Goal: Task Accomplishment & Management: Complete application form

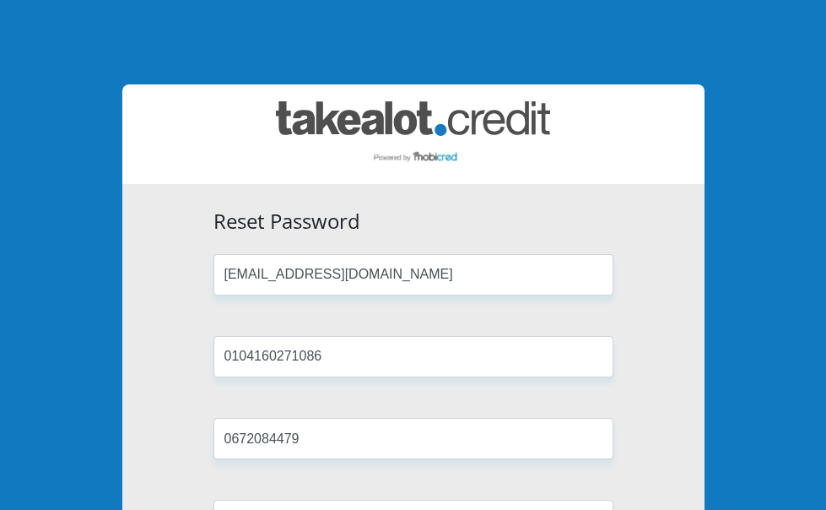
scroll to position [253, 0]
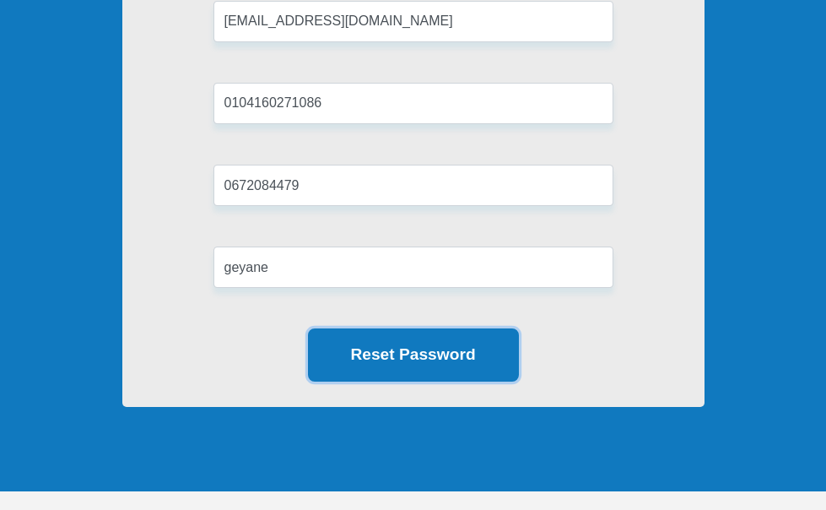
click at [395, 381] on button "Reset Password" at bounding box center [413, 354] width 211 height 53
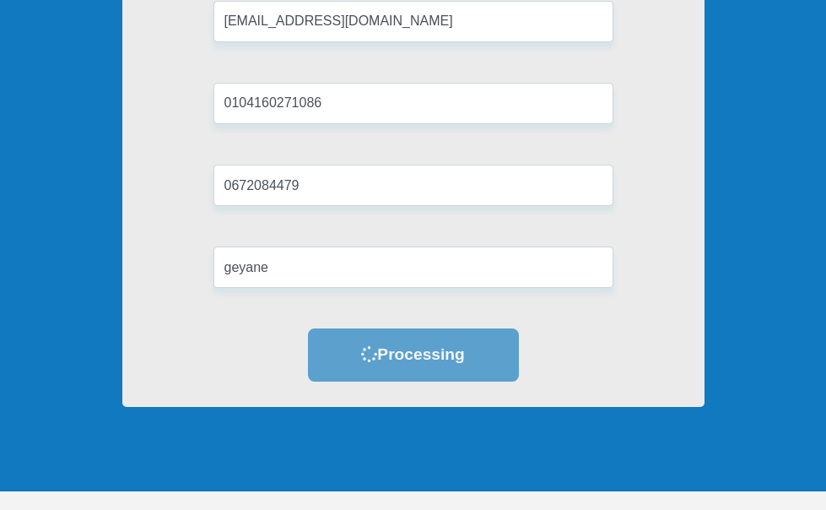
scroll to position [0, 0]
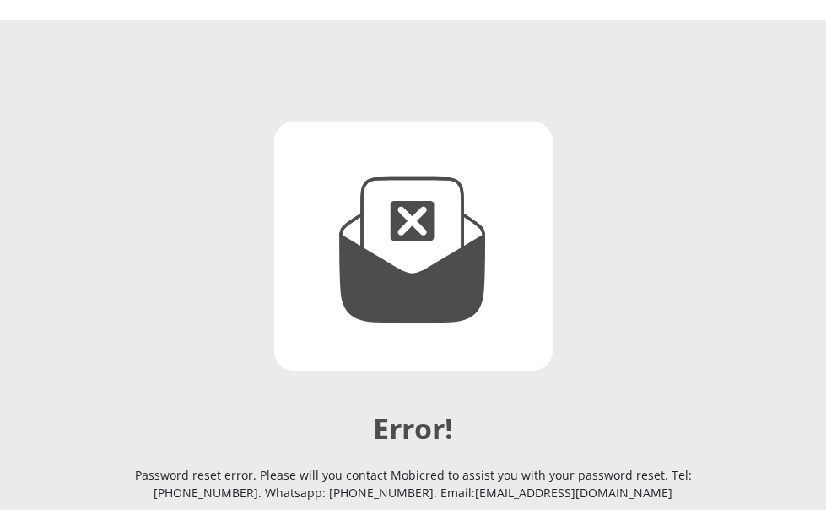
scroll to position [338, 0]
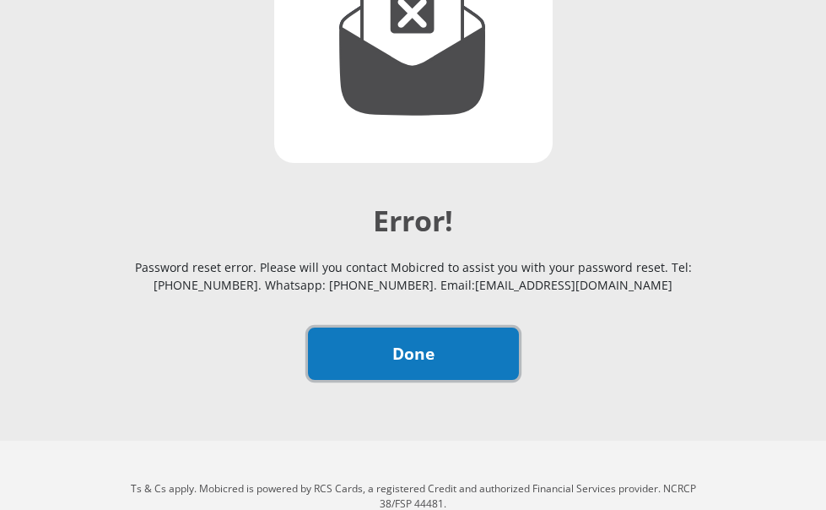
click at [432, 381] on link "Done" at bounding box center [413, 353] width 211 height 53
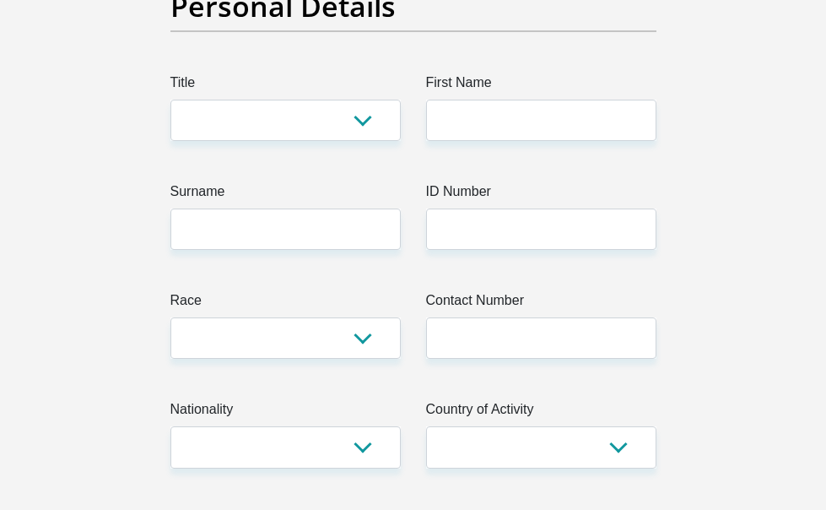
scroll to position [338, 0]
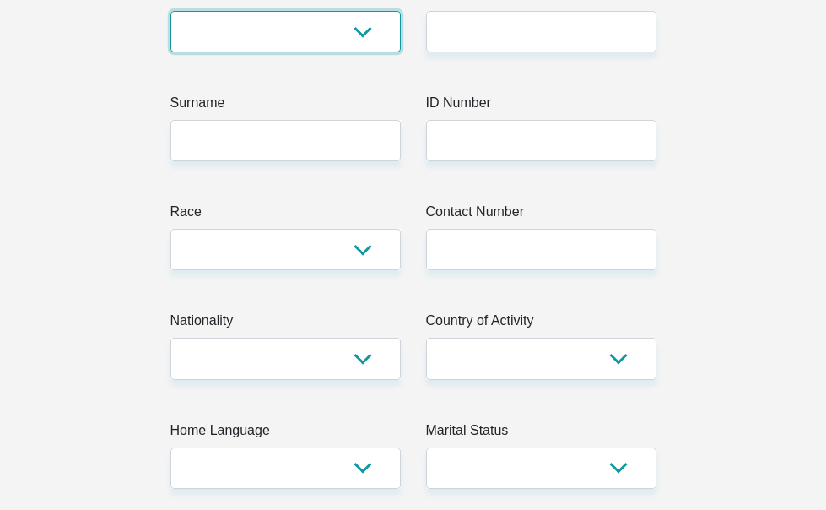
click at [315, 52] on select "Mr Ms Mrs Dr Other" at bounding box center [285, 31] width 230 height 41
select select "Ms"
click at [170, 17] on select "Mr Ms Mrs Dr Other" at bounding box center [285, 31] width 230 height 41
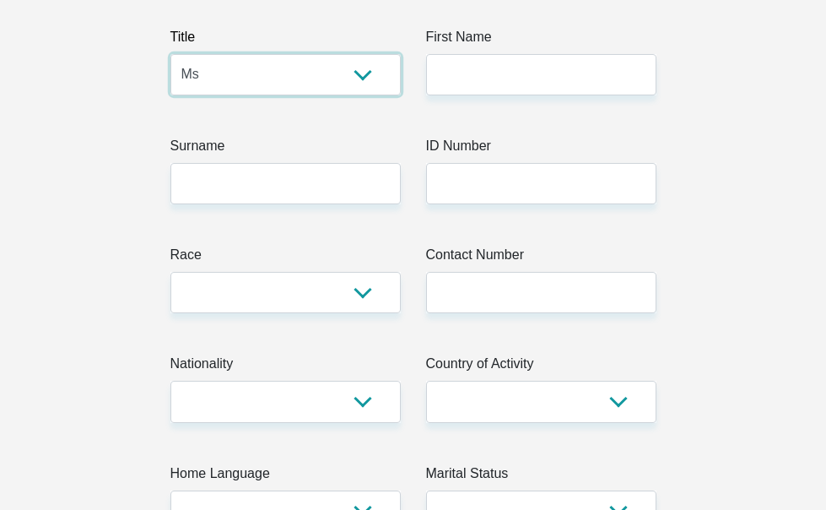
scroll to position [253, 0]
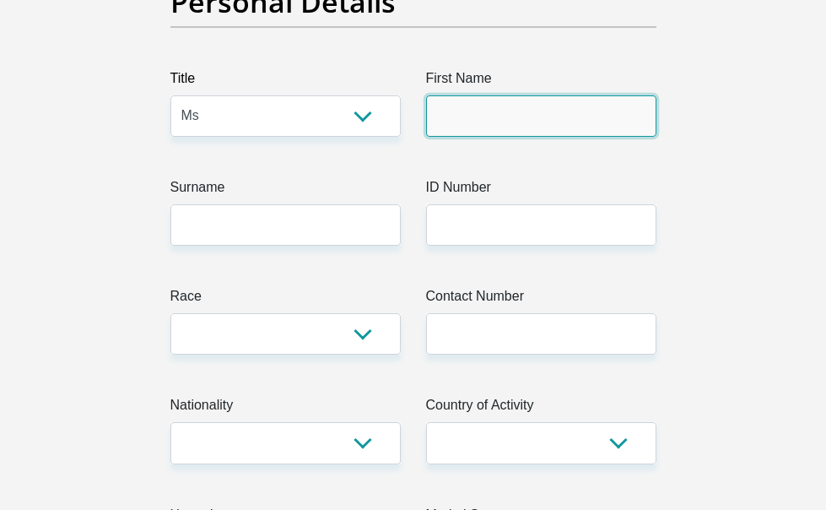
click at [458, 115] on input "First Name" at bounding box center [541, 115] width 230 height 41
type input "zandile"
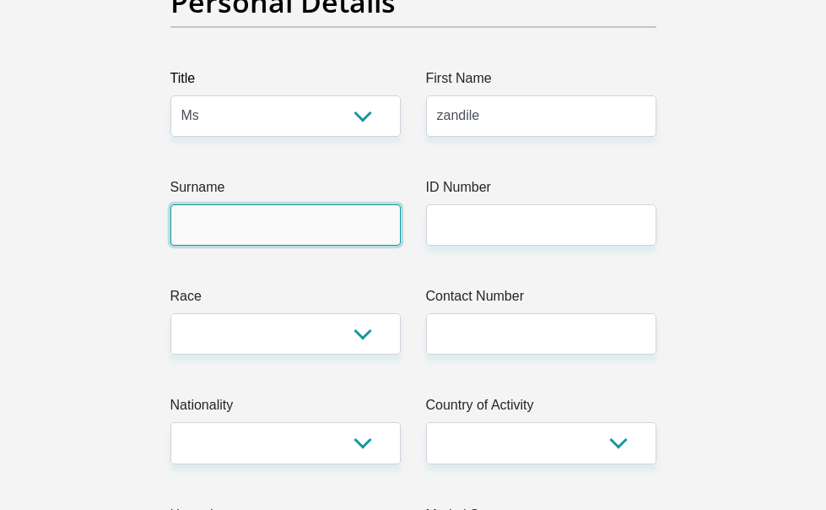
type input "geyane"
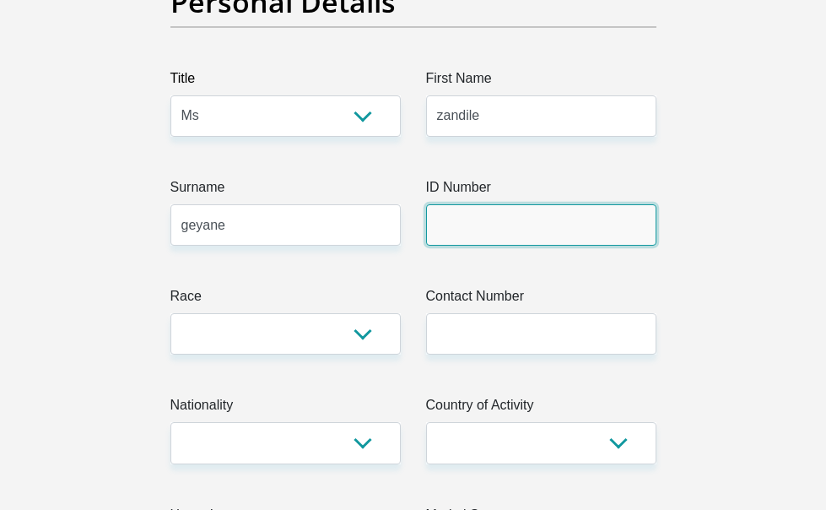
type input "0104160271086"
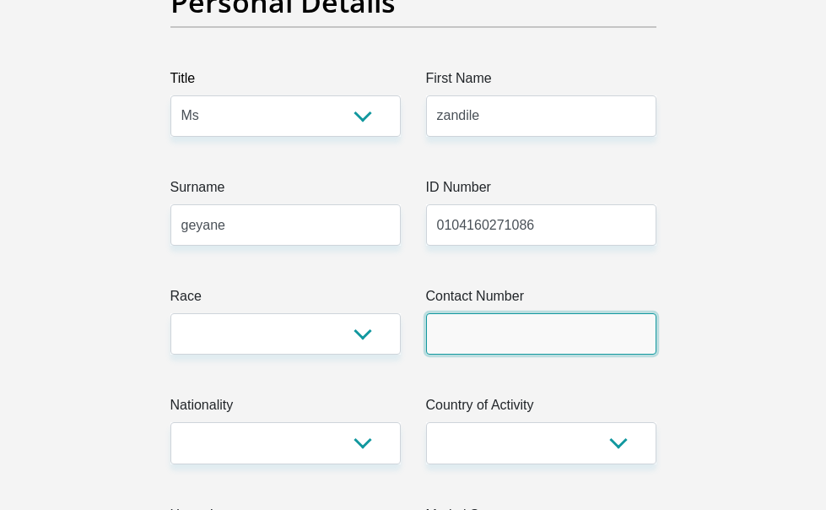
type input "0672084479"
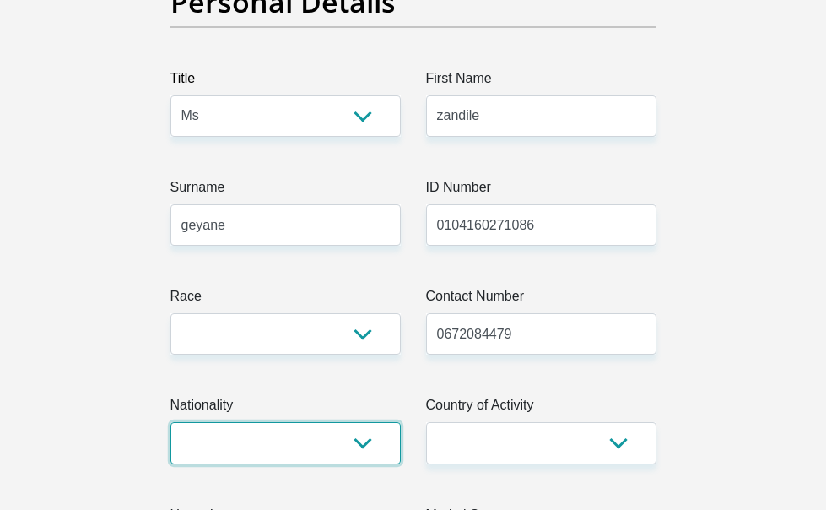
select select "ZAF"
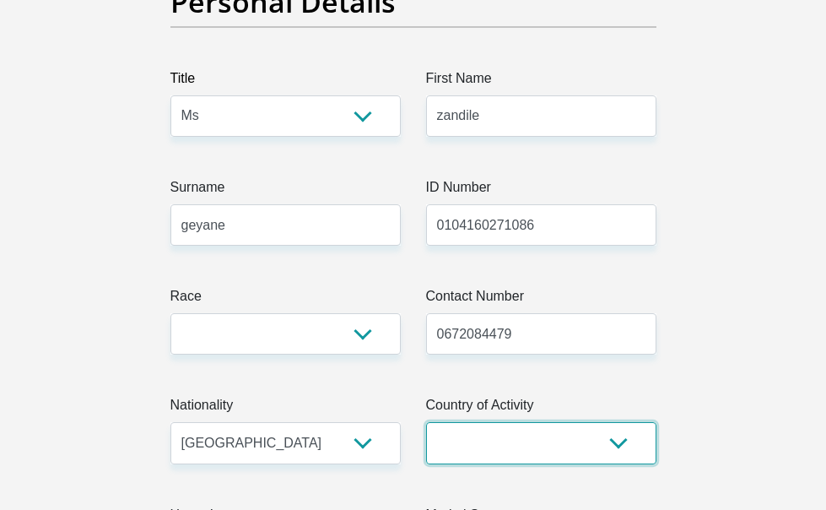
select select "ZAF"
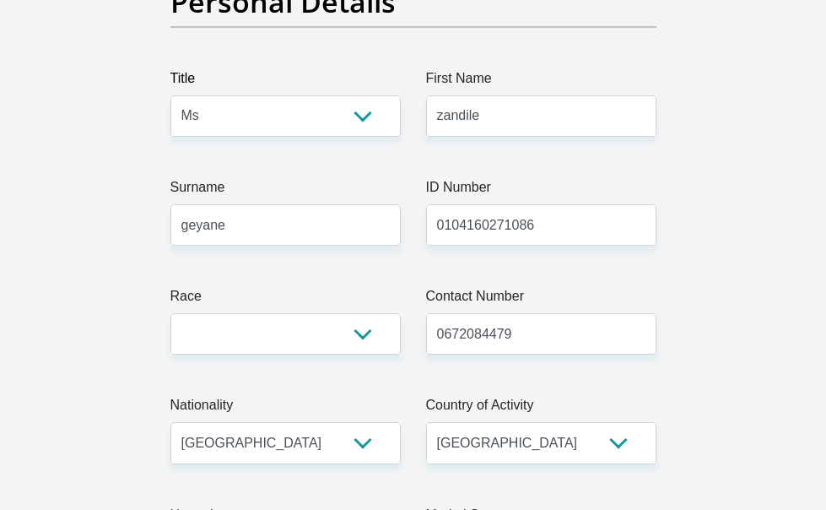
type input "Ms"
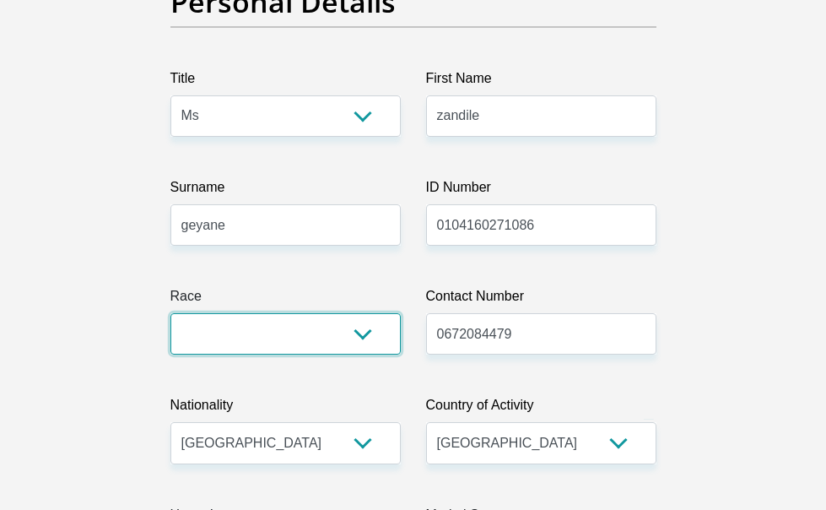
click at [356, 334] on select "Black Coloured Indian White Other" at bounding box center [285, 333] width 230 height 41
select select "1"
click at [170, 319] on select "Black Coloured Indian White Other" at bounding box center [285, 333] width 230 height 41
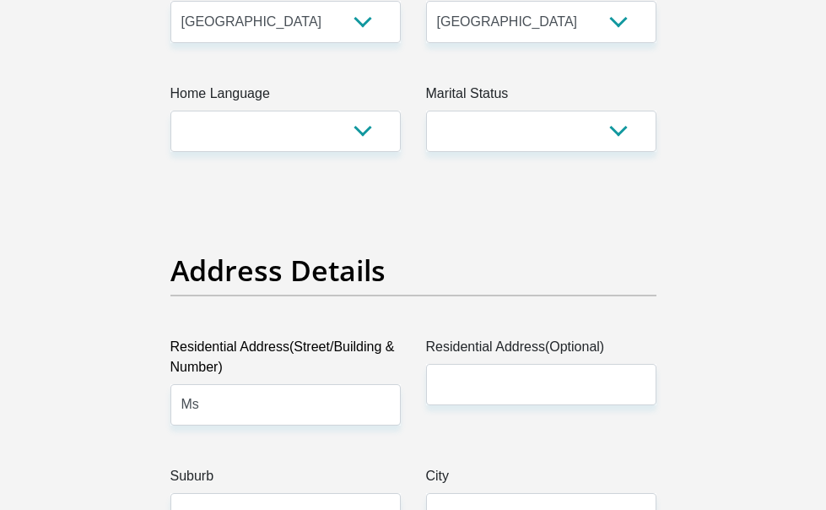
scroll to position [675, 0]
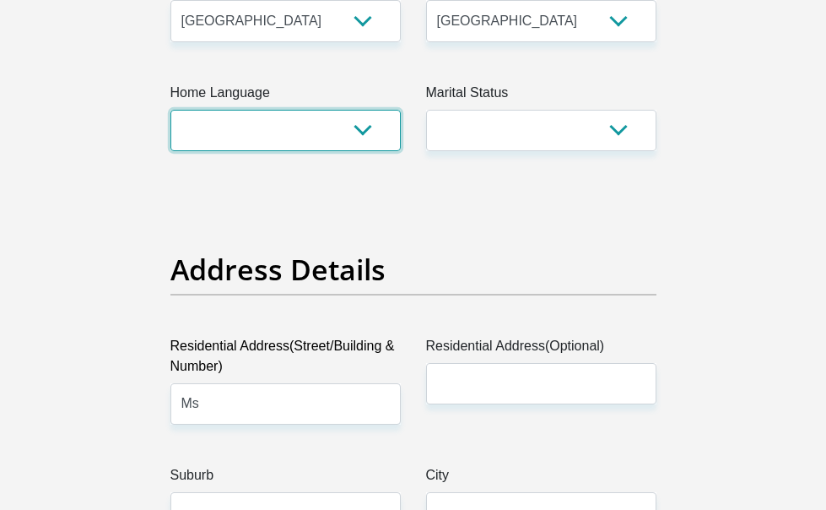
click at [206, 123] on select "Afrikaans English Sepedi South Ndebele Southern Sotho Swati Tsonga Tswana Venda…" at bounding box center [285, 130] width 230 height 41
select select "[DATE]"
click at [170, 115] on select "Afrikaans English Sepedi South Ndebele Southern Sotho Swati Tsonga Tswana Venda…" at bounding box center [285, 130] width 230 height 41
click at [420, 137] on div "Marital Status Married ANC Single Divorced Widowed Married COP or Customary Law" at bounding box center [541, 117] width 256 height 68
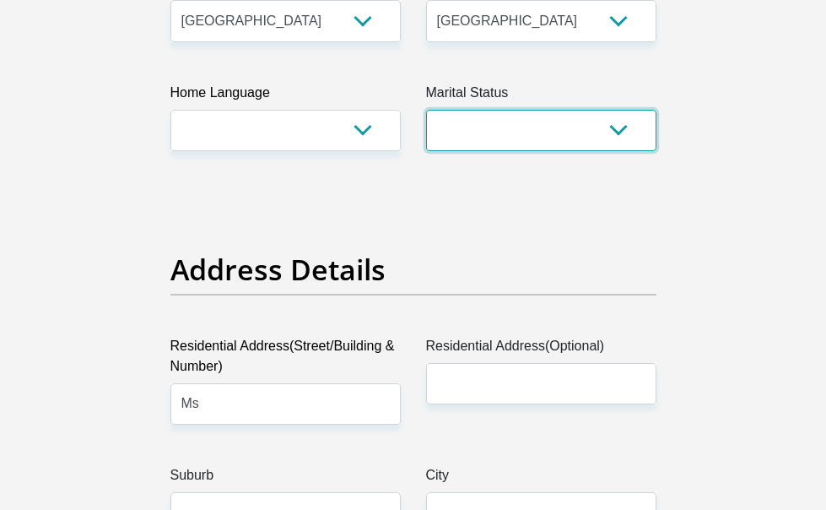
click at [436, 136] on select "Married ANC Single Divorced Widowed Married COP or Customary Law" at bounding box center [541, 130] width 230 height 41
select select "2"
click at [426, 115] on select "Married ANC Single Divorced Widowed Married COP or Customary Law" at bounding box center [541, 130] width 230 height 41
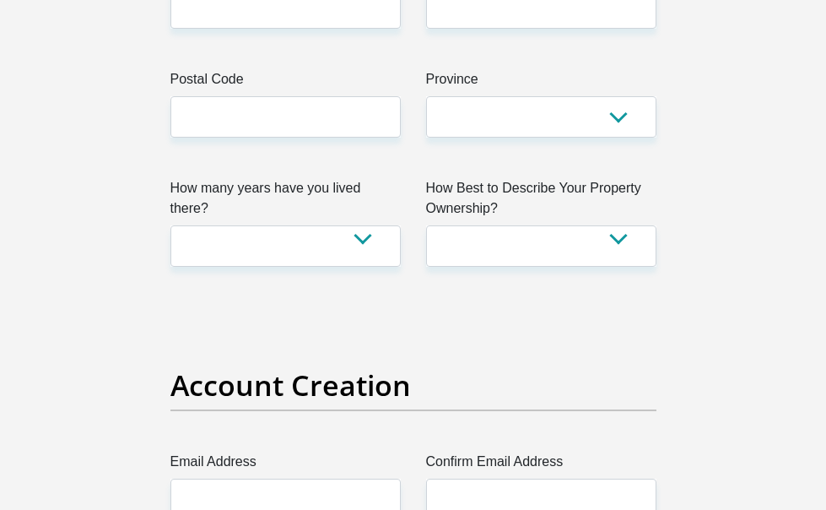
scroll to position [1181, 0]
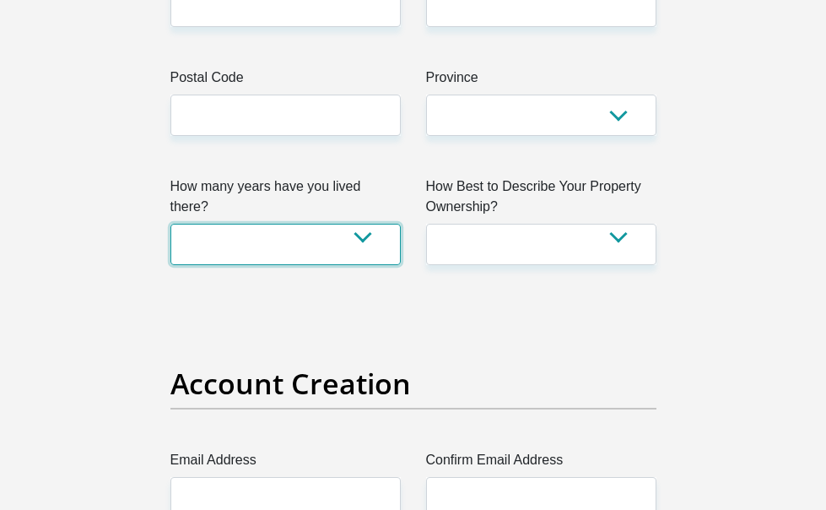
click at [273, 224] on select "less than 1 year 1-3 years 3-5 years 5+ years" at bounding box center [285, 244] width 230 height 41
select select "5"
click at [170, 224] on select "less than 1 year 1-3 years 3-5 years 5+ years" at bounding box center [285, 244] width 230 height 41
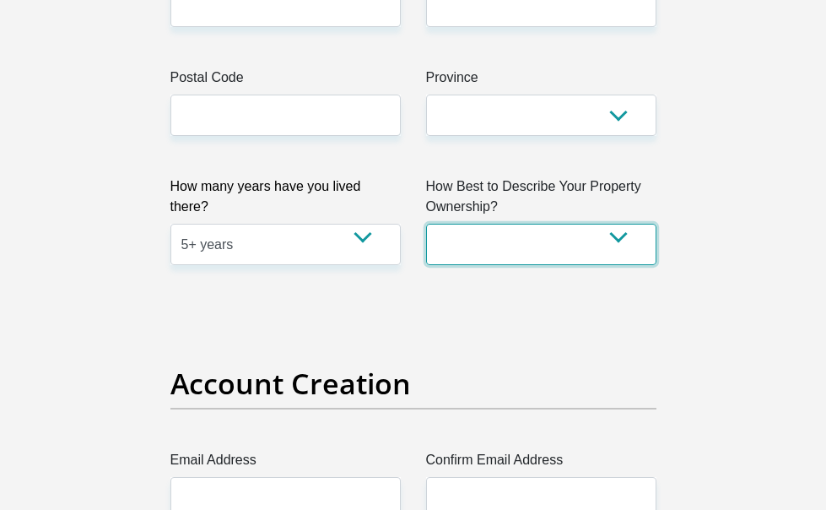
click at [511, 224] on select "Owned Rented Family Owned Company Dwelling" at bounding box center [541, 244] width 230 height 41
select select "parents"
click at [426, 224] on select "Owned Rented Family Owned Company Dwelling" at bounding box center [541, 244] width 230 height 41
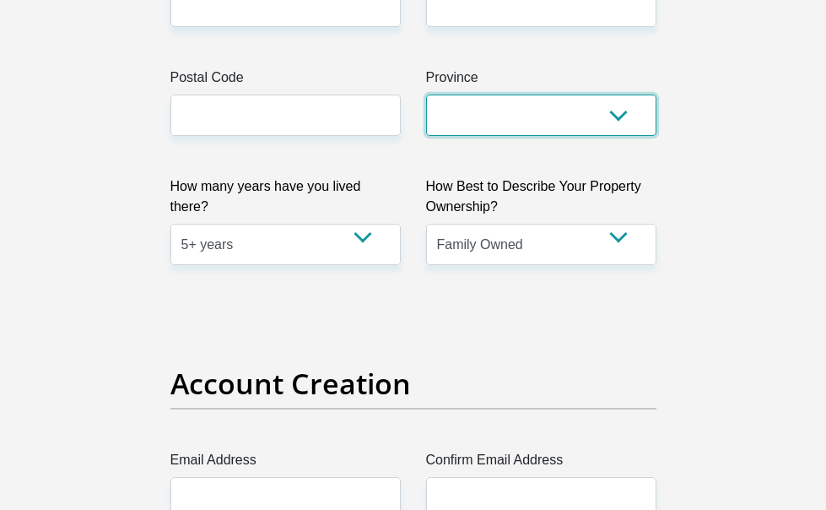
click at [579, 123] on select "Eastern Cape Free State Gauteng KwaZulu-Natal Limpopo Mpumalanga Northern Cape …" at bounding box center [541, 115] width 230 height 41
select select "Gauteng"
click at [426, 95] on select "Eastern Cape Free State Gauteng KwaZulu-Natal Limpopo Mpumalanga Northern Cape …" at bounding box center [541, 115] width 230 height 41
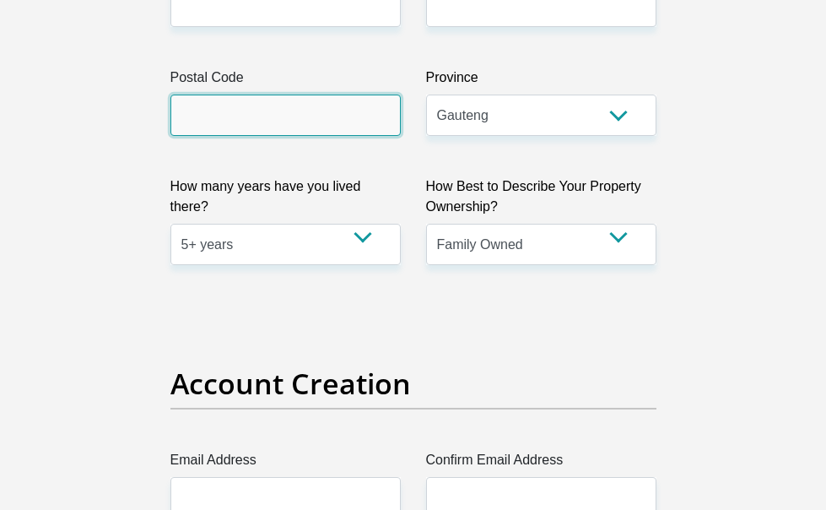
click at [298, 105] on input "Postal Code" at bounding box center [285, 115] width 230 height 41
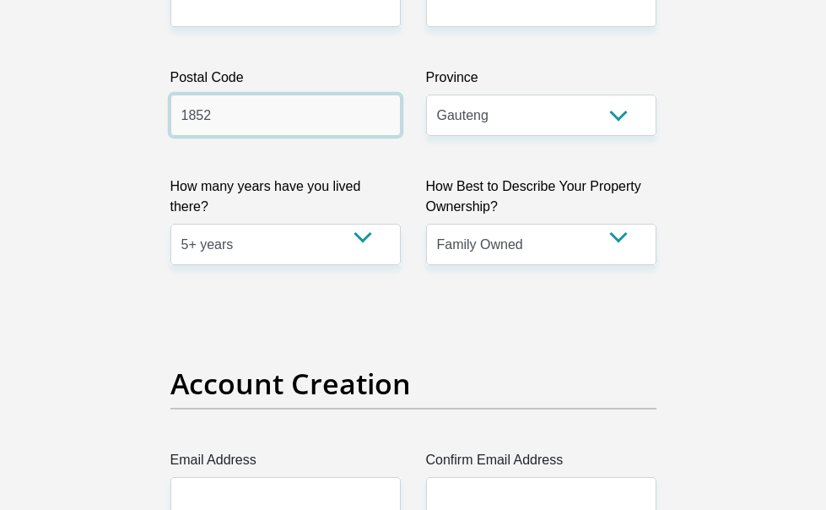
type input "1852"
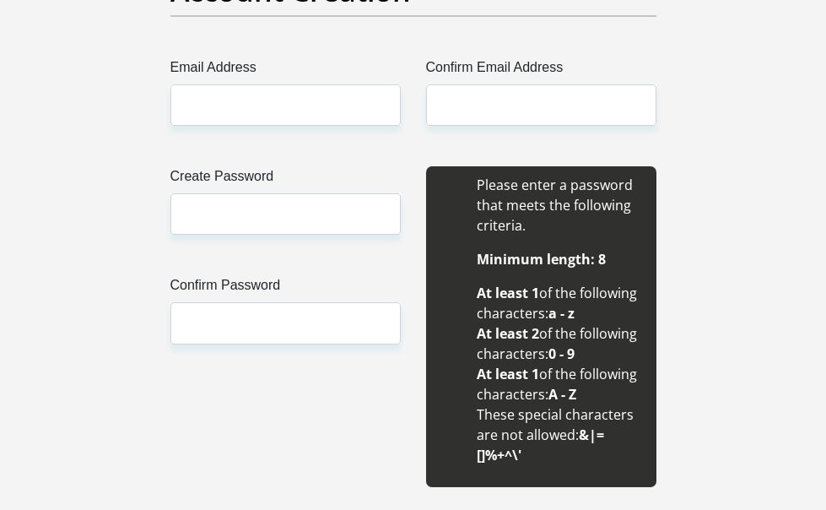
scroll to position [1603, 0]
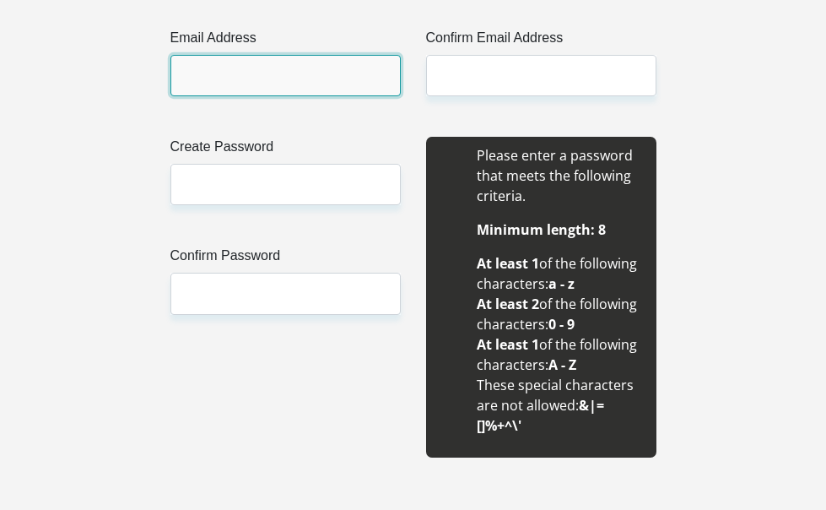
click at [170, 55] on input "Email Address" at bounding box center [285, 75] width 230 height 41
type input "zandilegeyane@gmail.com"
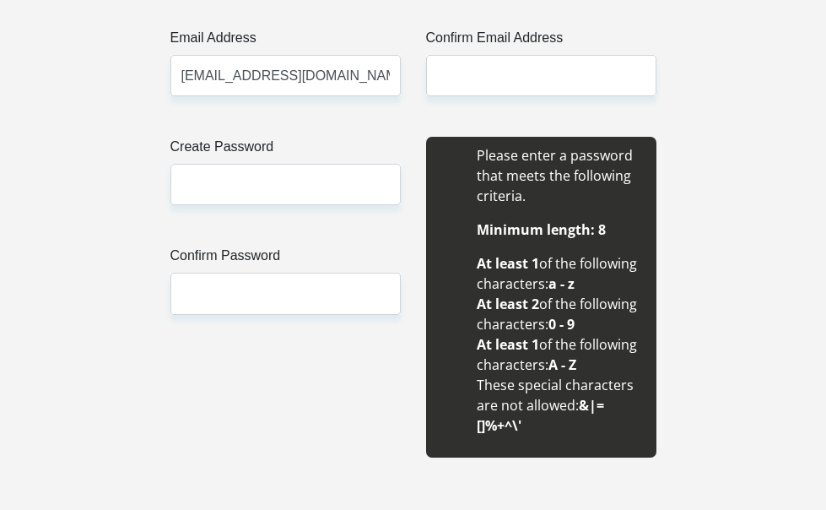
type input "mea"
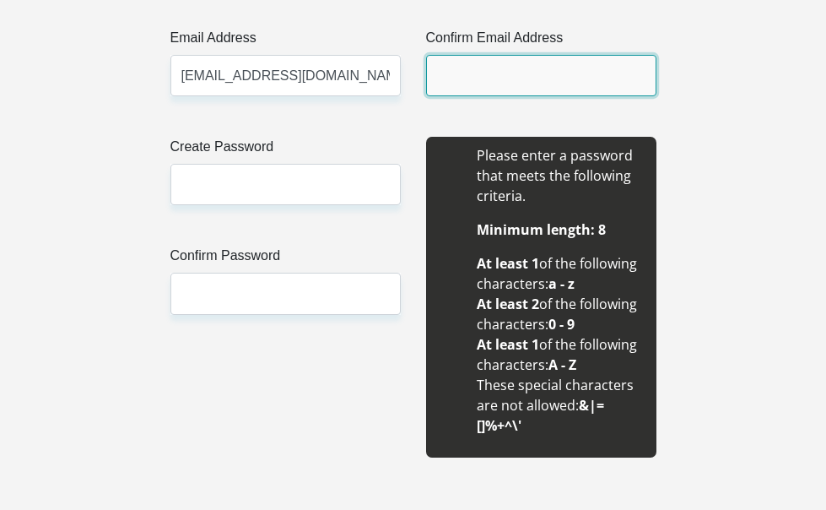
type input "zandilegeyane@gmail.com"
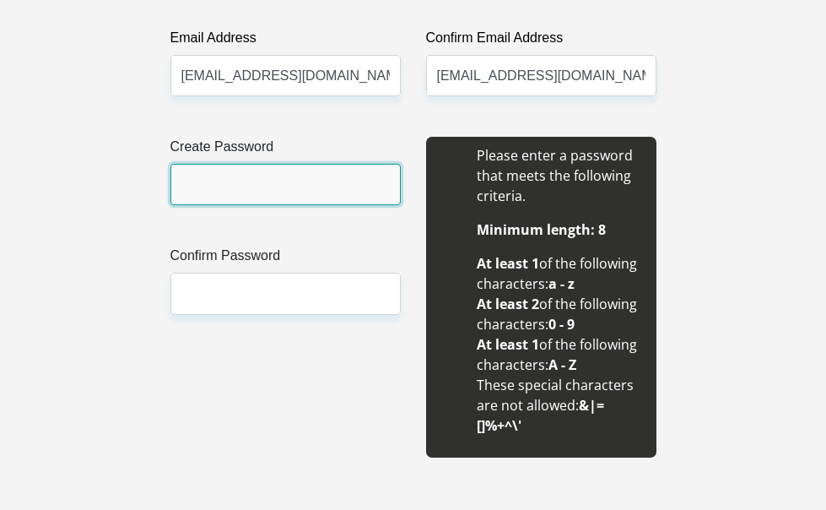
click at [170, 164] on input "Create Password" at bounding box center [285, 184] width 230 height 41
paste input "rbNYA:n462Q8ibG"
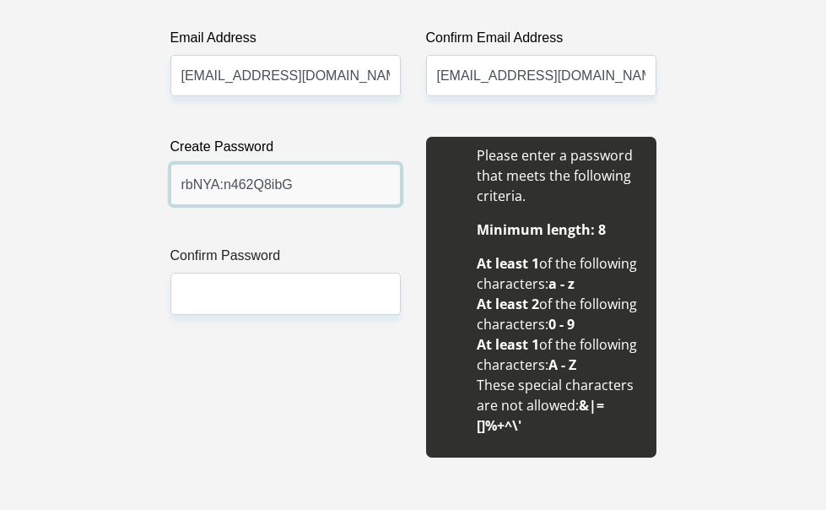
type input "rbNYA:n462Q8ibG"
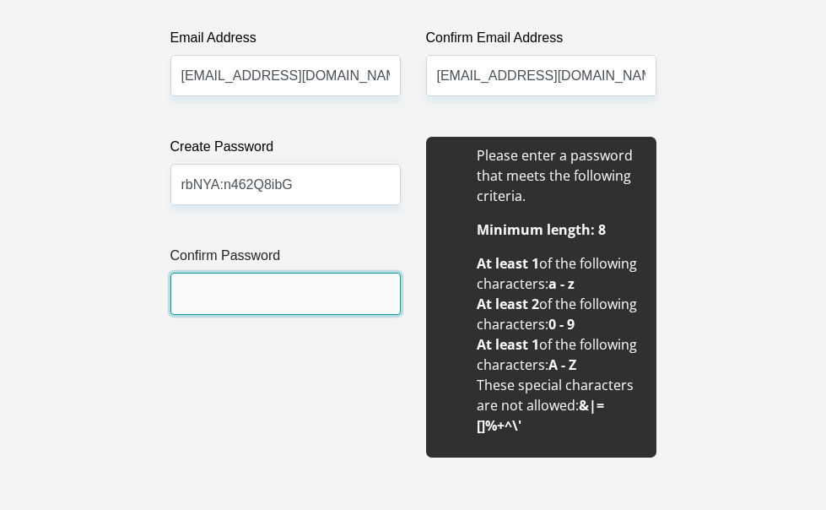
paste input "rbNYA:n462Q8ibG"
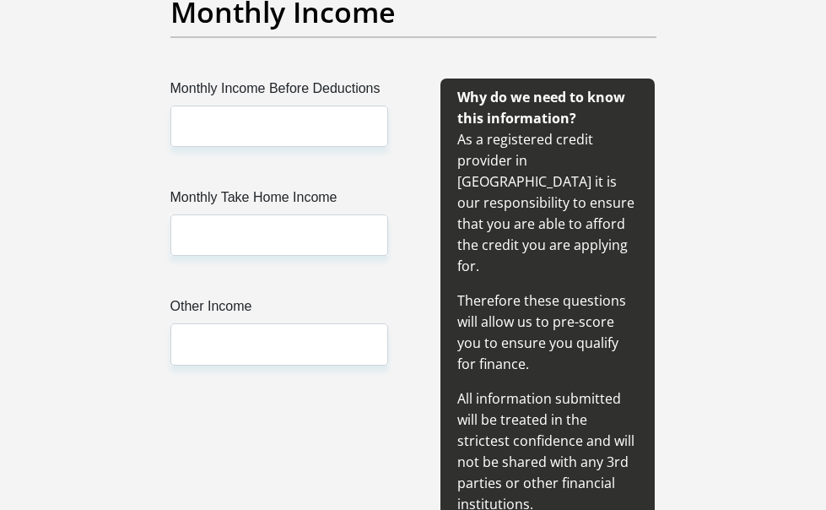
scroll to position [2194, 0]
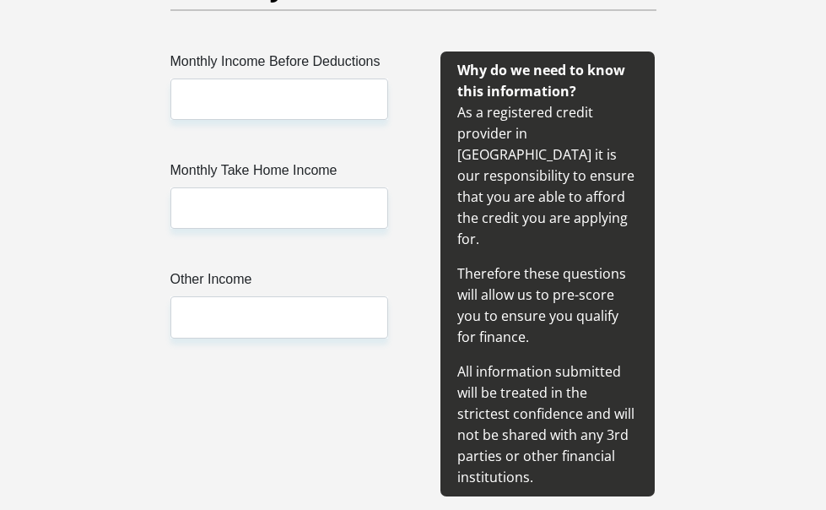
type input "rbNYA:n462Q8ibG"
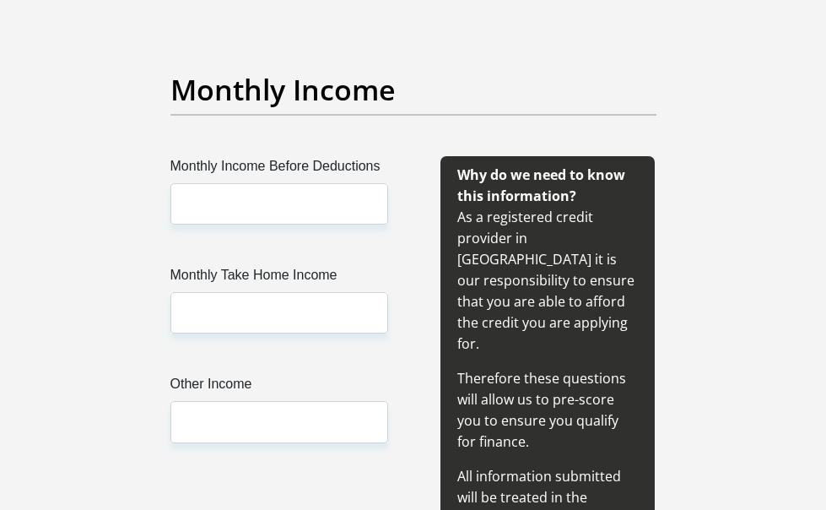
scroll to position [1941, 0]
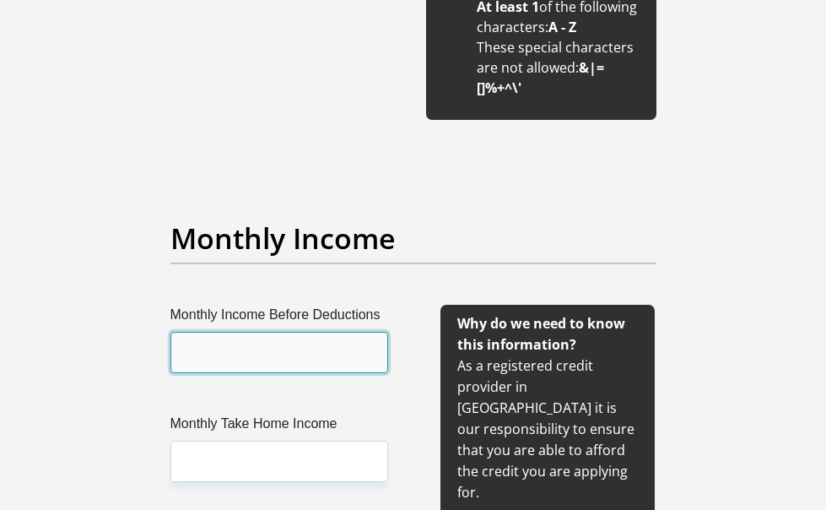
click at [189, 332] on input "Monthly Income Before Deductions" at bounding box center [279, 352] width 218 height 41
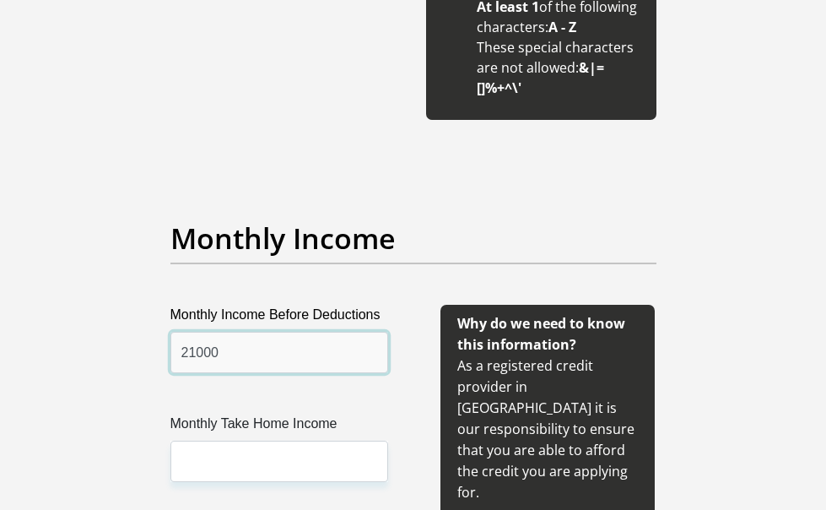
scroll to position [2110, 0]
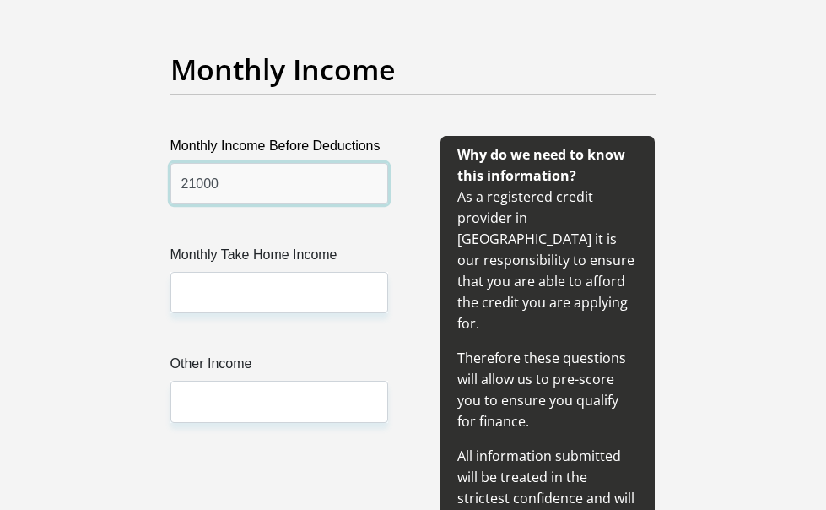
type input "21000"
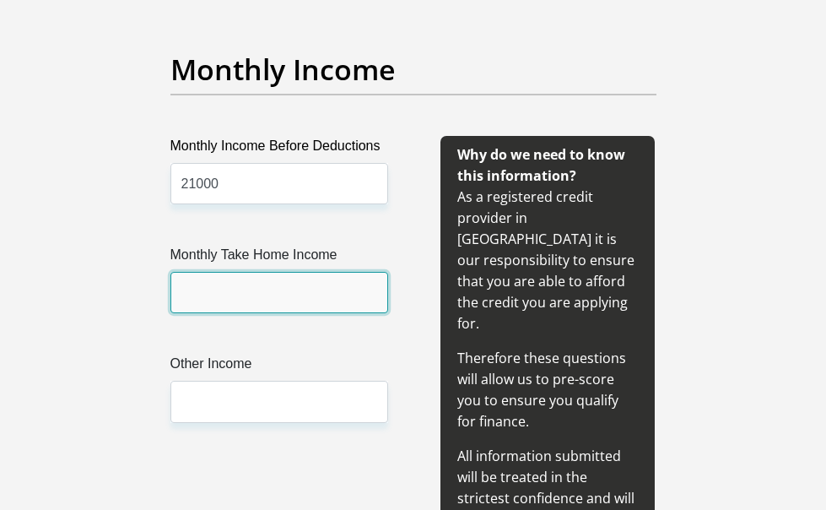
click at [217, 272] on input "Monthly Take Home Income" at bounding box center [279, 292] width 218 height 41
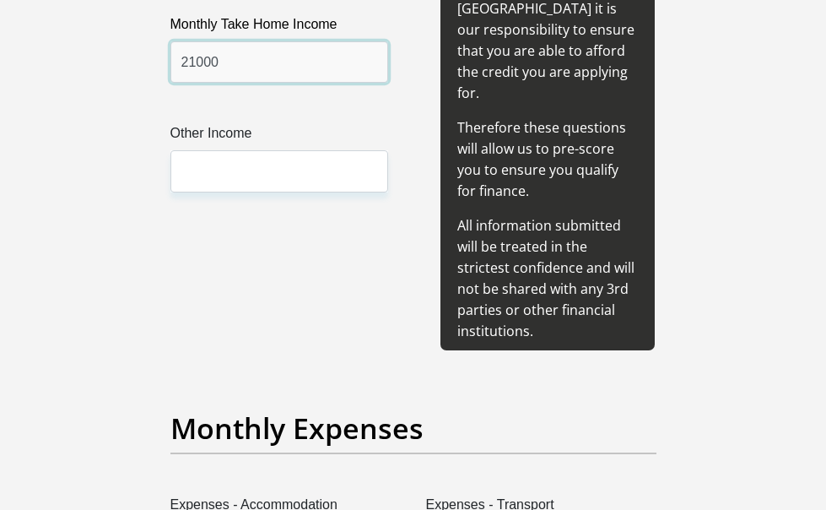
scroll to position [2363, 0]
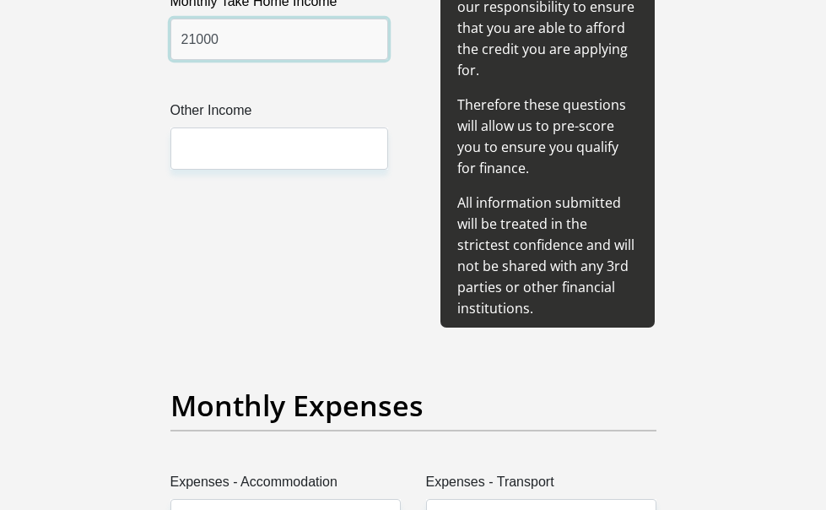
type input "21000"
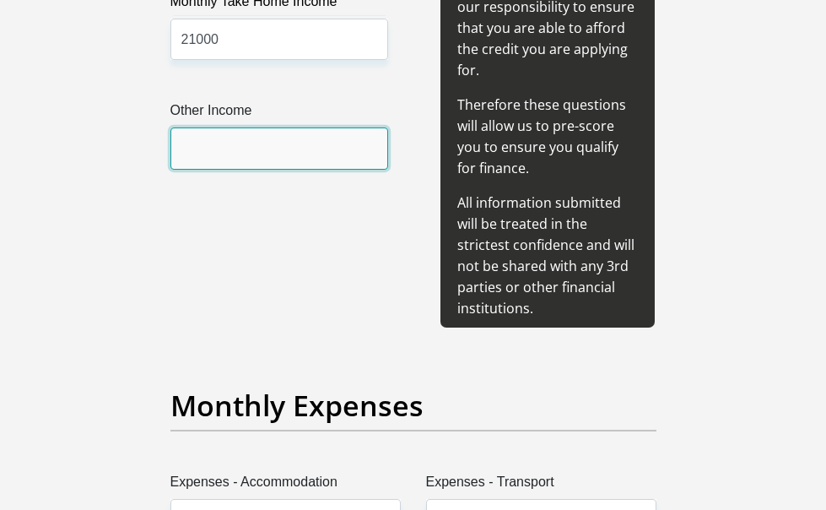
click at [170, 127] on input "Other Income" at bounding box center [279, 147] width 218 height 41
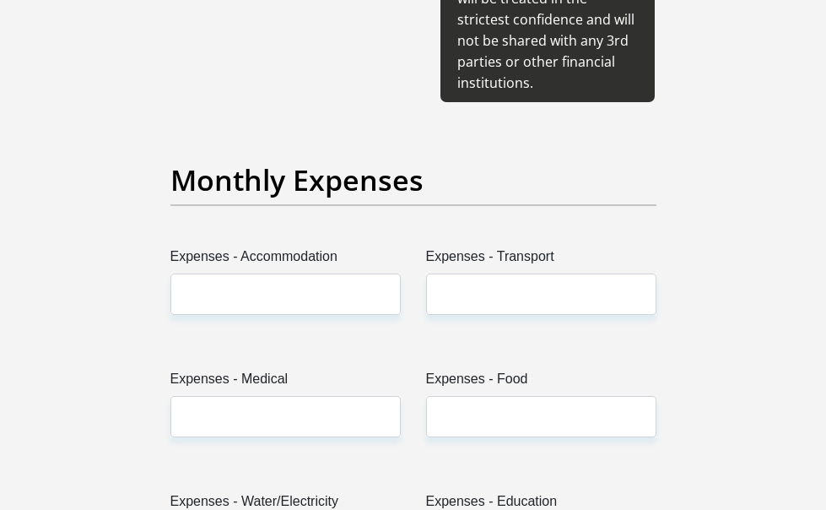
scroll to position [2616, 0]
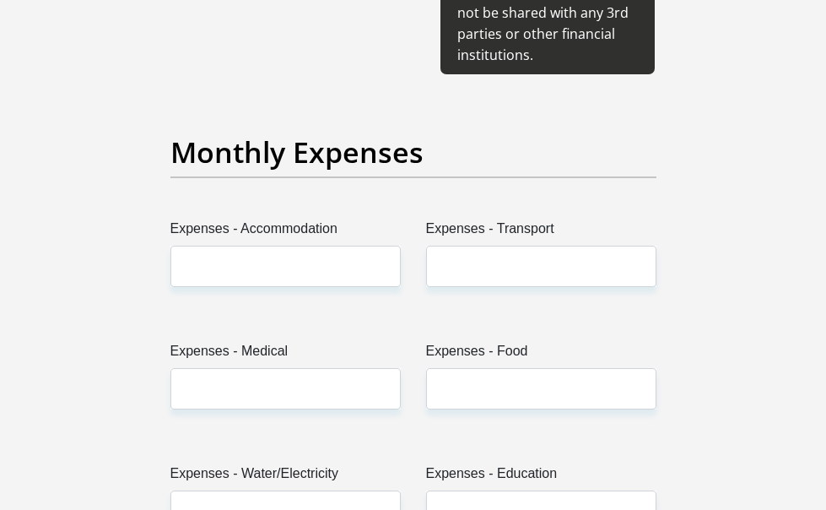
type input "0"
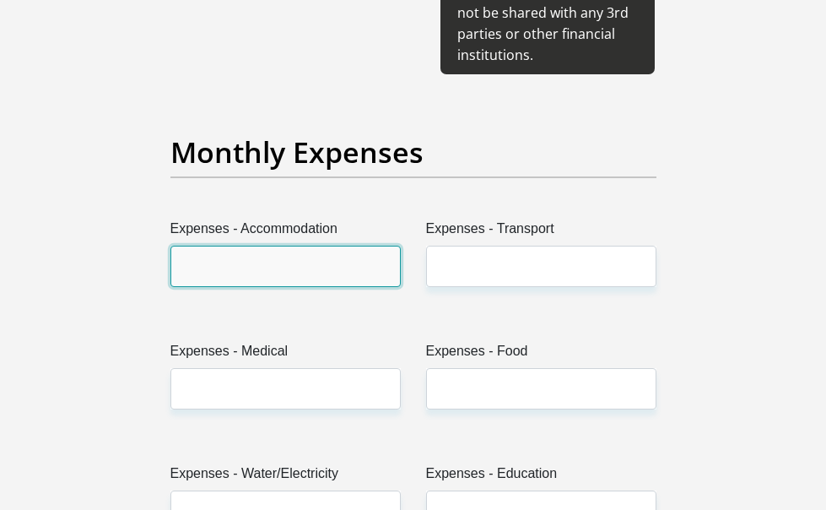
click at [289, 246] on input "Expenses - Accommodation" at bounding box center [285, 266] width 230 height 41
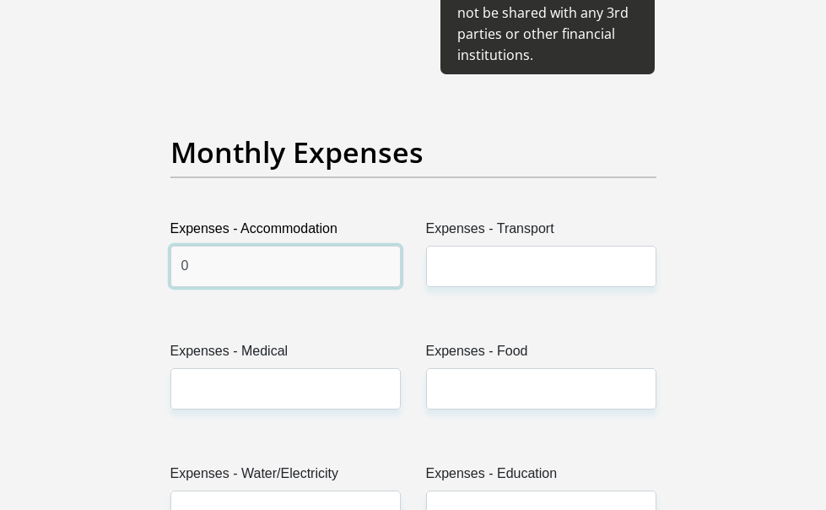
type input "0"
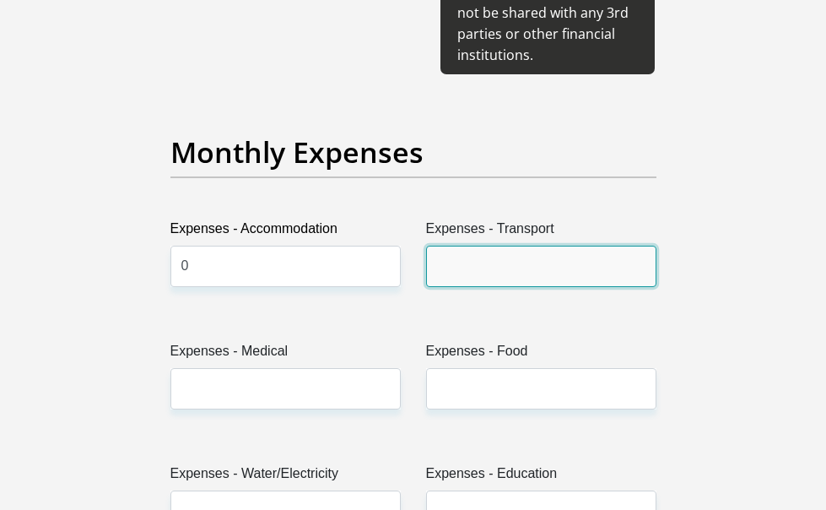
click at [486, 246] on input "Expenses - Transport" at bounding box center [541, 266] width 230 height 41
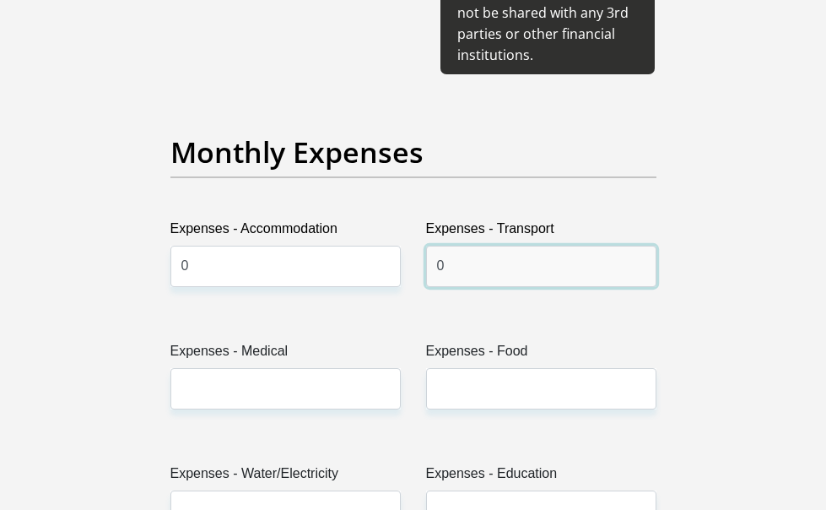
type input "0"
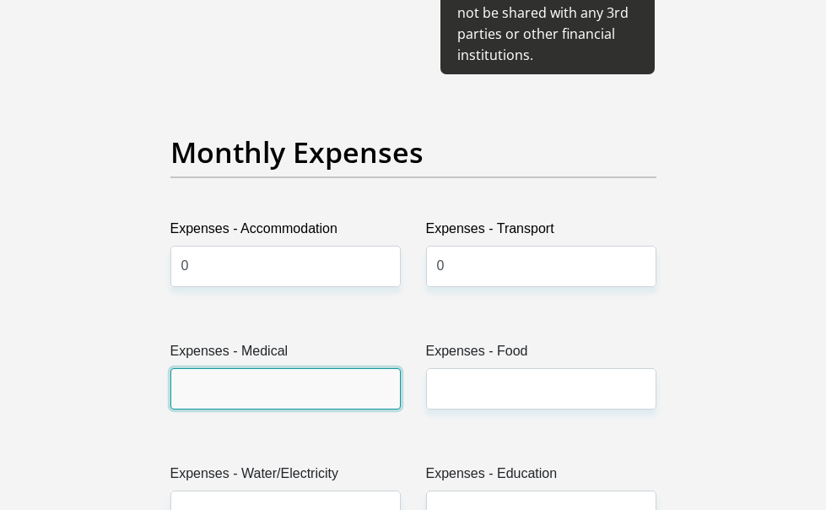
click at [273, 368] on input "Expenses - Medical" at bounding box center [285, 388] width 230 height 41
type input "0"
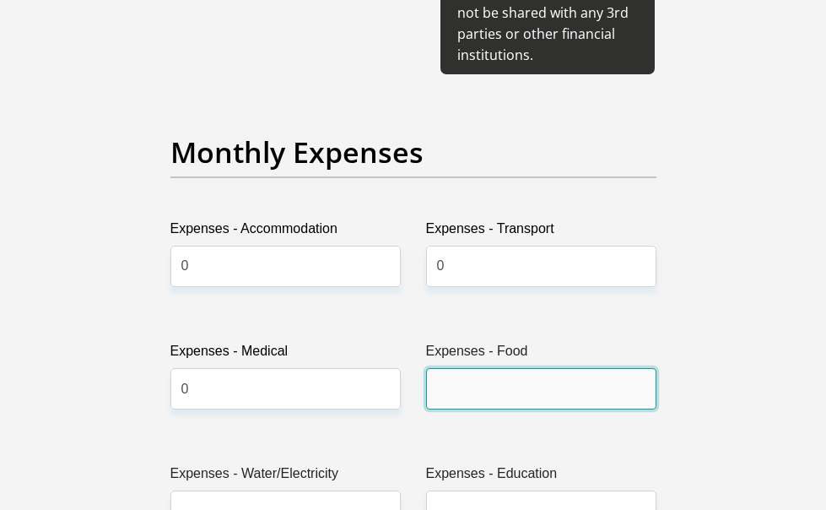
click at [447, 368] on input "Expenses - Food" at bounding box center [541, 388] width 230 height 41
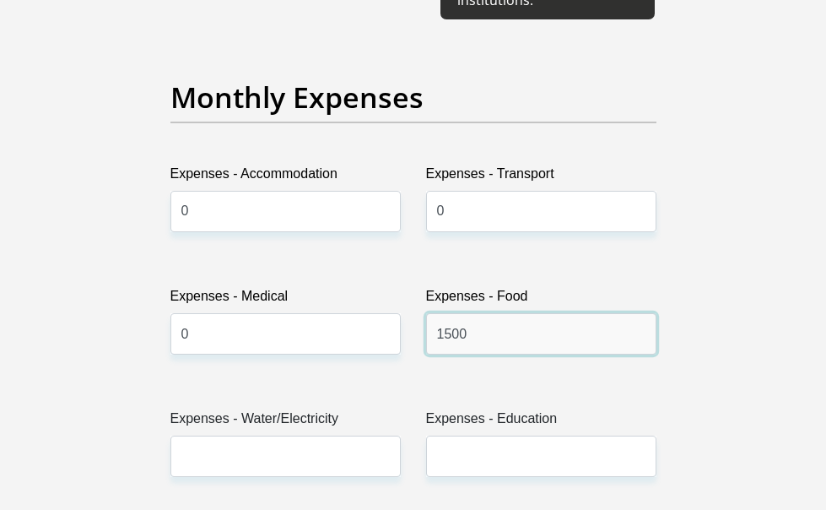
scroll to position [2700, 0]
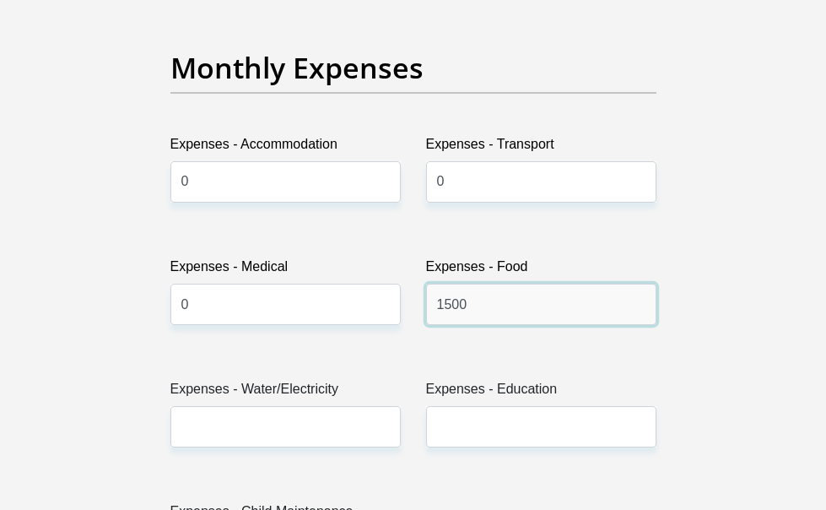
type input "1500"
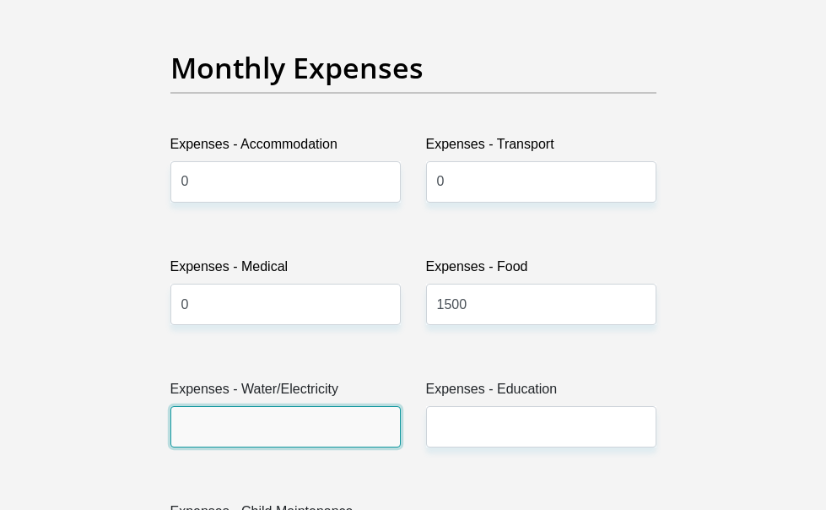
click at [243, 406] on input "Expenses - Water/Electricity" at bounding box center [285, 426] width 230 height 41
type input "0"
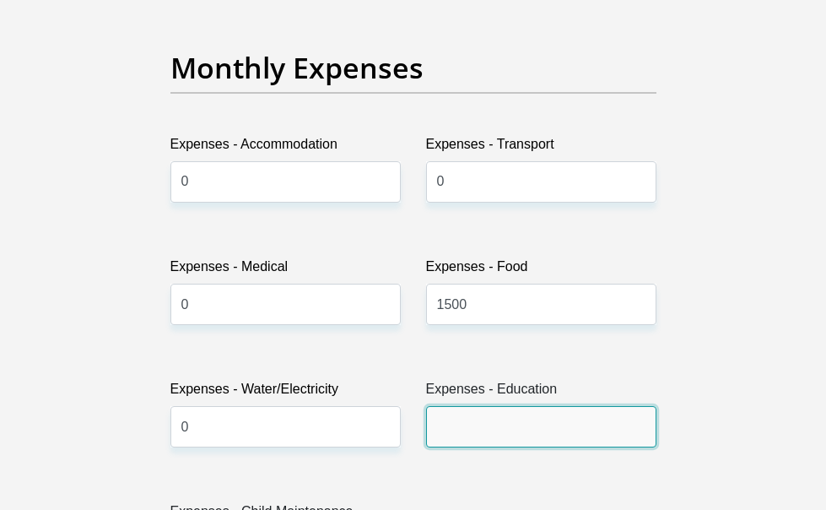
click at [502, 406] on input "Expenses - Education" at bounding box center [541, 426] width 230 height 41
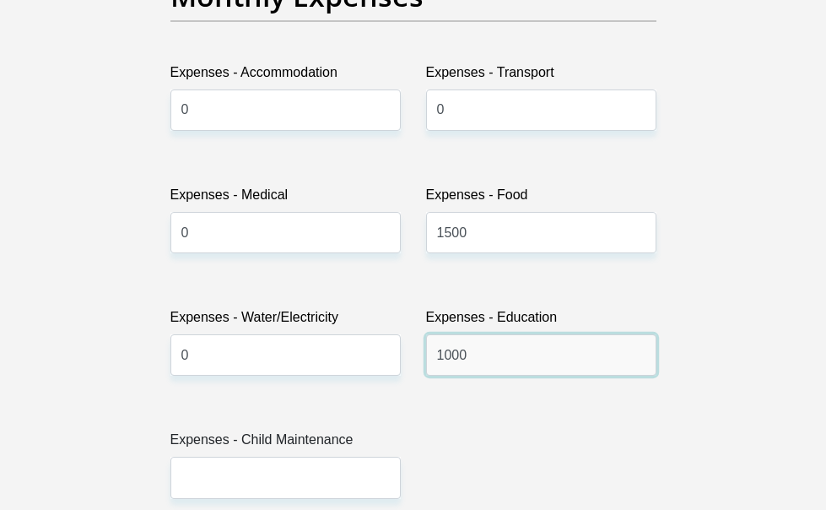
scroll to position [2869, 0]
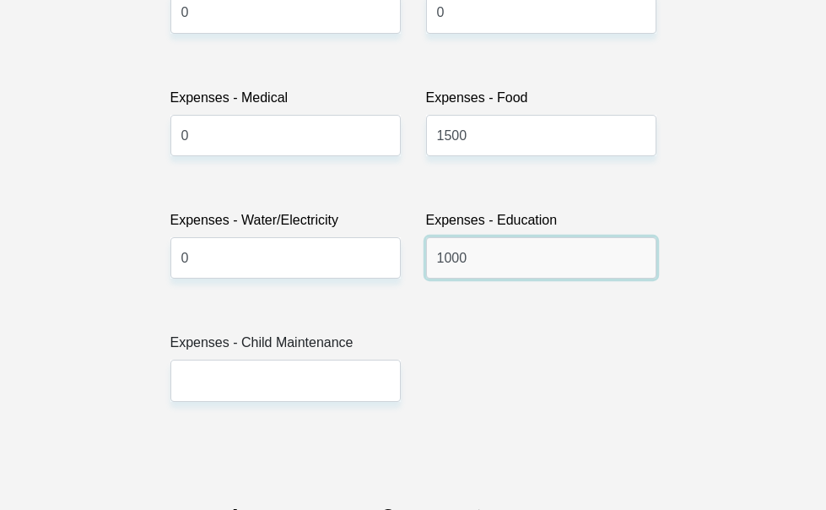
type input "1000"
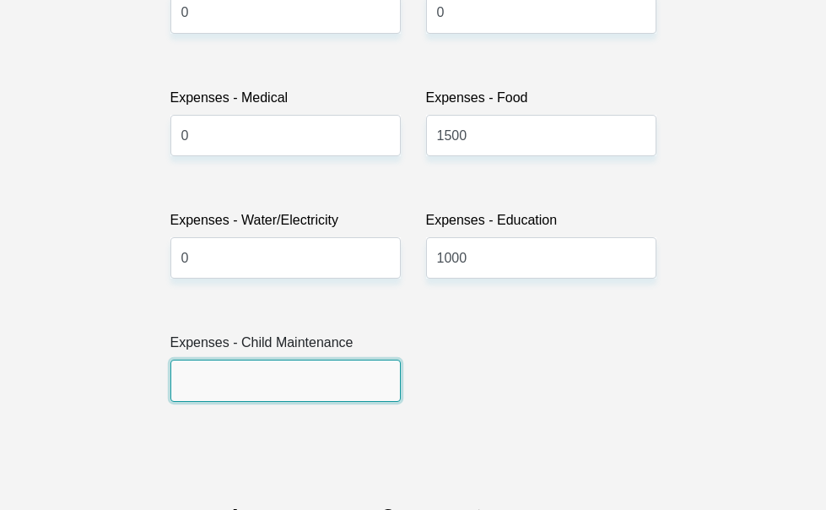
click at [221, 359] on input "Expenses - Child Maintenance" at bounding box center [285, 379] width 230 height 41
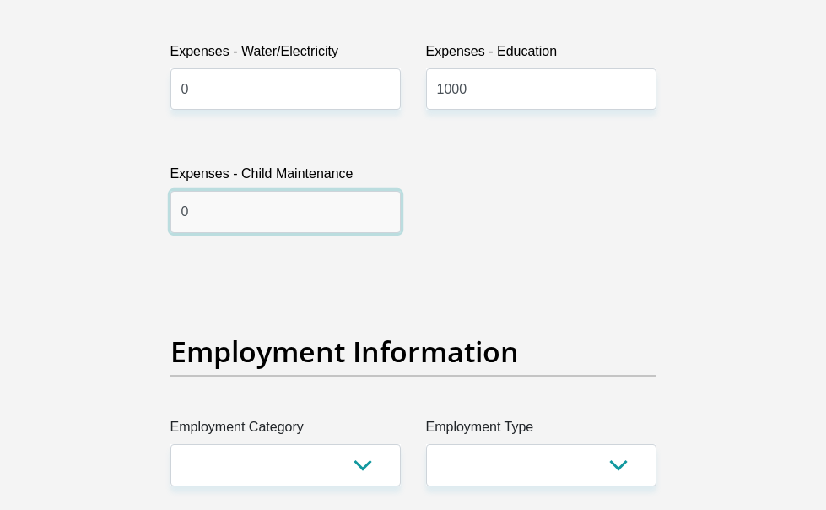
scroll to position [3207, 0]
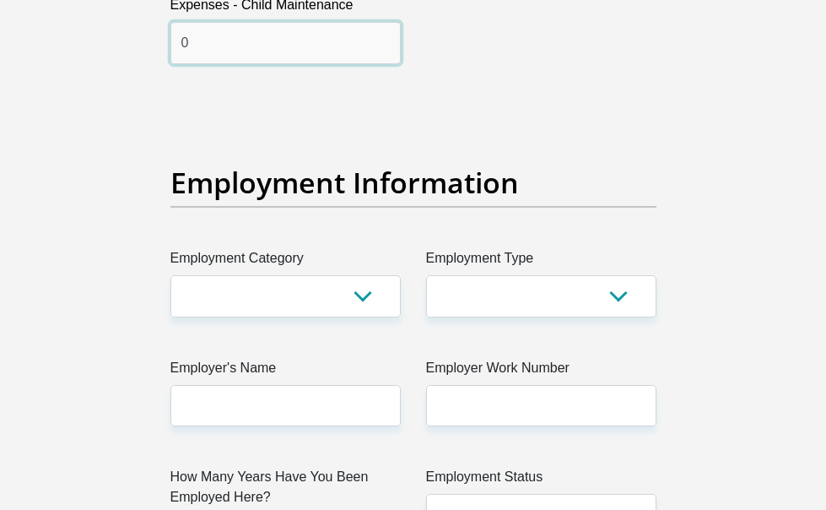
type input "0"
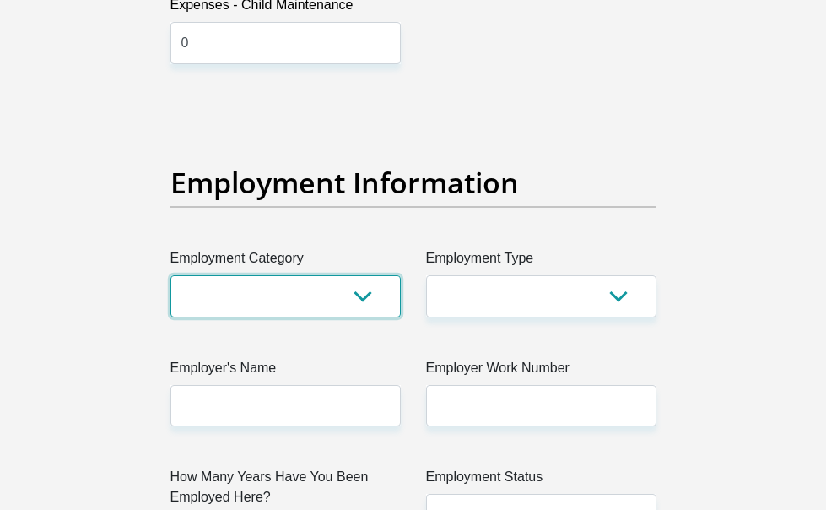
click at [234, 275] on select "AGRICULTURE ALCOHOL & TOBACCO CONSTRUCTION MATERIALS METALLURGY EQUIPMENT FOR R…" at bounding box center [285, 295] width 230 height 41
select select "13"
click at [170, 275] on select "AGRICULTURE ALCOHOL & TOBACCO CONSTRUCTION MATERIALS METALLURGY EQUIPMENT FOR R…" at bounding box center [285, 295] width 230 height 41
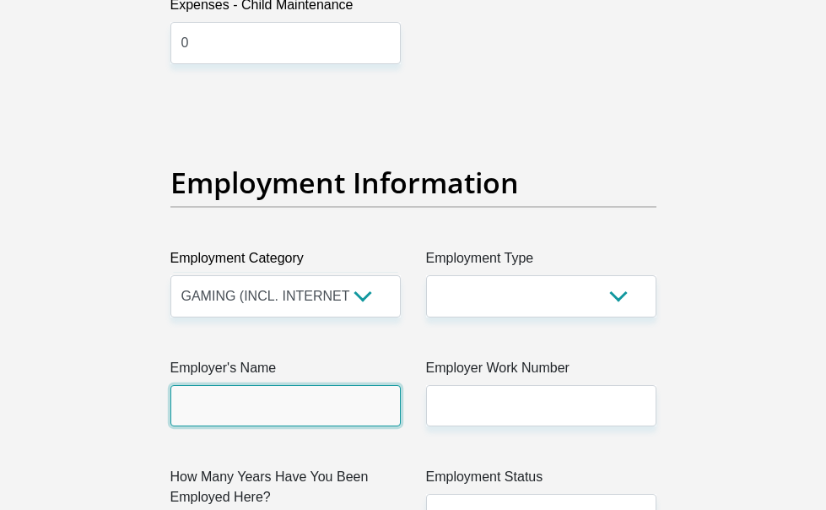
click at [183, 385] on input "Employer's Name" at bounding box center [285, 405] width 230 height 41
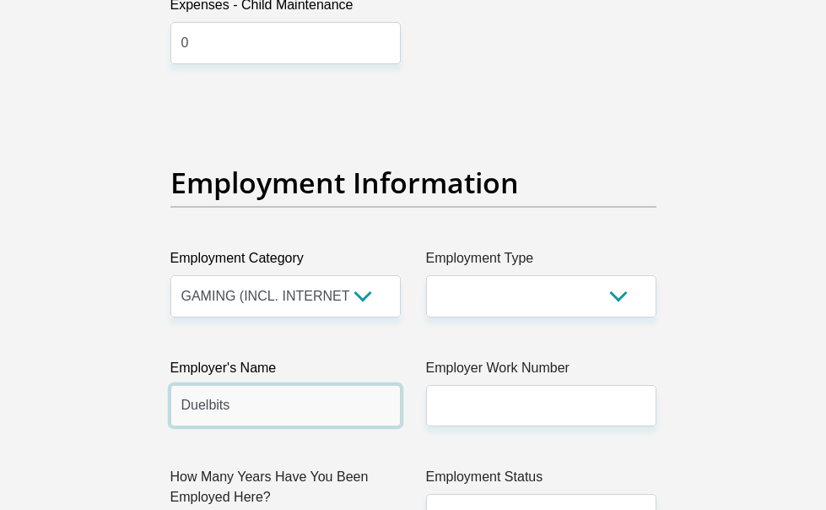
type input "Duelbits"
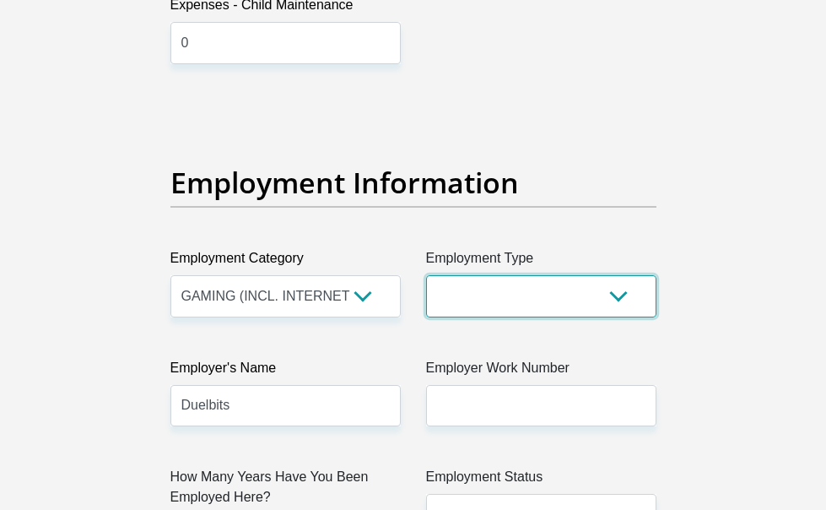
click at [463, 275] on select "College/Lecturer Craft Seller Creative Driver Executive Farmer Forces - Non Com…" at bounding box center [541, 295] width 230 height 41
select select "Unknown/Other"
click at [426, 275] on select "College/Lecturer Craft Seller Creative Driver Executive Farmer Forces - Non Com…" at bounding box center [541, 295] width 230 height 41
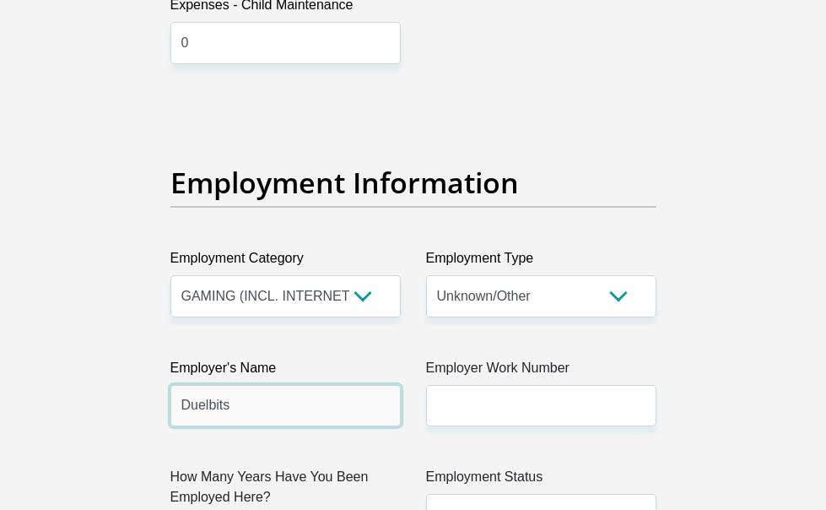
click at [235, 385] on input "Duelbits" at bounding box center [285, 405] width 230 height 41
select select "6"
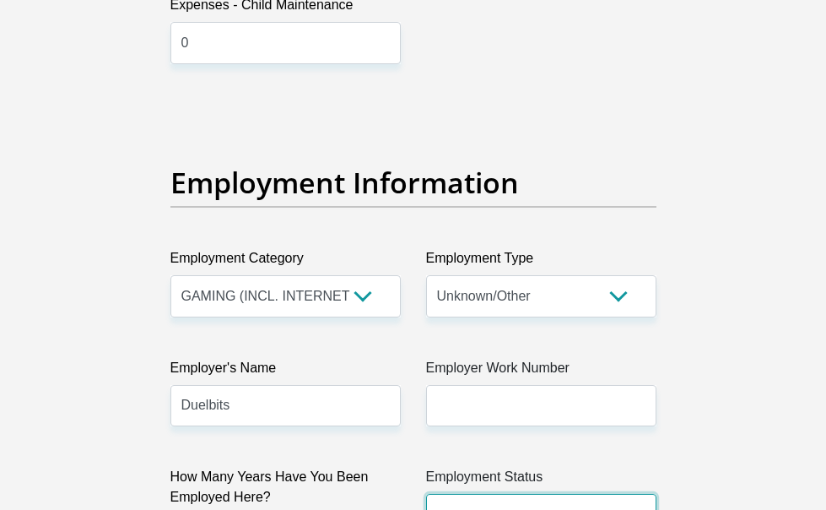
click at [516, 494] on select "Permanent/Full-time Part-time/Casual Contract Worker Self-Employed Housewife Re…" at bounding box center [541, 514] width 230 height 41
select select "1"
click at [426, 494] on select "Permanent/Full-time Part-time/Casual Contract Worker Self-Employed Housewife Re…" at bounding box center [541, 514] width 230 height 41
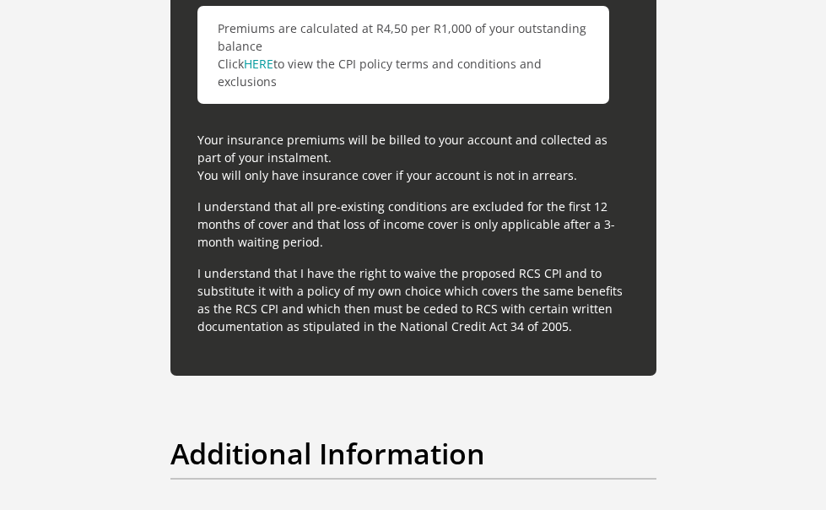
scroll to position [5569, 0]
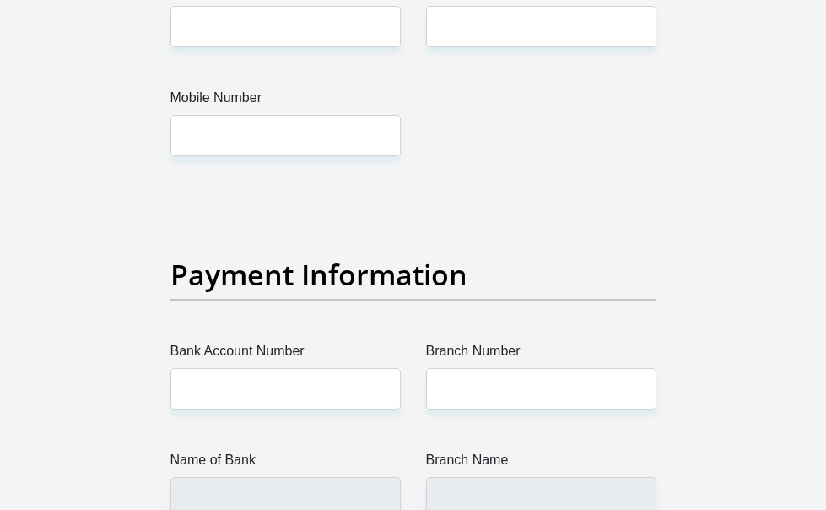
scroll to position [3966, 0]
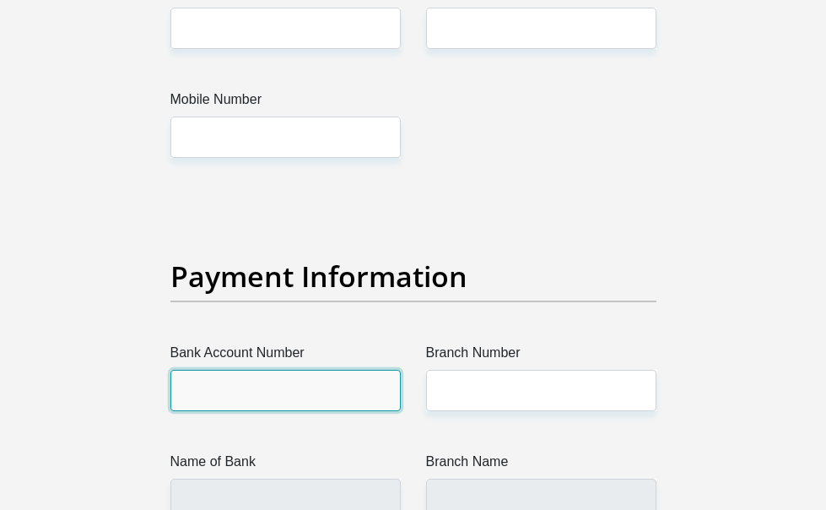
click at [265, 370] on input "Bank Account Number" at bounding box center [285, 390] width 230 height 41
click at [170, 370] on input "Bank Account Number" at bounding box center [285, 390] width 230 height 41
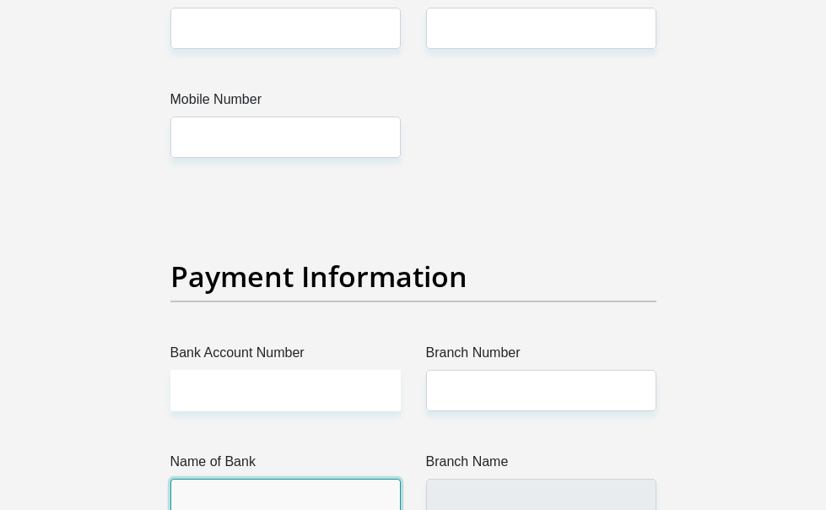
drag, startPoint x: 189, startPoint y: 326, endPoint x: 151, endPoint y: 316, distance: 39.3
click at [170, 478] on input "Name of Bank" at bounding box center [285, 498] width 230 height 41
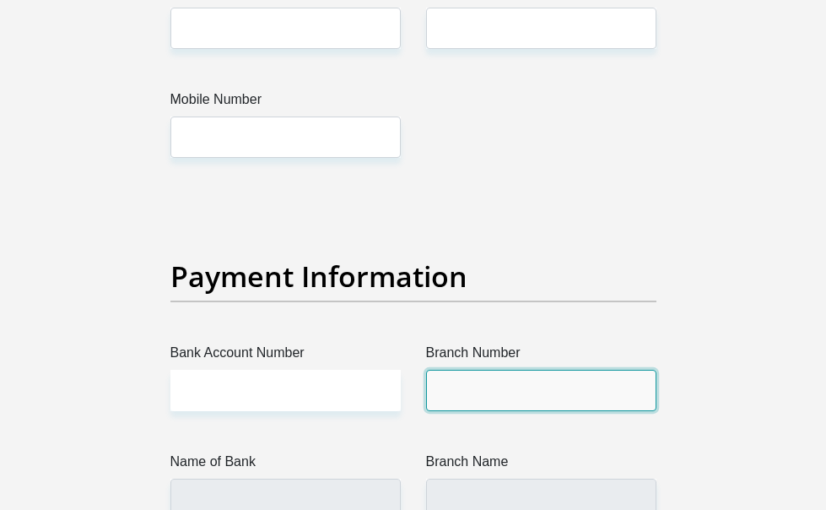
click at [481, 370] on input "Branch Number" at bounding box center [541, 390] width 230 height 41
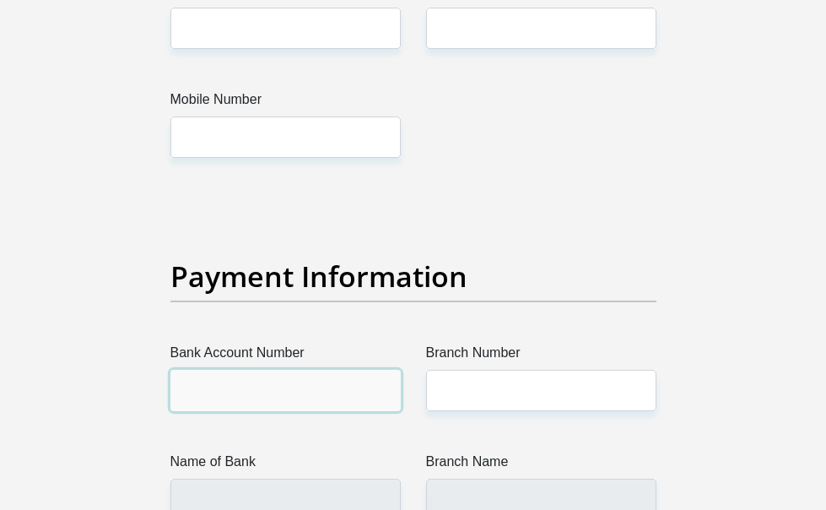
click at [278, 370] on input "Bank Account Number" at bounding box center [285, 390] width 230 height 41
paste input "Standard Bank"
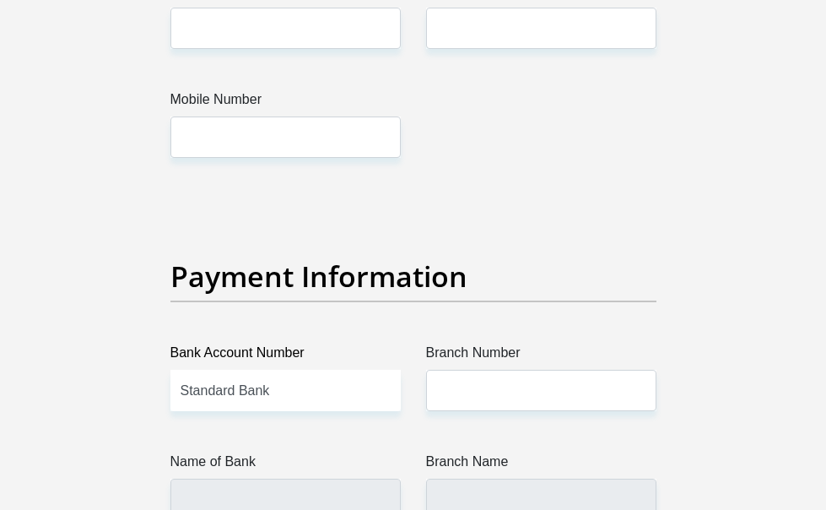
click at [158, 451] on div "Name of Bank" at bounding box center [286, 485] width 256 height 68
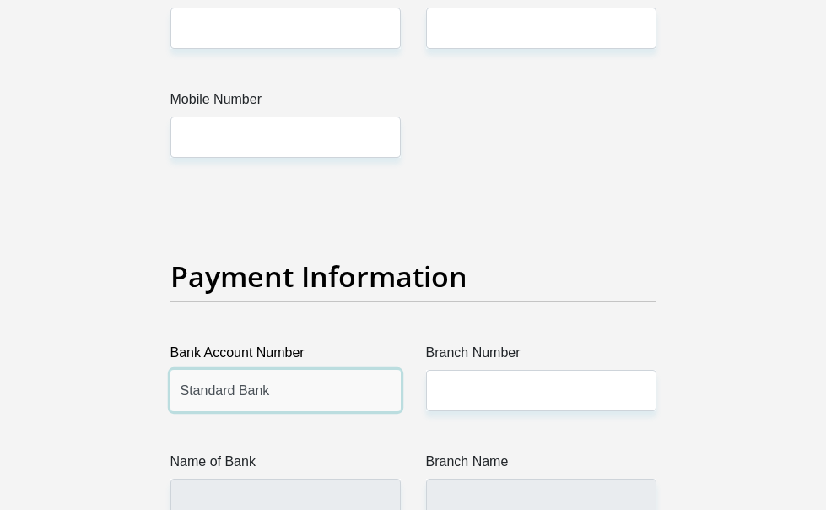
click at [208, 370] on input "Standard Bank" at bounding box center [285, 390] width 230 height 41
paste input "10 19 901 536 6"
type input "10 19 901 536 6"
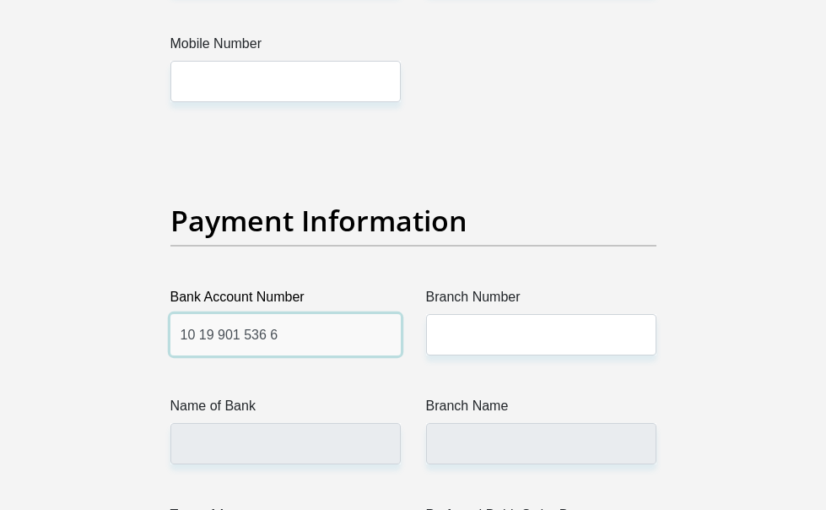
scroll to position [4050, 0]
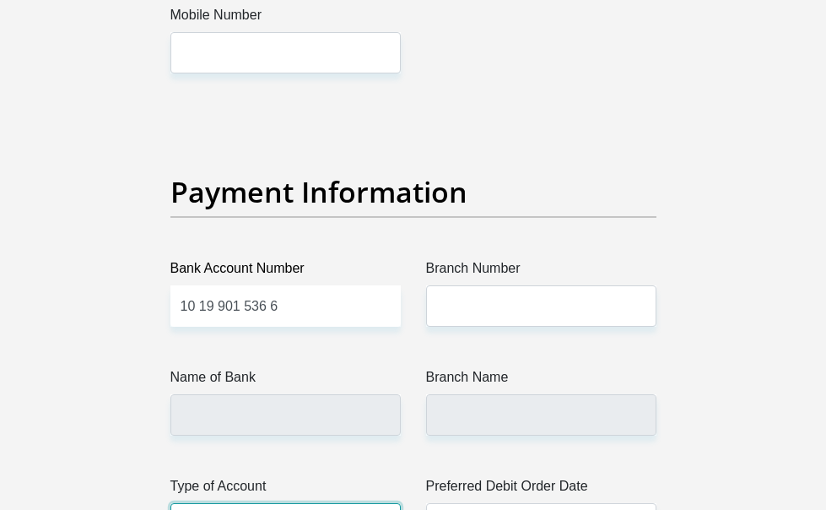
select select "SAV"
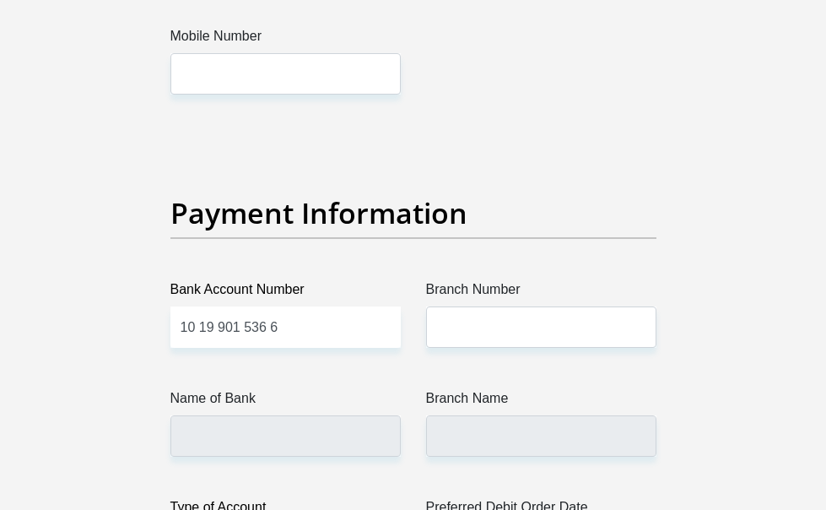
scroll to position [4025, 0]
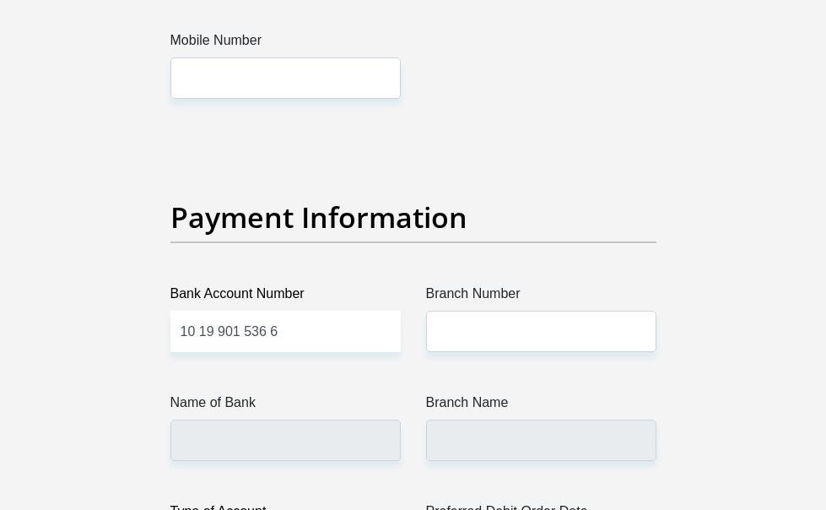
select select "30"
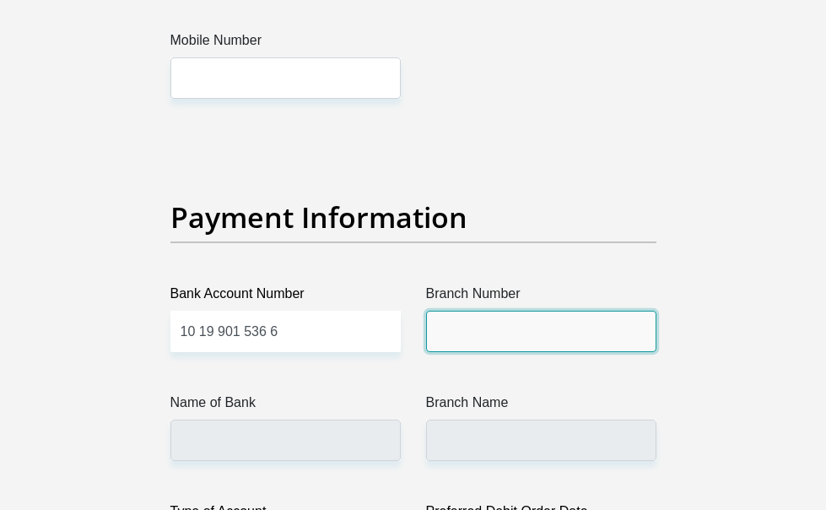
paste input "051 001"
type input "051 001"
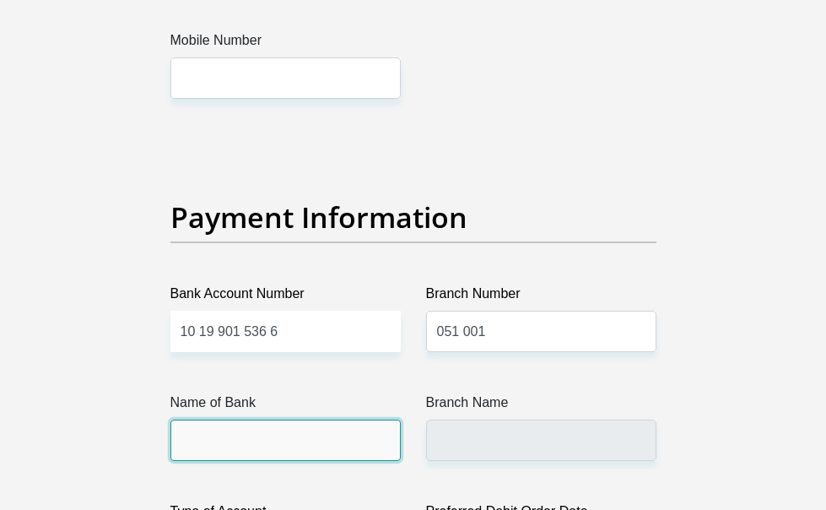
click at [264, 419] on input "Name of Bank" at bounding box center [285, 439] width 230 height 41
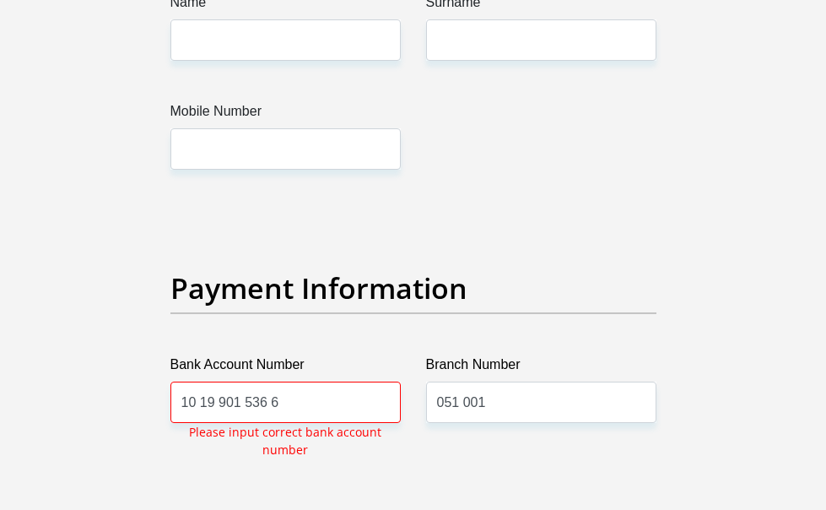
scroll to position [3953, 0]
click at [170, 382] on input "10 19 901 536 6" at bounding box center [285, 402] width 230 height 41
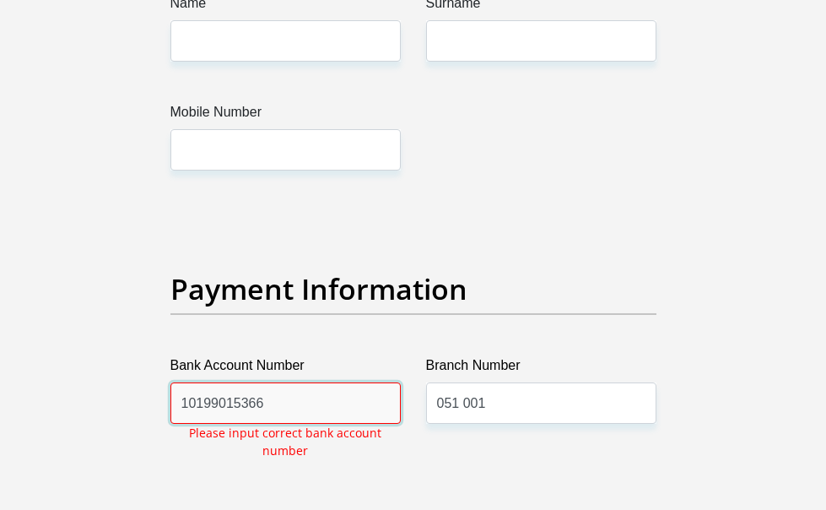
type input "10199015366"
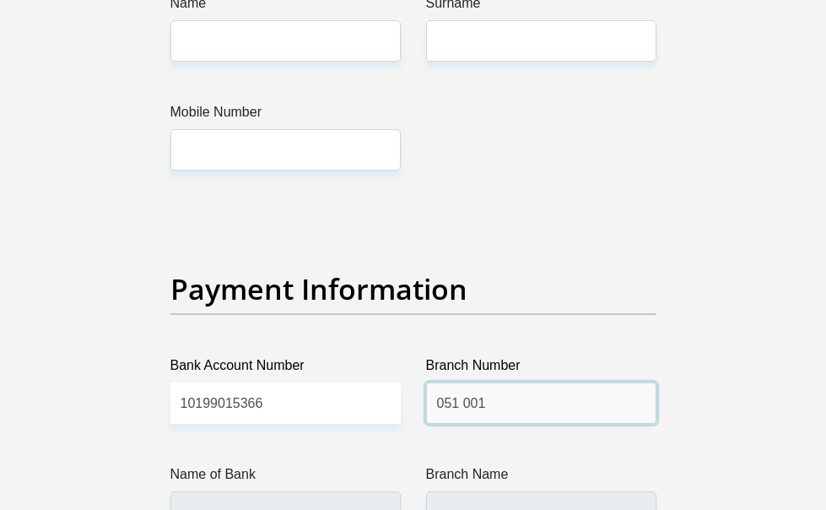
click at [559, 382] on input "051 001" at bounding box center [541, 402] width 230 height 41
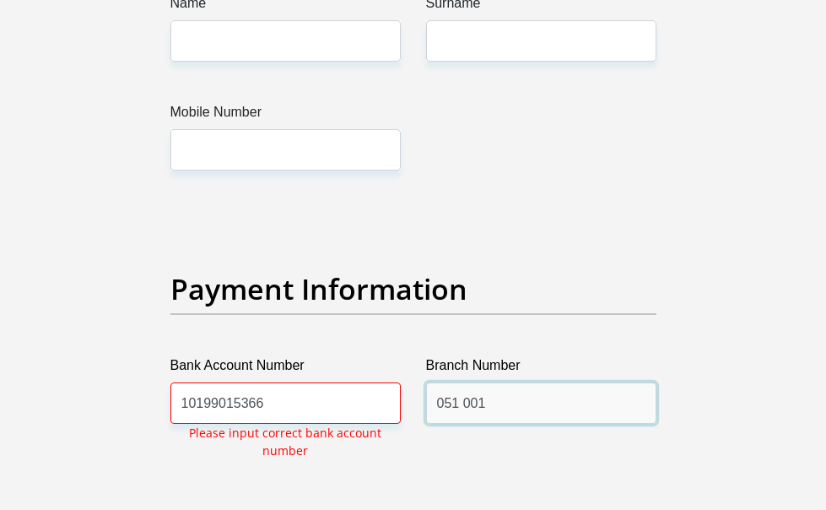
click at [462, 382] on input "051 001" at bounding box center [541, 402] width 230 height 41
type input "051001"
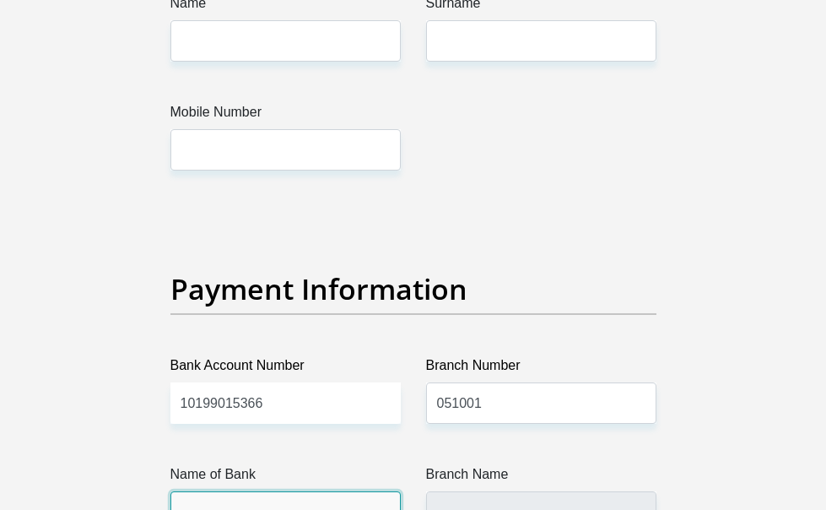
type input "STANDARD BANK"
type input "STANDARD BANK SOUTH AFRICA"
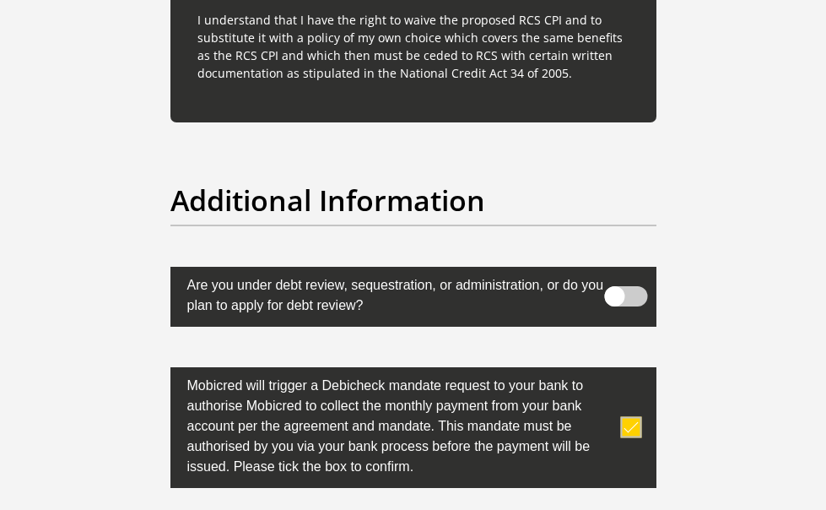
scroll to position [5784, 0]
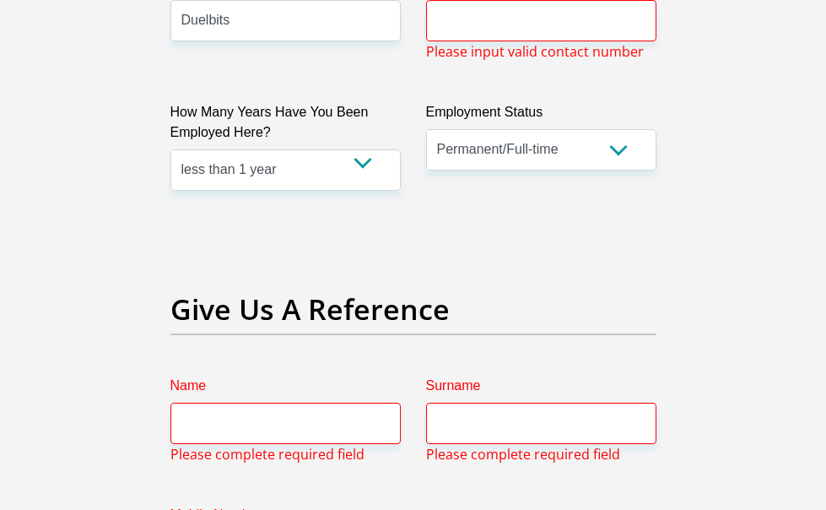
scroll to position [3586, 0]
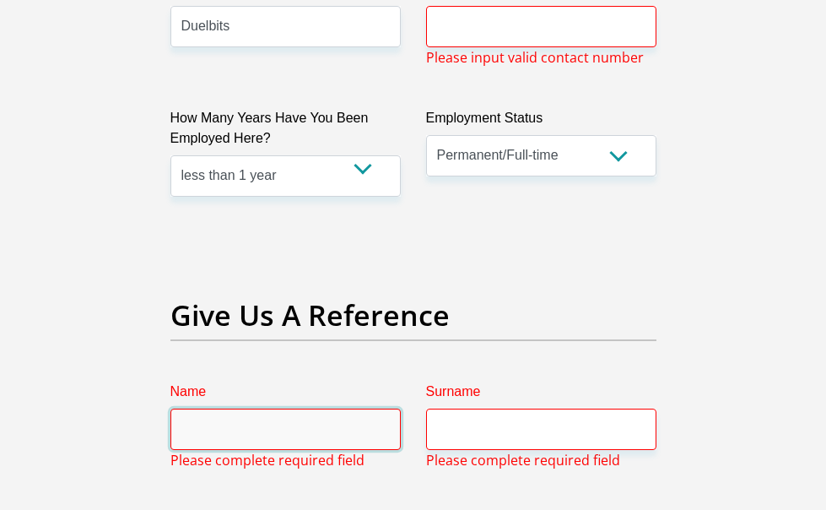
click at [242, 408] on input "Name" at bounding box center [285, 428] width 230 height 41
click at [240, 408] on input "Name" at bounding box center [285, 428] width 230 height 41
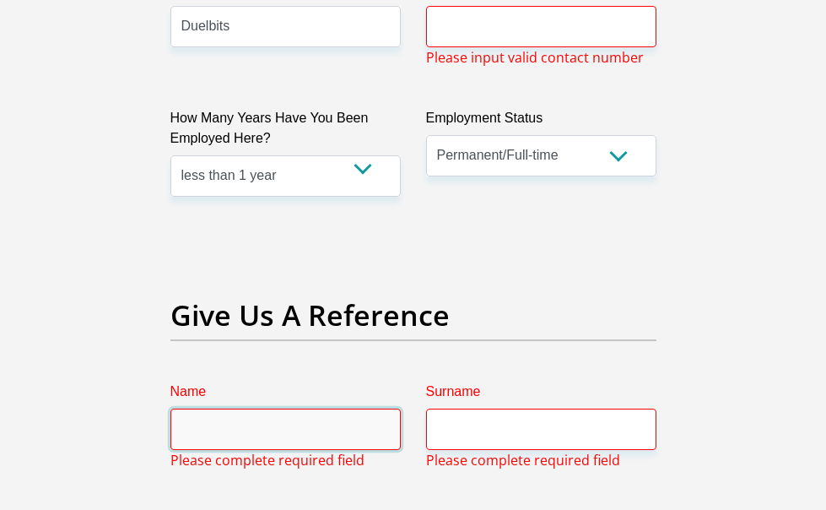
paste input "Amanda Aquilina"
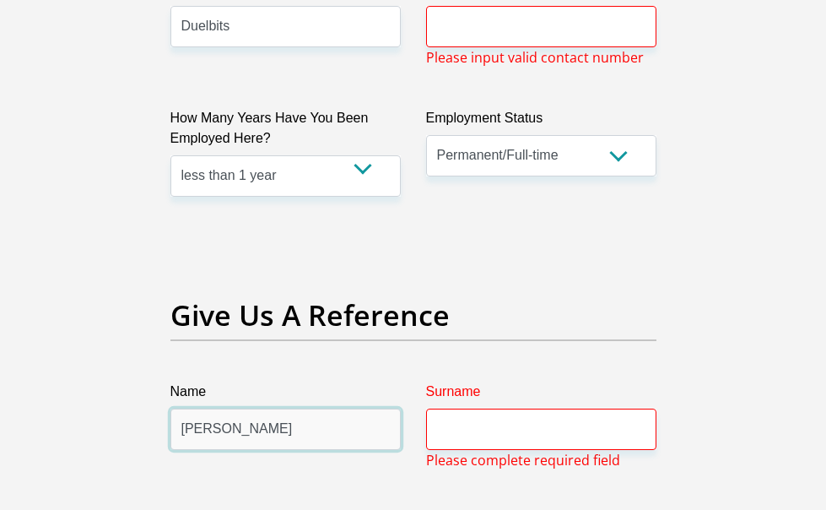
type input "Amanda Aquilina"
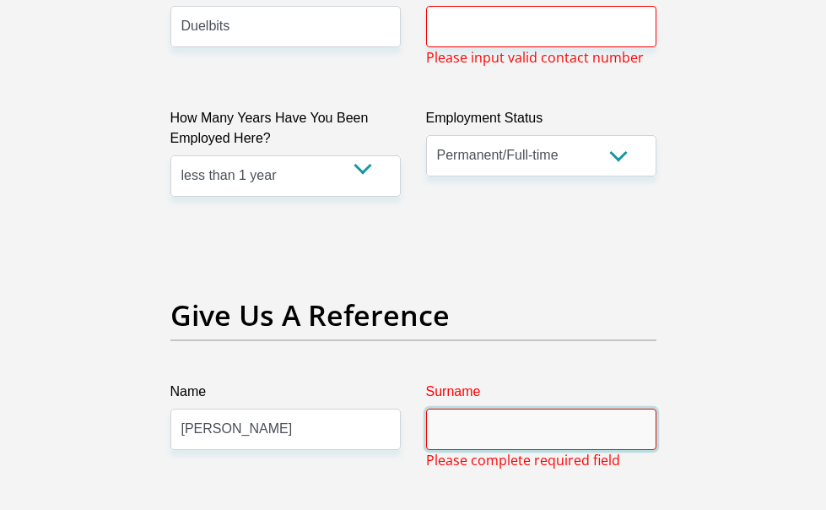
paste input "Amanda Aquilina"
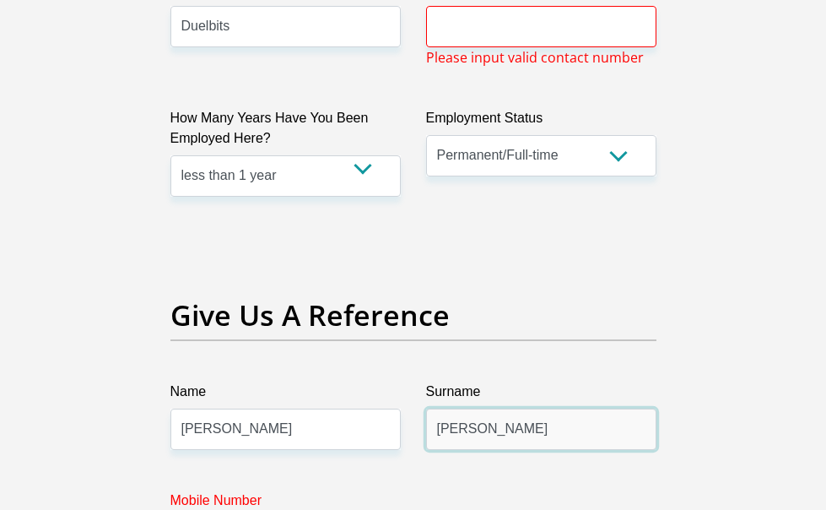
drag, startPoint x: 491, startPoint y: 253, endPoint x: 381, endPoint y: 228, distance: 112.6
type input "Aquilina"
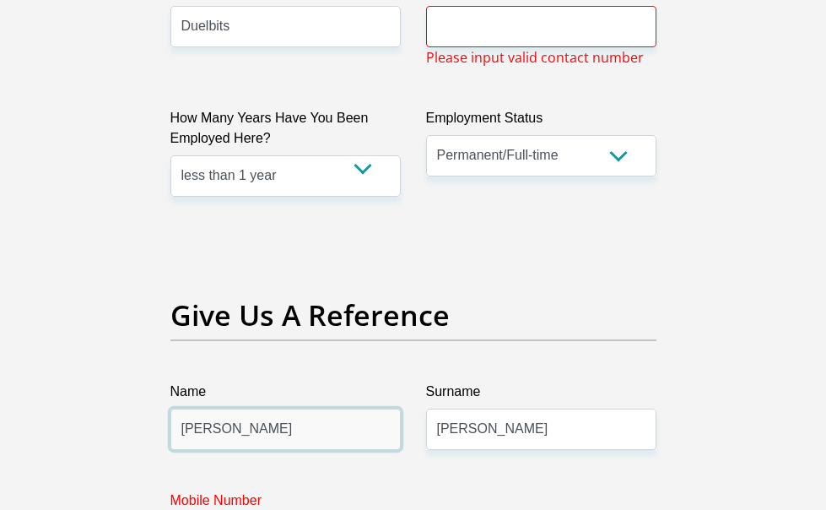
drag, startPoint x: 136, startPoint y: 257, endPoint x: 195, endPoint y: 256, distance: 59.1
click at [195, 408] on input "Amanda Aquilina" at bounding box center [285, 428] width 230 height 41
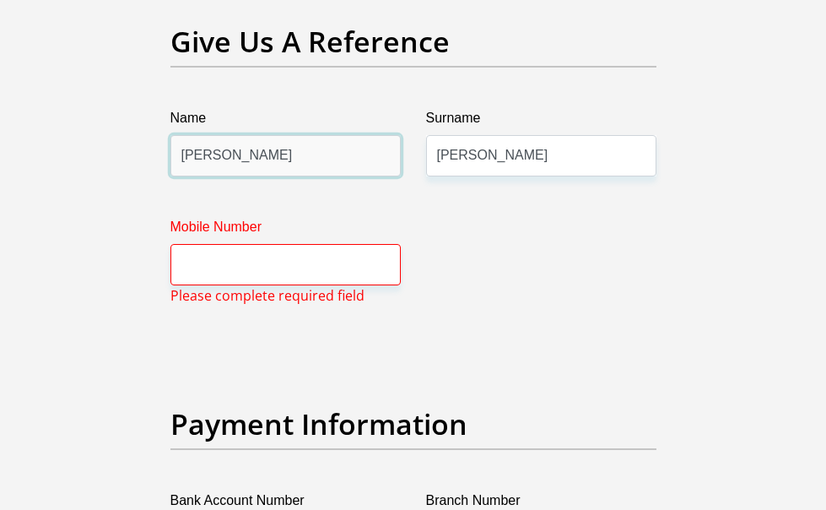
scroll to position [3754, 0]
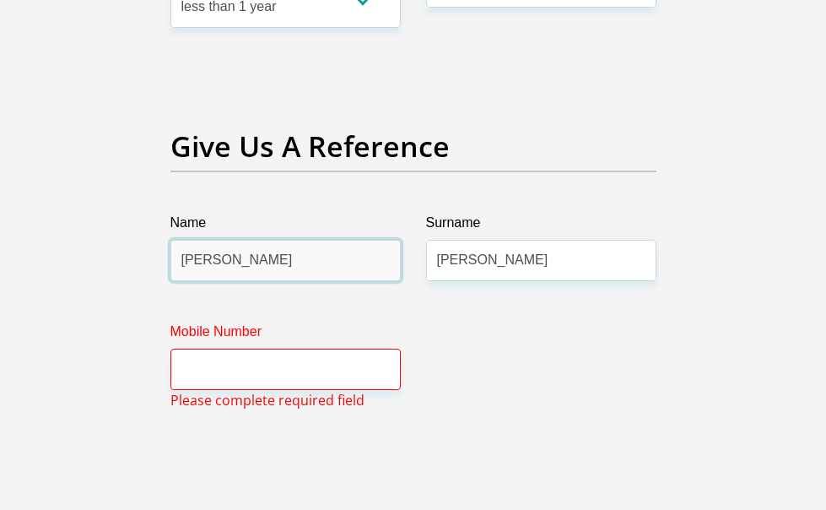
type input "Amanda"
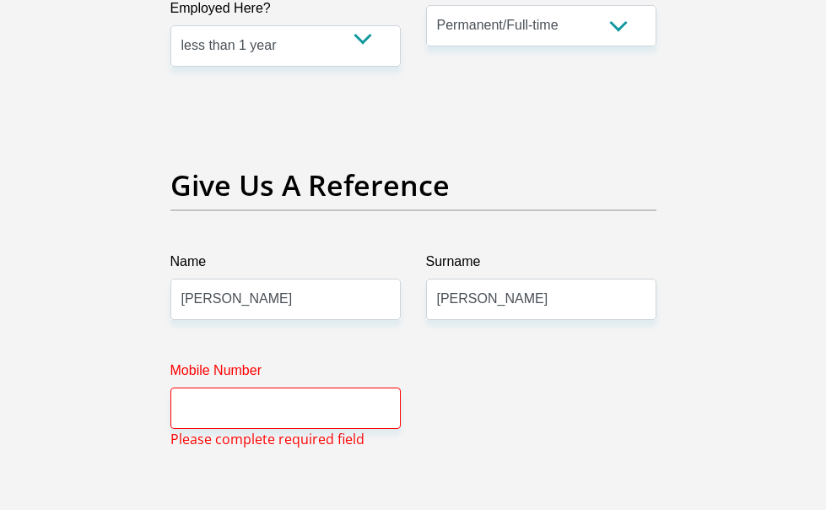
scroll to position [3715, 0]
click at [242, 388] on input "Mobile Number" at bounding box center [285, 408] width 230 height 41
paste input "amanda.aquilina@duelbits.com"
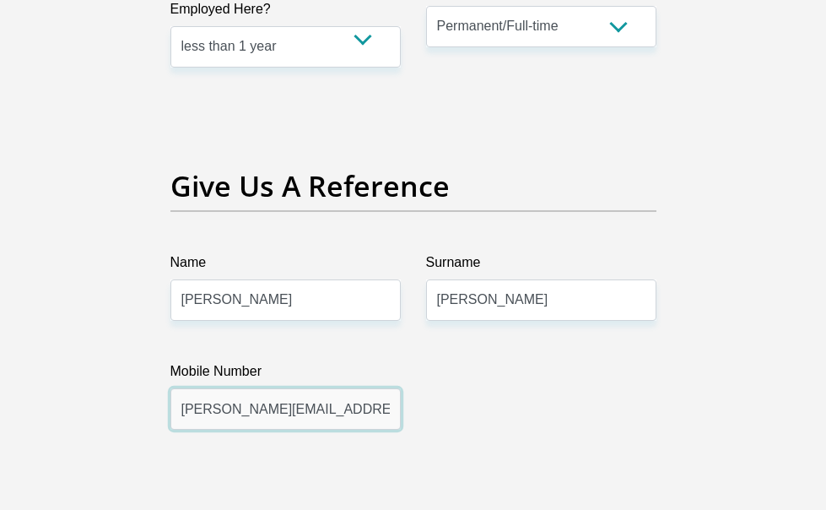
type input "amanda.aquilina@duelbits.com"
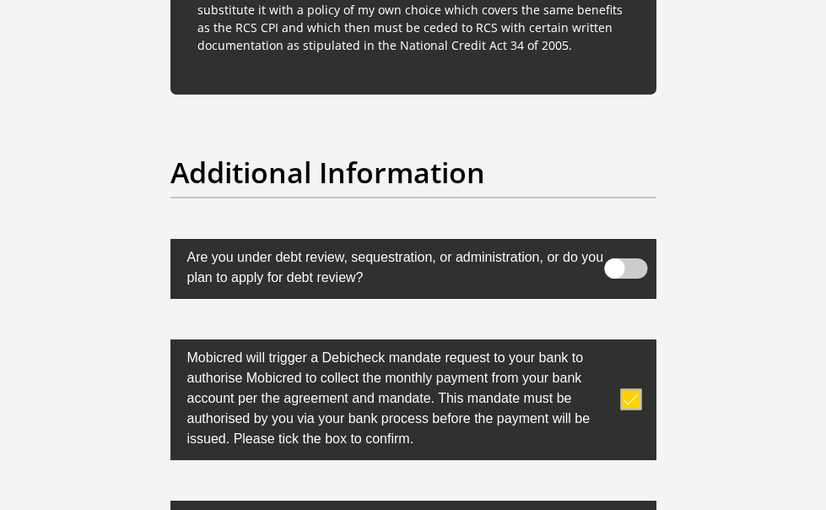
scroll to position [5804, 0]
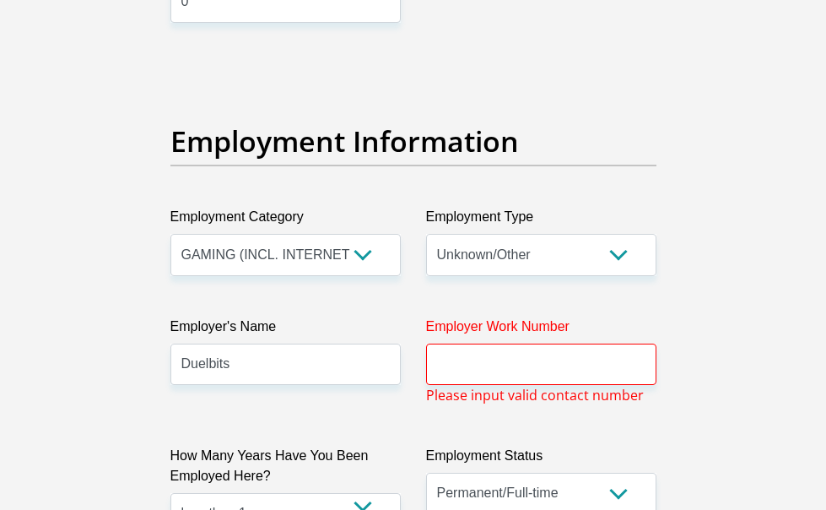
scroll to position [3188, 0]
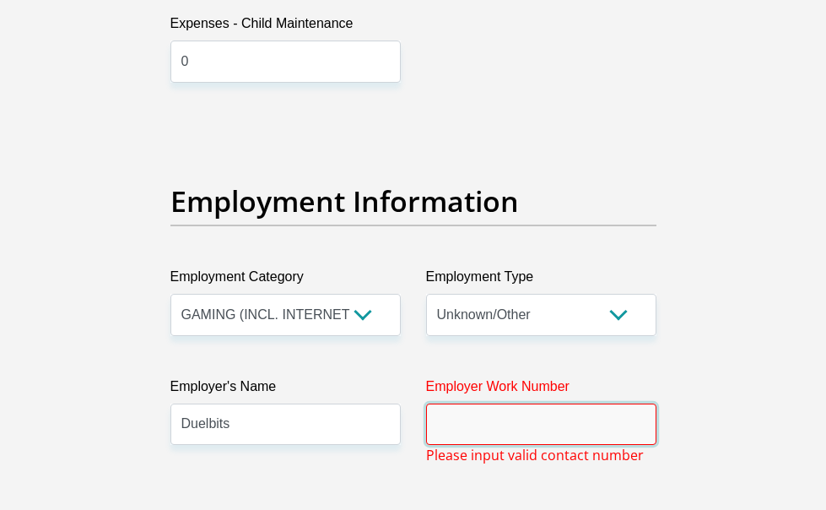
click at [570, 403] on input "Employer Work Number" at bounding box center [541, 423] width 230 height 41
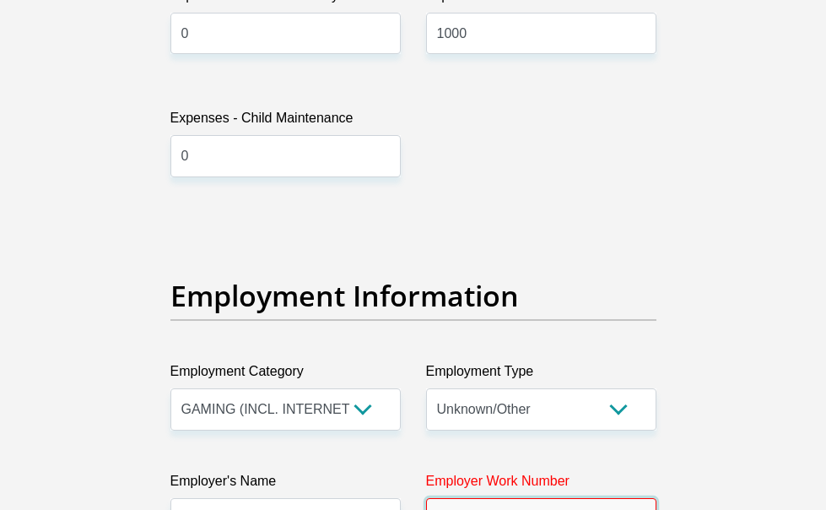
scroll to position [3357, 0]
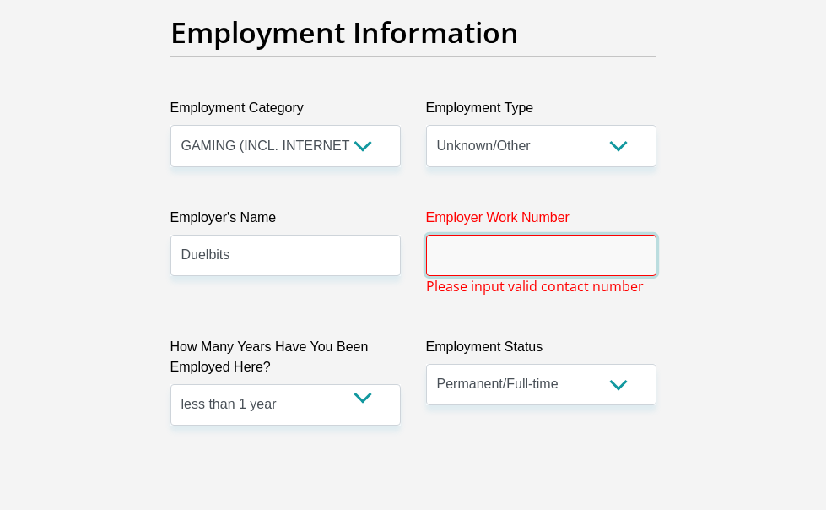
click at [530, 235] on input "Employer Work Number" at bounding box center [541, 255] width 230 height 41
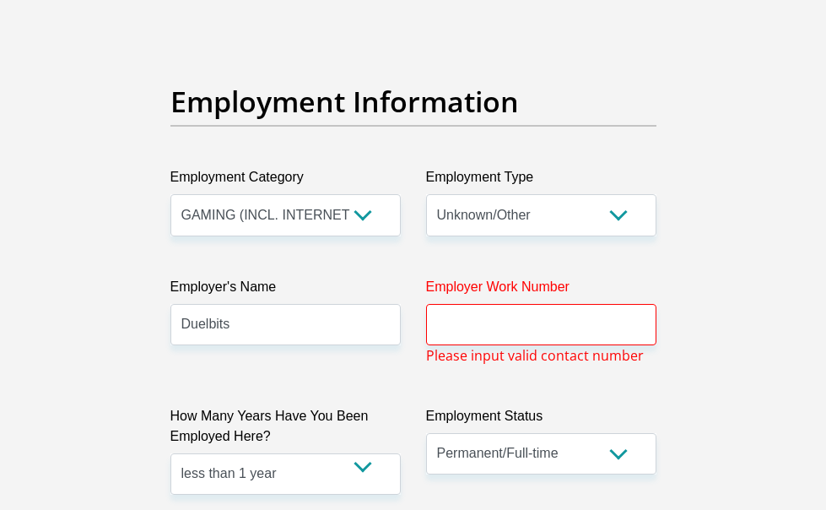
scroll to position [3286, 0]
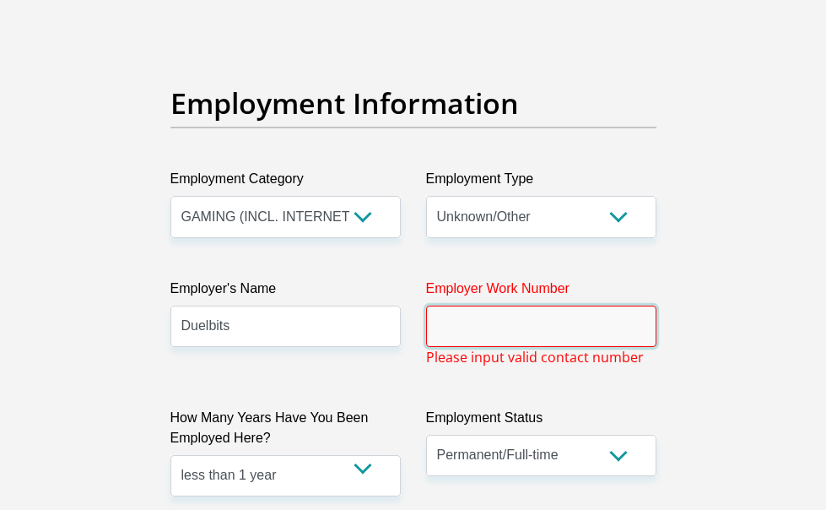
paste input "amanda.aquilina@duelbits.com"
click at [563, 240] on div "Title Mr Ms Mrs Dr Other First Name zandile Surname geyane ID Number 0104160271…" at bounding box center [413, 105] width 511 height 6139
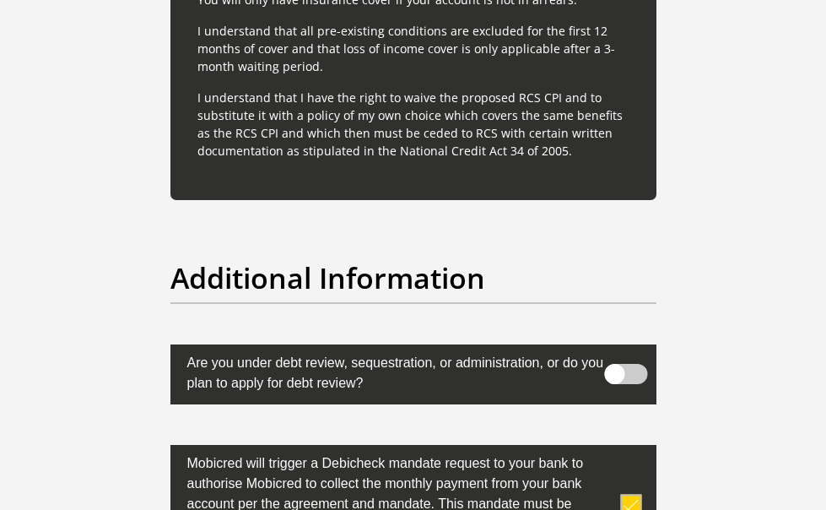
scroll to position [5804, 0]
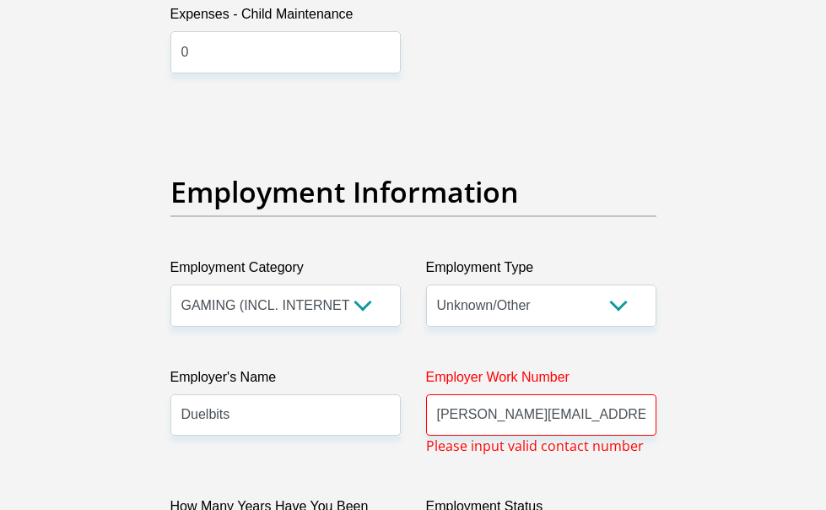
scroll to position [3188, 0]
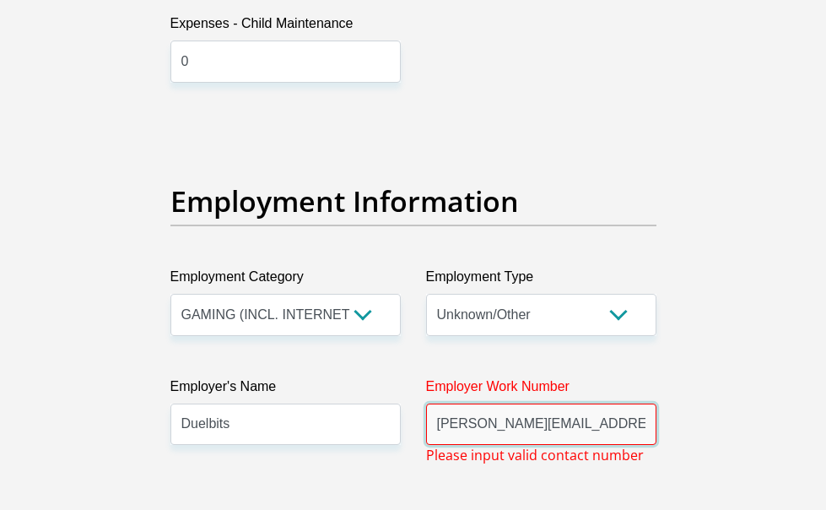
drag, startPoint x: 435, startPoint y: 256, endPoint x: 765, endPoint y: 256, distance: 330.8
click at [669, 376] on div "Employer Work Number amanda.aquilina@duelbits.com Please input valid contact nu…" at bounding box center [541, 420] width 256 height 89
type input "n"
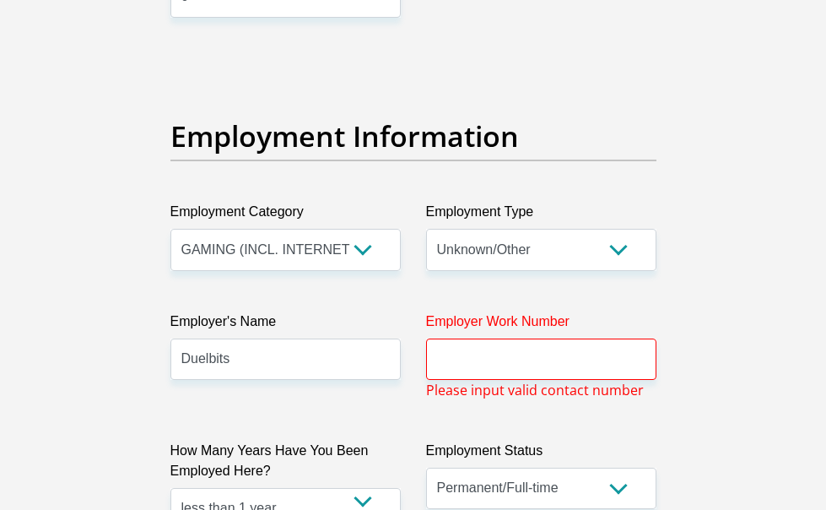
scroll to position [3202, 0]
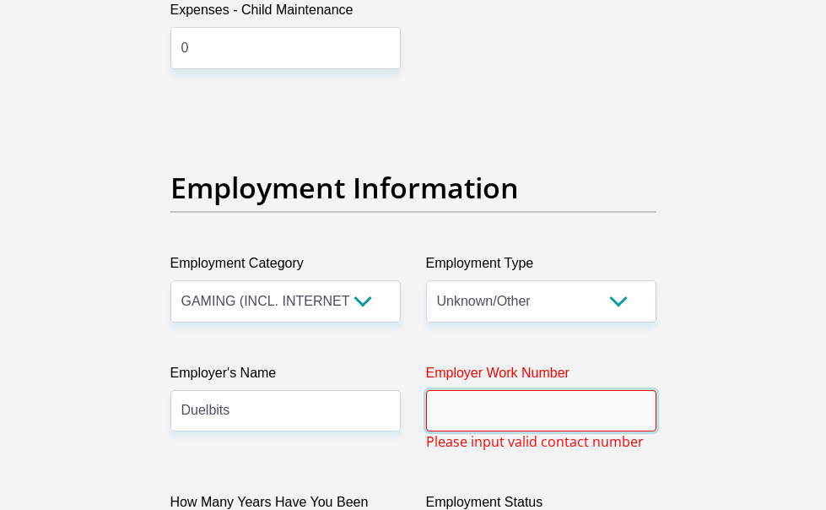
click at [486, 390] on input "Employer Work Number" at bounding box center [541, 410] width 230 height 41
type input "#"
click at [479, 390] on input "+31" at bounding box center [541, 410] width 230 height 41
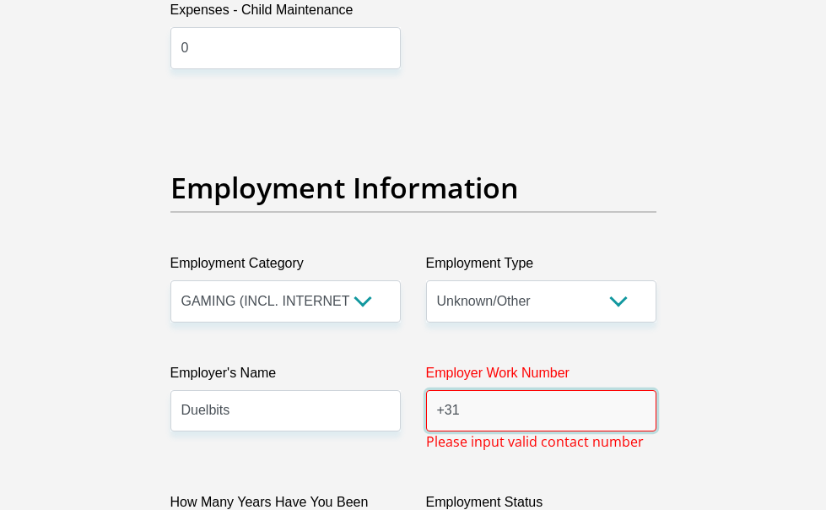
paste input "23324045200"
click at [552, 390] on input "+233240452001" at bounding box center [541, 410] width 230 height 41
click at [515, 390] on input "+233240452001" at bounding box center [541, 410] width 230 height 41
click at [538, 390] on input "+233240452001" at bounding box center [541, 410] width 230 height 41
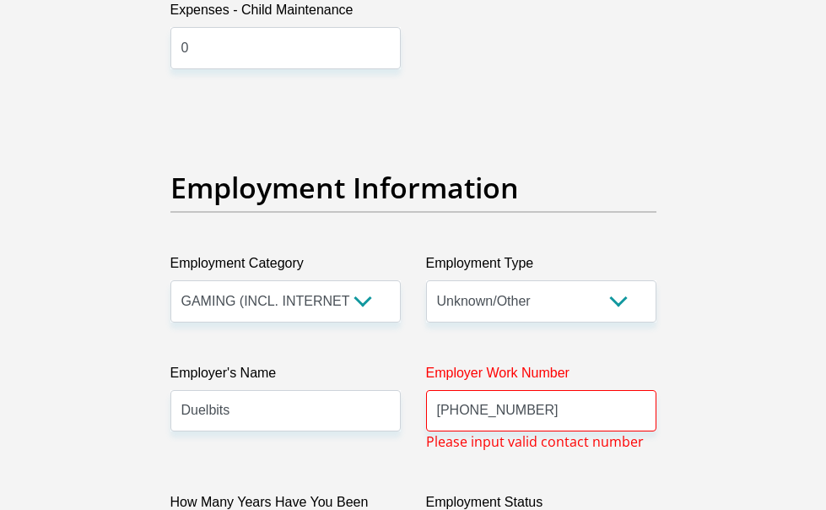
click at [421, 294] on div "Title Mr Ms Mrs Dr Other First Name zandile Surname geyane ID Number 0104160271…" at bounding box center [413, 189] width 511 height 6139
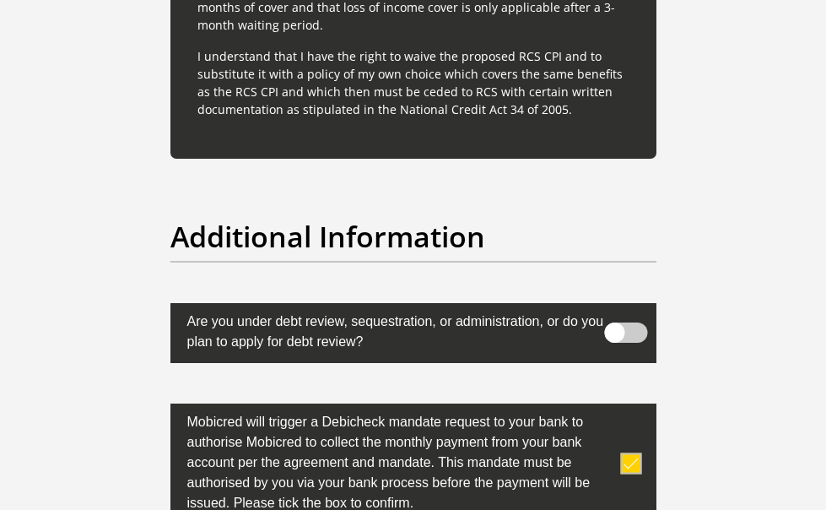
scroll to position [5804, 0]
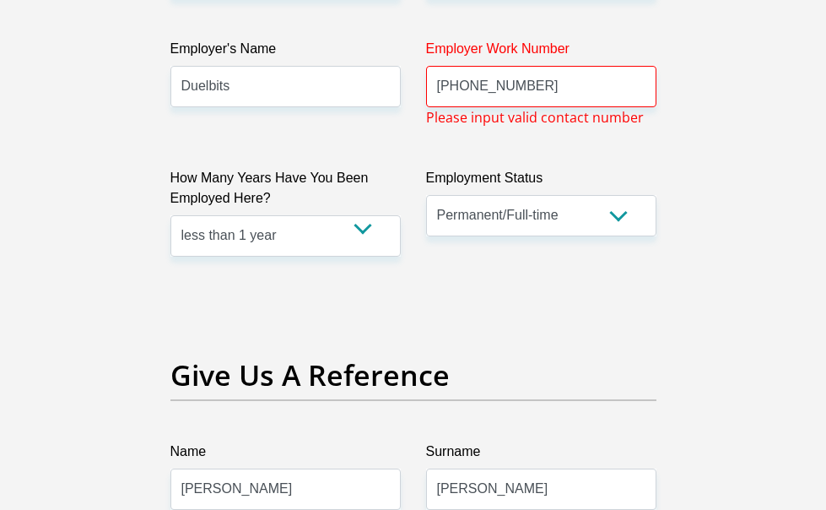
scroll to position [3272, 0]
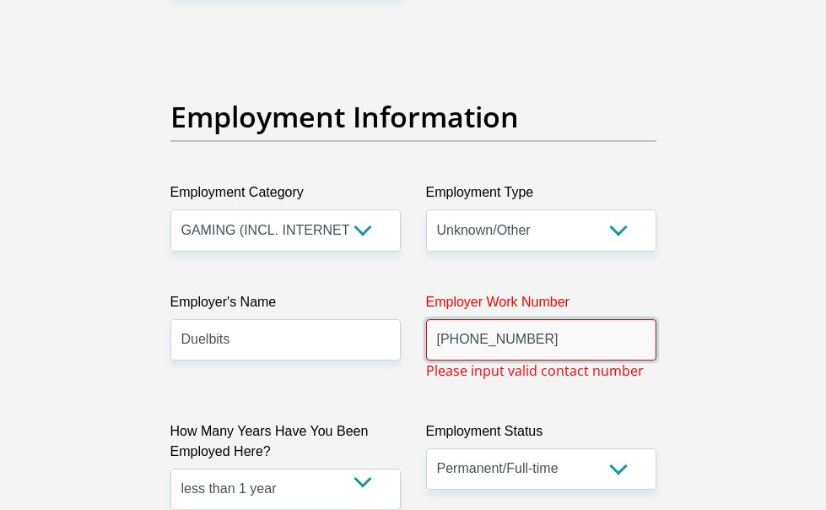
click at [468, 319] on input "+233240455003" at bounding box center [541, 339] width 230 height 41
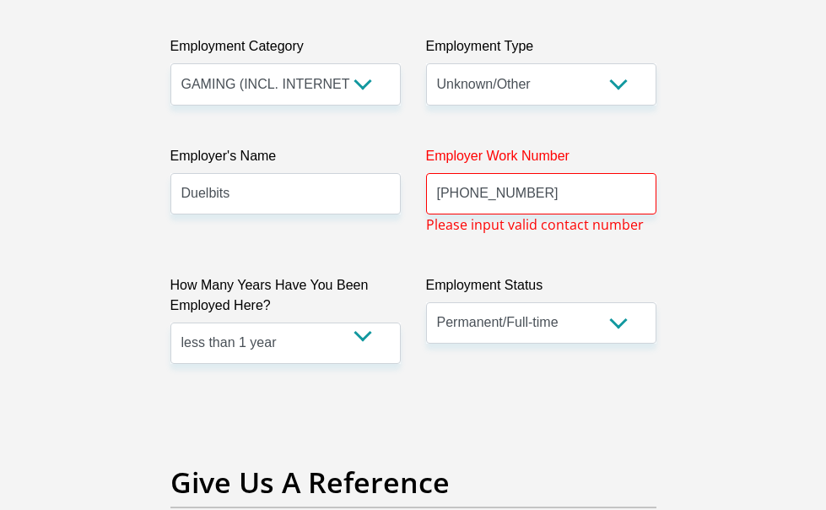
scroll to position [3357, 0]
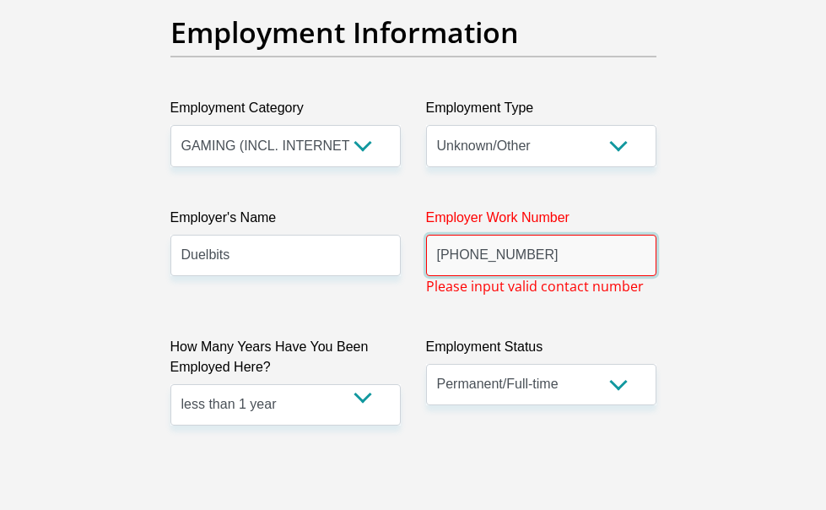
click at [533, 235] on input "+233 240455003" at bounding box center [541, 255] width 230 height 41
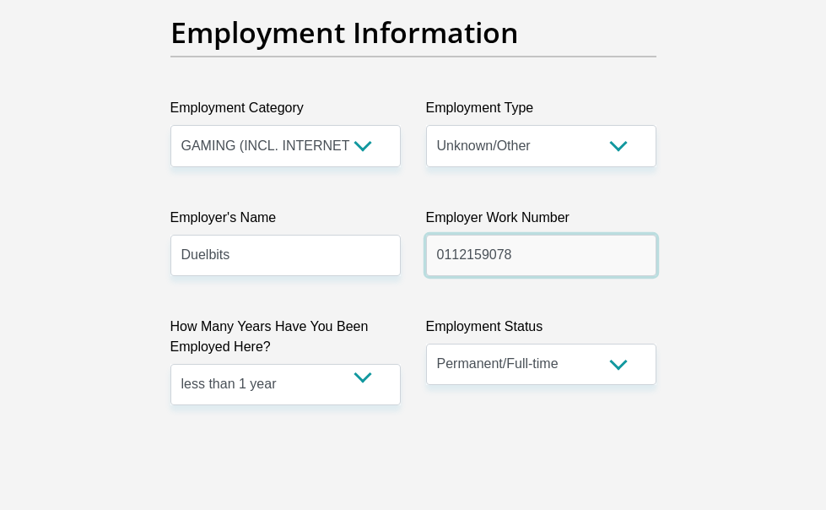
click at [464, 235] on input "0112159078" at bounding box center [541, 255] width 230 height 41
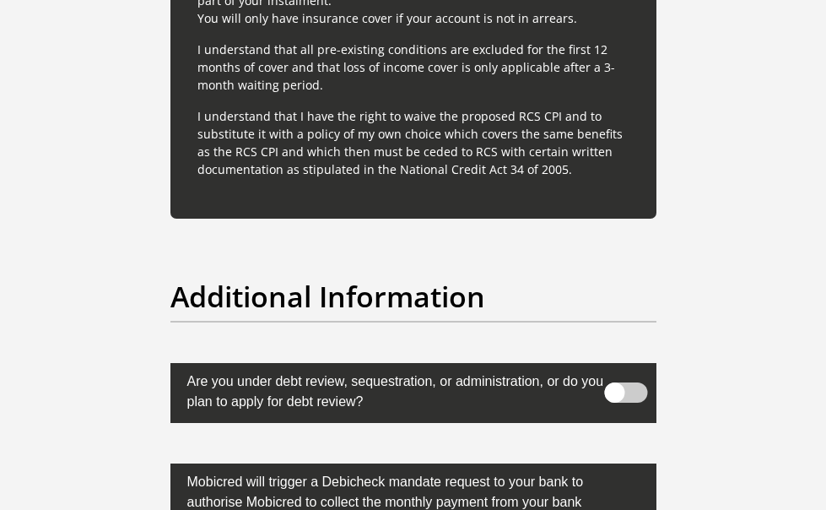
scroll to position [5635, 0]
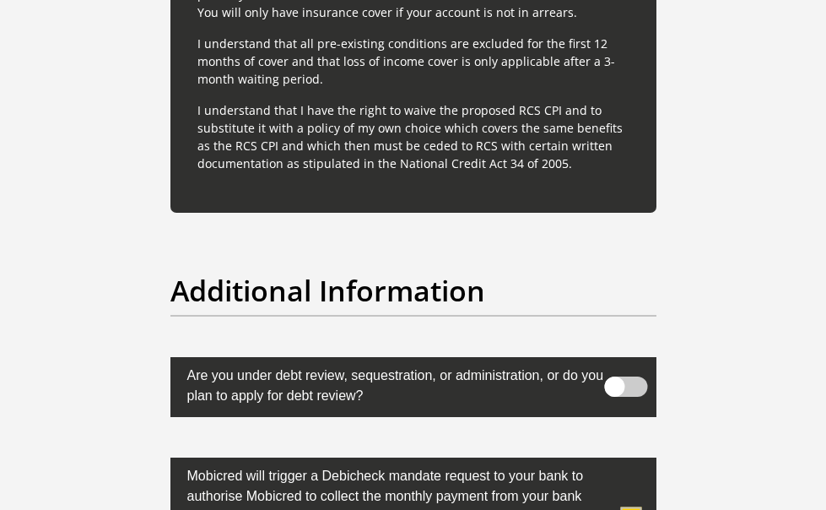
type input "0216159078"
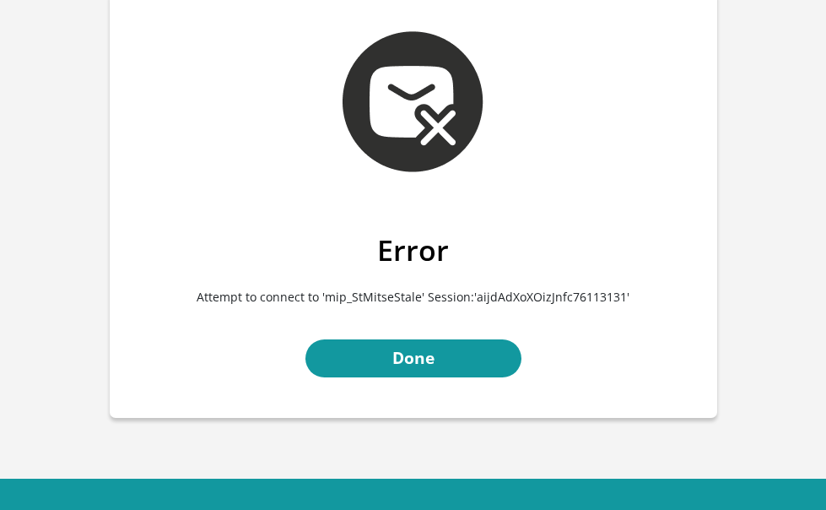
scroll to position [141, 0]
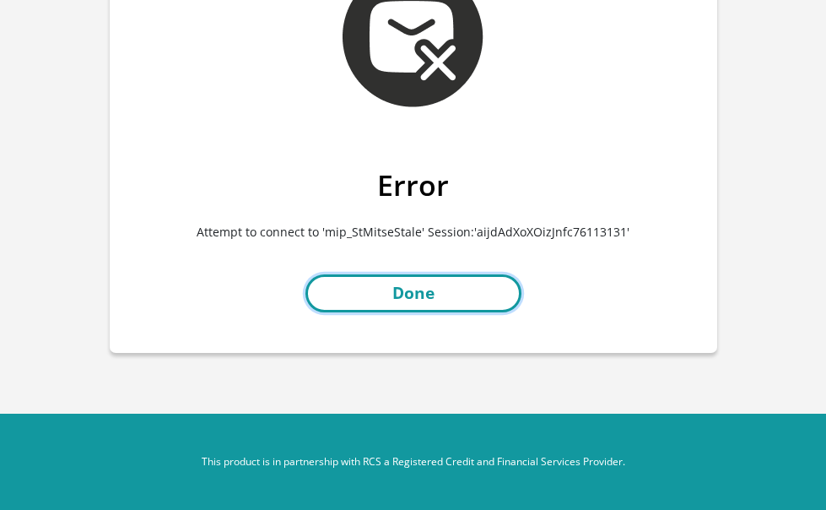
click at [452, 287] on link "Done" at bounding box center [413, 293] width 216 height 38
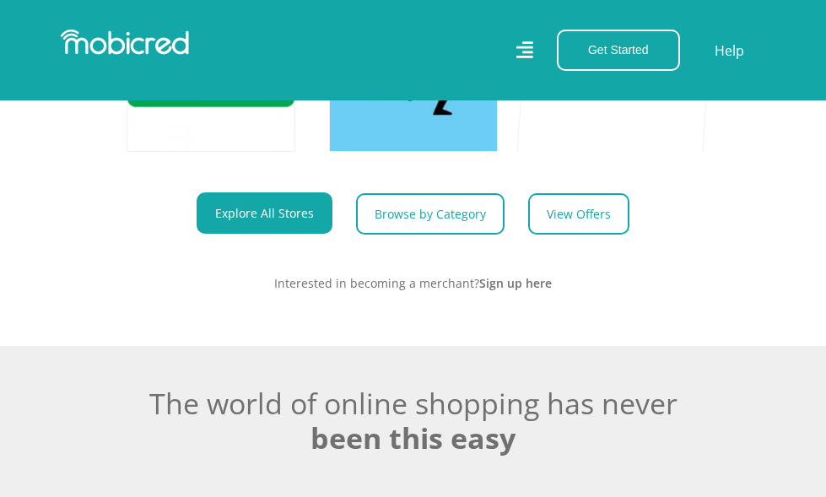
scroll to position [759, 0]
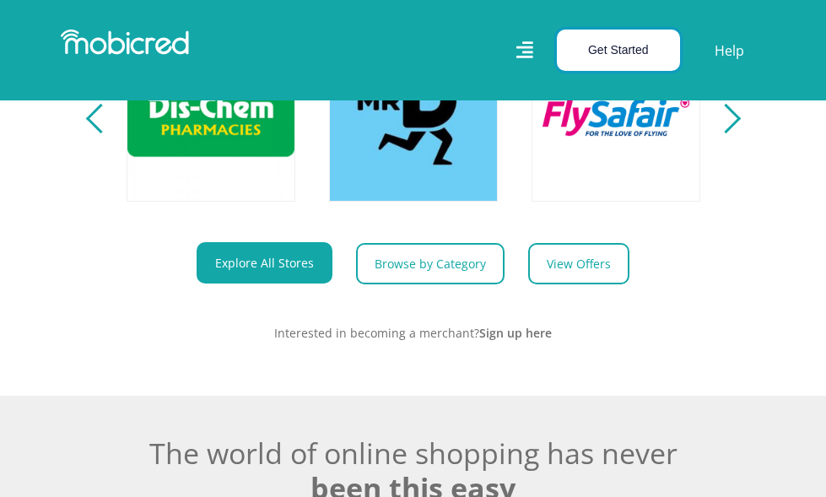
click at [624, 62] on button "Get Started" at bounding box center [618, 50] width 123 height 41
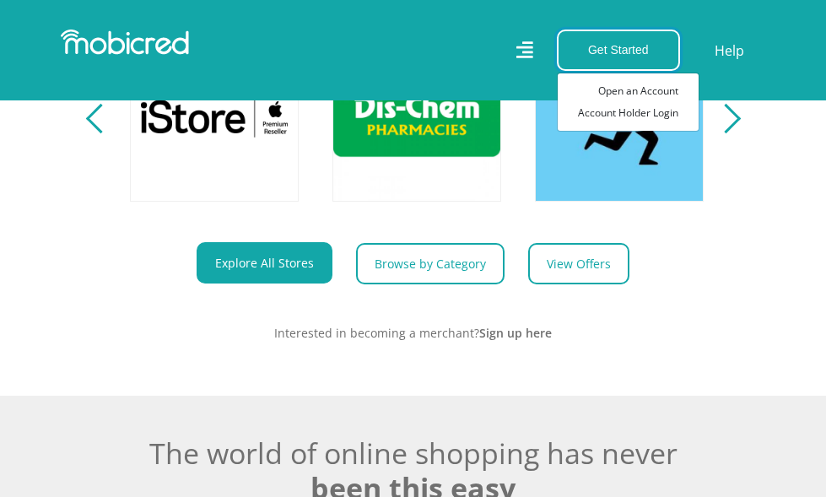
scroll to position [0, 1620]
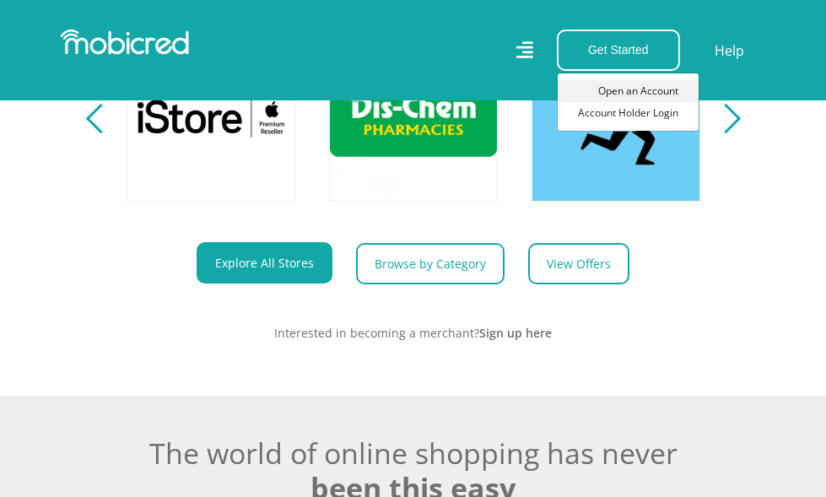
click at [648, 89] on link "Open an Account" at bounding box center [628, 91] width 141 height 22
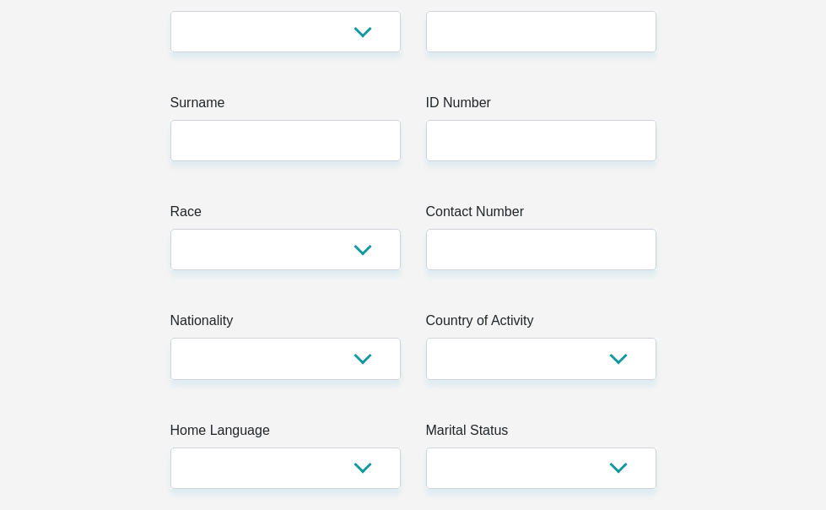
scroll to position [253, 0]
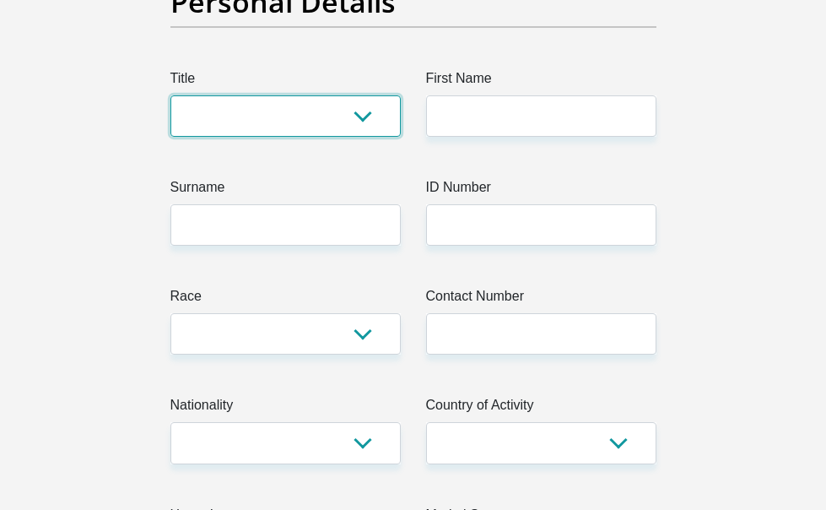
click at [198, 120] on select "Mr Ms Mrs Dr [PERSON_NAME]" at bounding box center [285, 115] width 230 height 41
select select "Ms"
click at [170, 101] on select "Mr Ms Mrs Dr [PERSON_NAME]" at bounding box center [285, 115] width 230 height 41
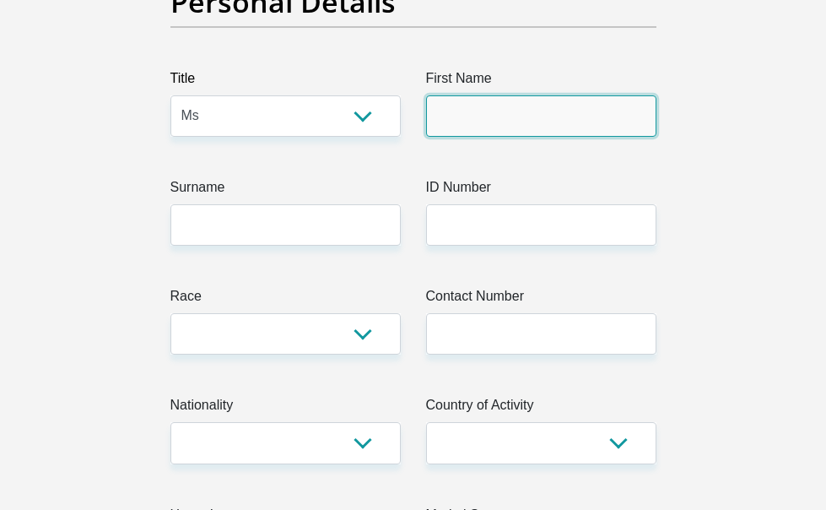
click at [562, 137] on input "First Name" at bounding box center [541, 115] width 230 height 41
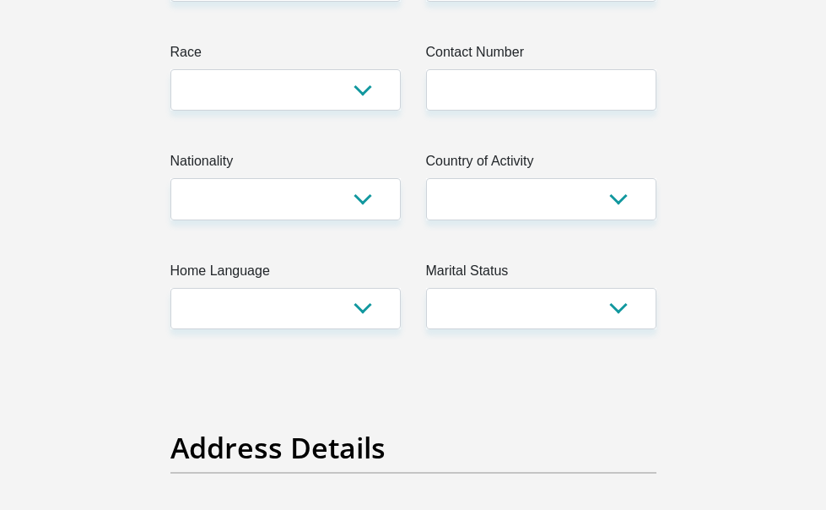
scroll to position [506, 0]
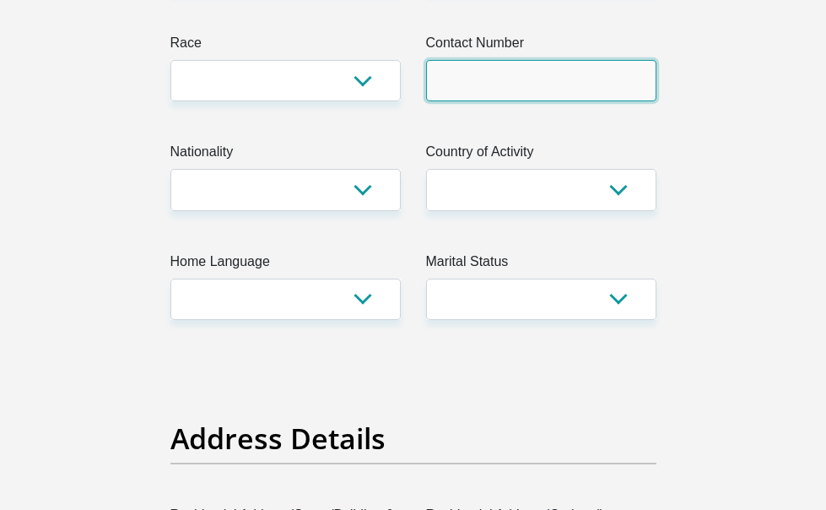
click at [500, 83] on input "Contact Number" at bounding box center [541, 80] width 230 height 41
type input "0672084479"
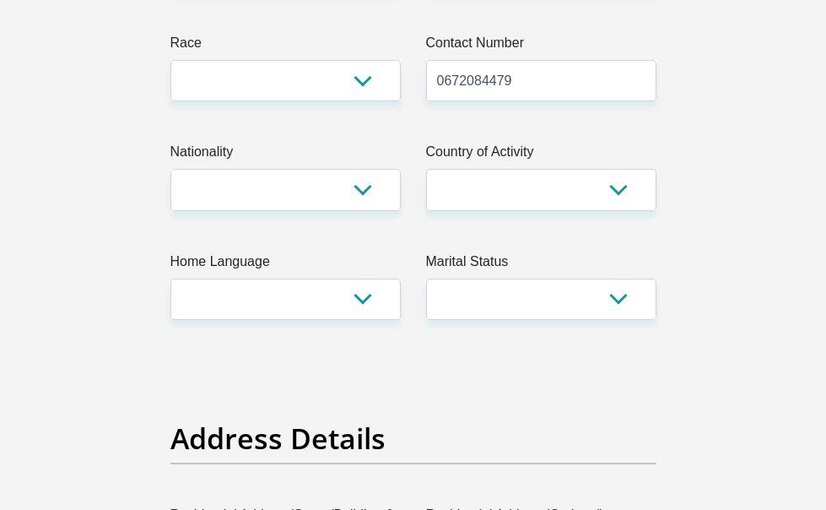
type input "zandile"
type input "geyane"
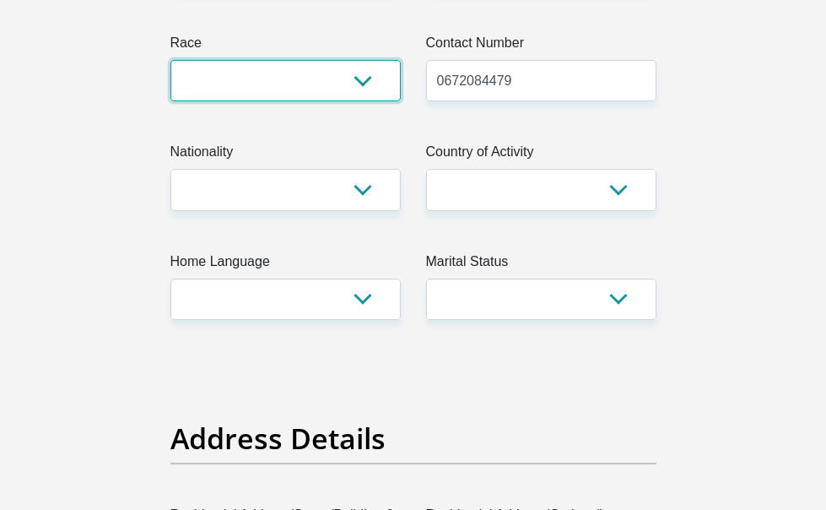
select select "1"
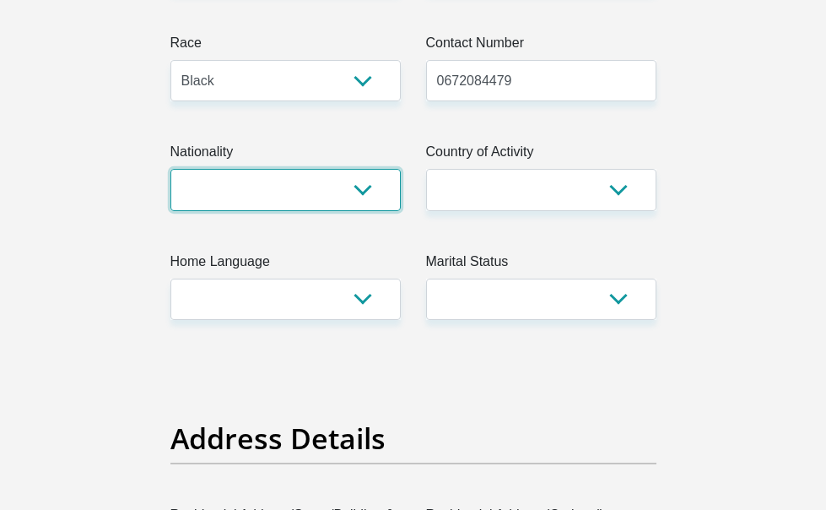
select select "ZAF"
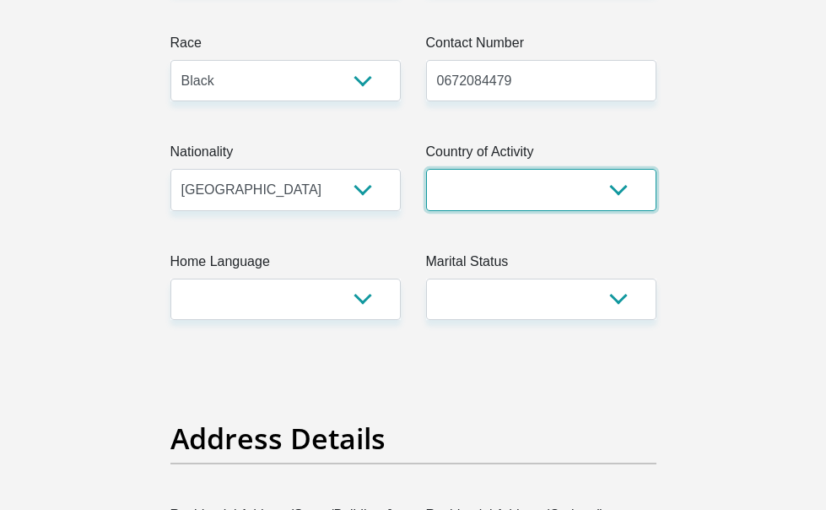
select select "ZAF"
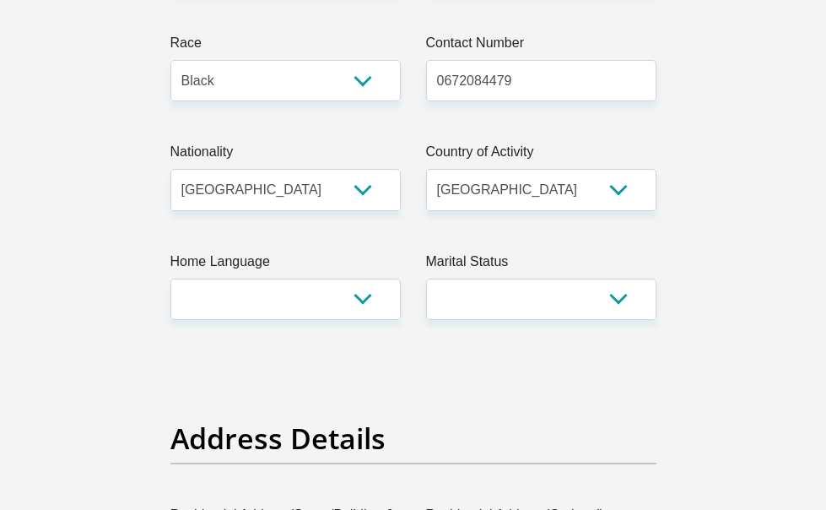
type input "Ms"
type input "mea"
type input "1852"
select select "Gauteng"
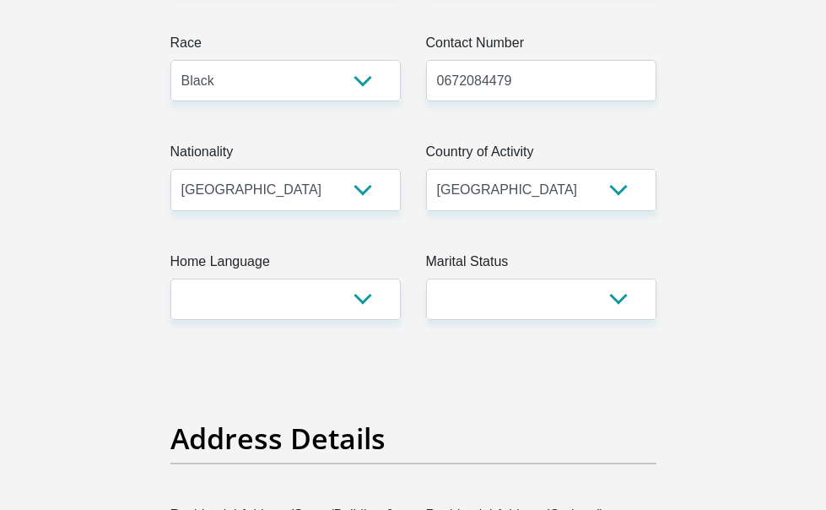
type input "zandilegeyane@gmail.com"
type input "rbNYA:n462Q8ibG"
type input "21000"
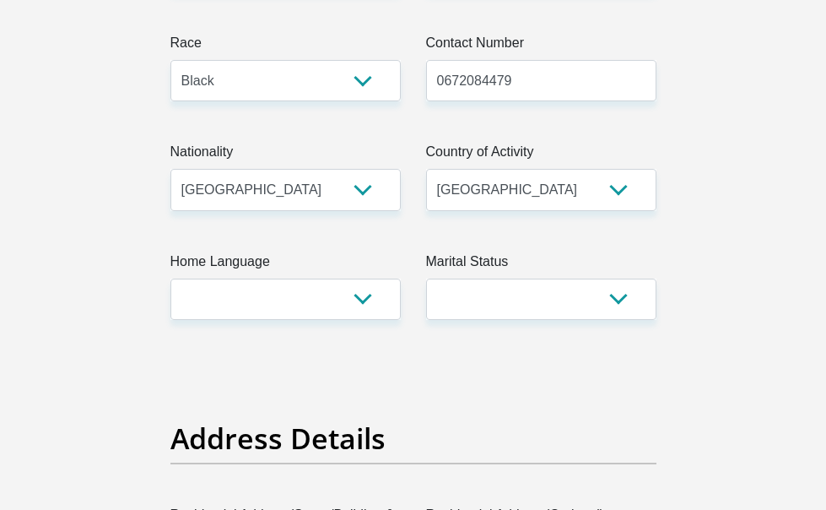
type input "21000"
type input "0"
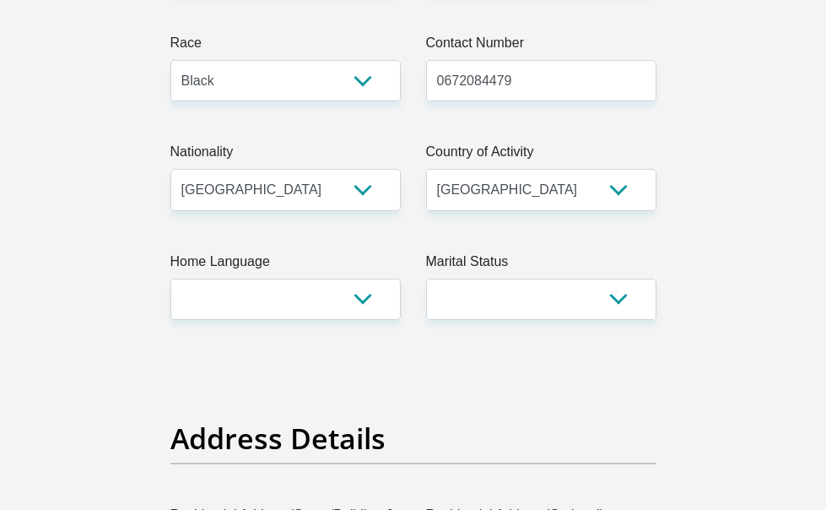
type input "1500"
type input "0"
type input "1000"
type input "0"
type input "Duelbits"
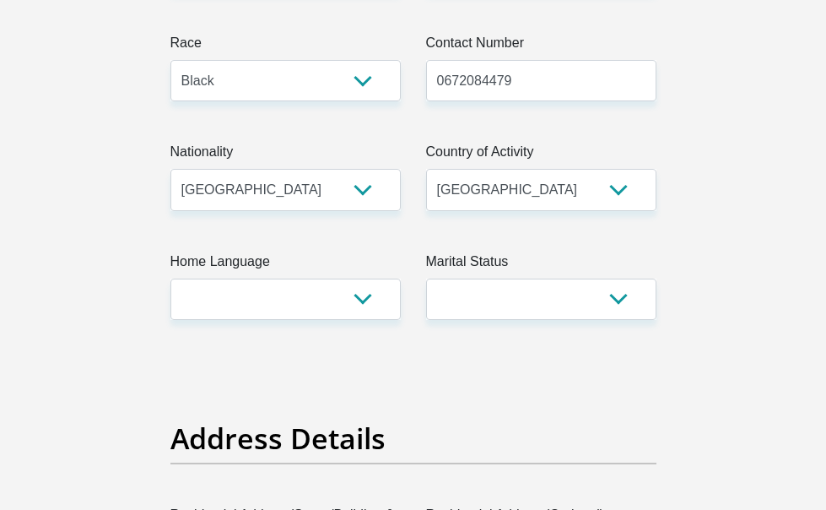
type input "10199015366"
type input "051001"
type input "STANDARD BANK"
type input "STANDARD BANK SOUTH AFRICA"
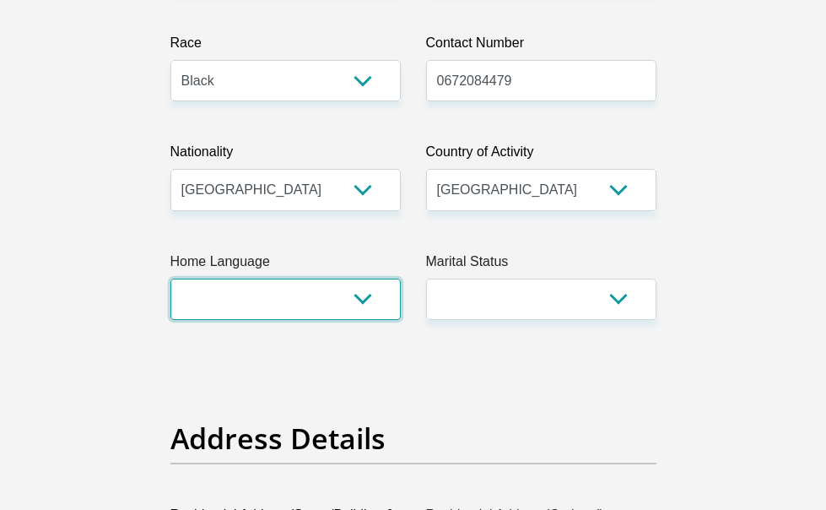
click at [328, 306] on select "Afrikaans English Sepedi South Ndebele Southern Sotho Swati Tsonga Tswana Venda…" at bounding box center [285, 298] width 230 height 41
select select "zul"
click at [170, 284] on select "Afrikaans English Sepedi South Ndebele Southern Sotho Swati Tsonga Tswana Venda…" at bounding box center [285, 298] width 230 height 41
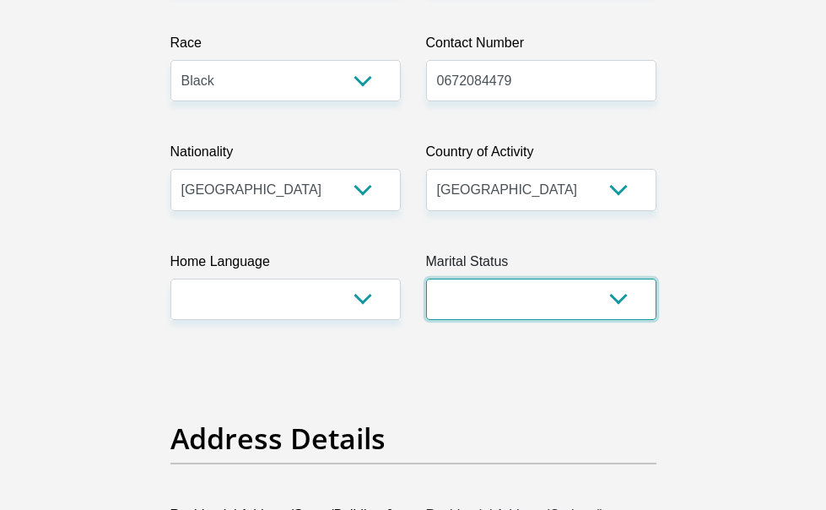
click at [544, 309] on select "Married ANC Single Divorced Widowed Married COP or Customary Law" at bounding box center [541, 298] width 230 height 41
click at [426, 284] on select "Married ANC Single Divorced Widowed Married COP or Customary Law" at bounding box center [541, 298] width 230 height 41
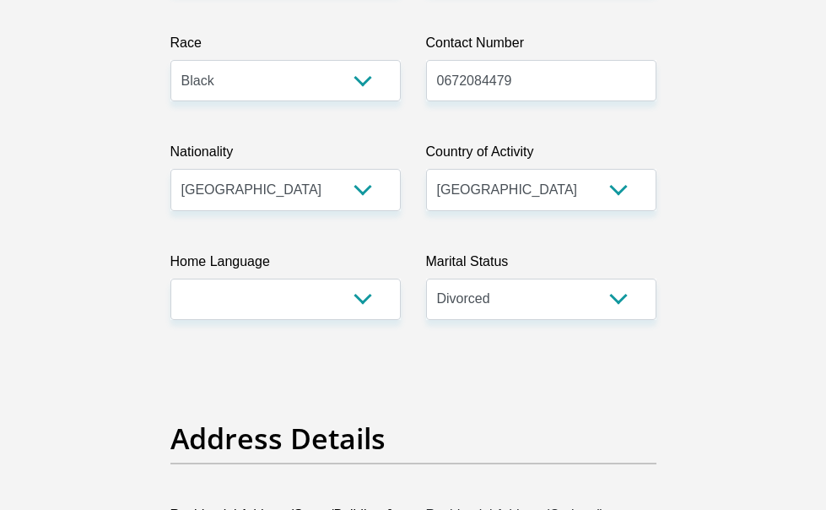
click at [497, 299] on select "Married ANC Single Divorced Widowed Married COP or Customary Law" at bounding box center [541, 298] width 230 height 41
select select "2"
click at [426, 284] on select "Married ANC Single Divorced Widowed Married COP or Customary Law" at bounding box center [541, 298] width 230 height 41
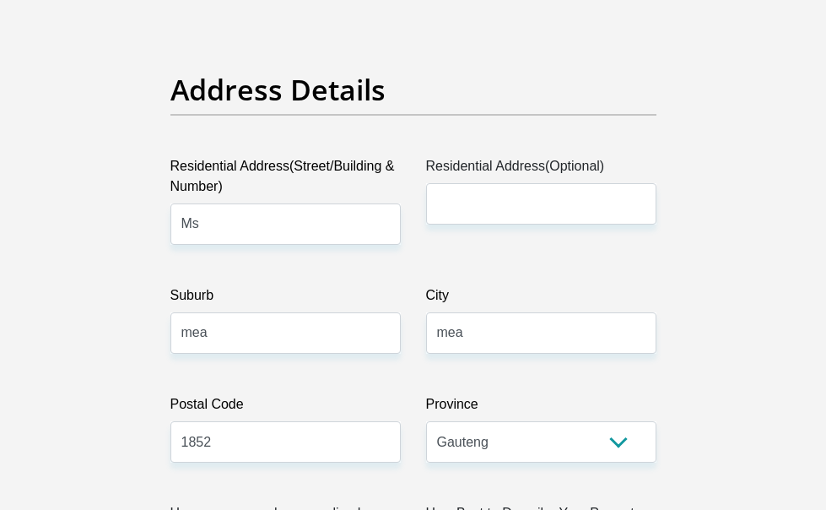
scroll to position [1097, 0]
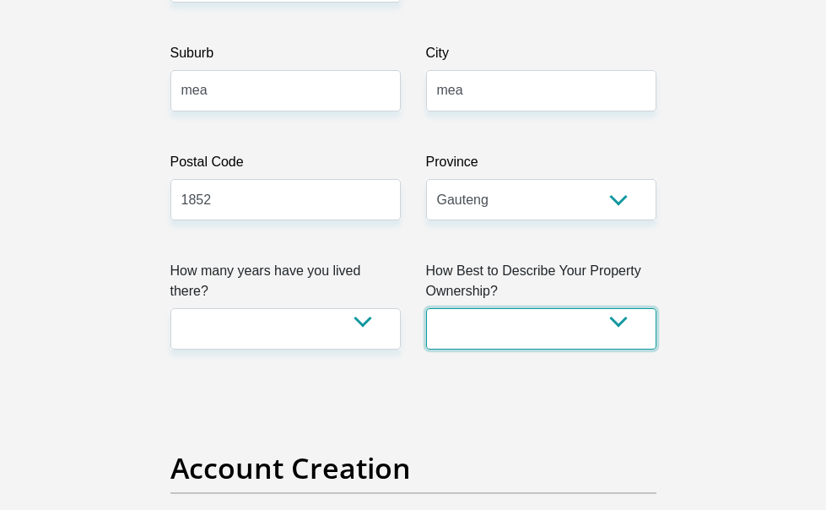
click at [559, 308] on select "Owned Rented Family Owned Company Dwelling" at bounding box center [541, 328] width 230 height 41
select select "parents"
click at [426, 308] on select "Owned Rented Family Owned Company Dwelling" at bounding box center [541, 328] width 230 height 41
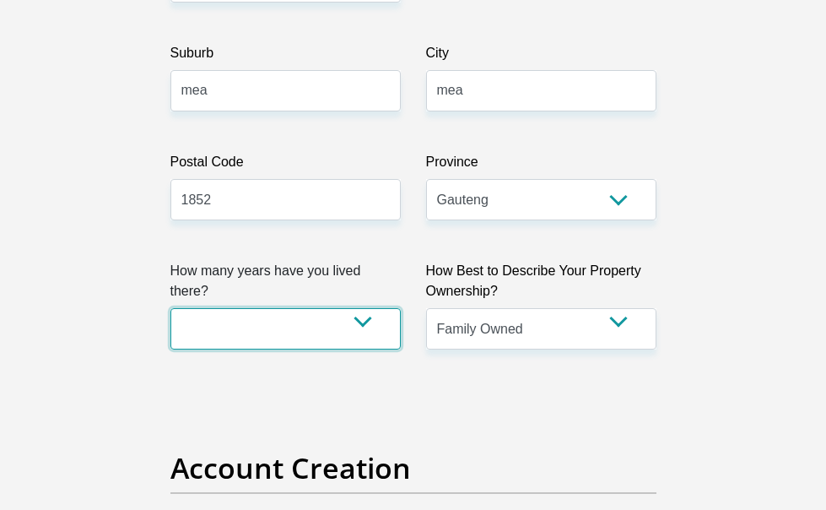
click at [340, 308] on select "less than 1 year 1-3 years 3-5 years 5+ years" at bounding box center [285, 328] width 230 height 41
select select "5"
click at [170, 308] on select "less than 1 year 1-3 years 3-5 years 5+ years" at bounding box center [285, 328] width 230 height 41
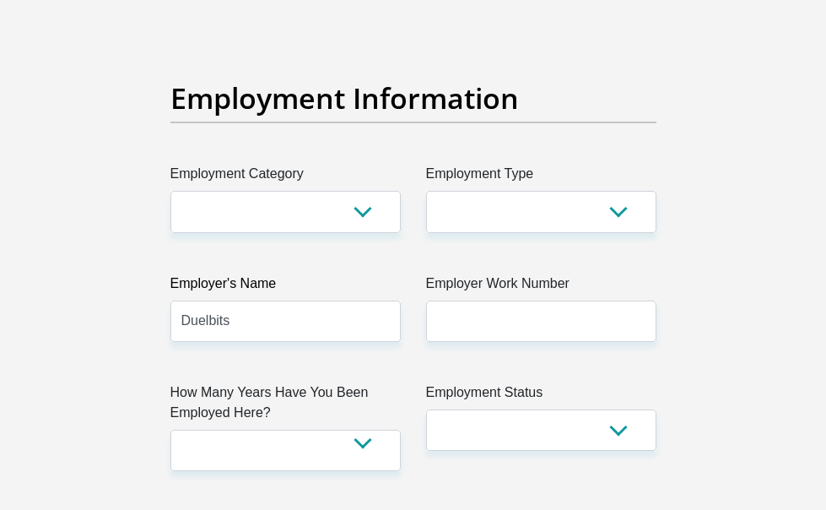
scroll to position [3207, 0]
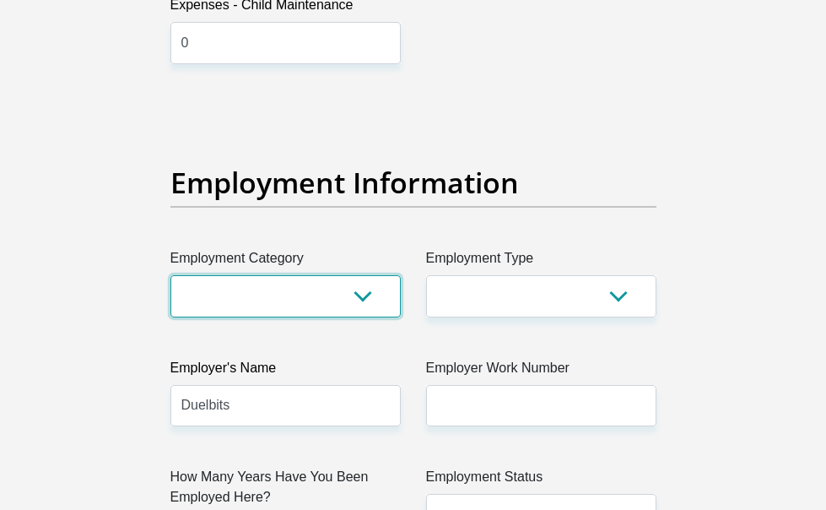
click at [222, 275] on select "AGRICULTURE ALCOHOL & TOBACCO CONSTRUCTION MATERIALS METALLURGY EQUIPMENT FOR R…" at bounding box center [285, 295] width 230 height 41
select select "13"
click at [170, 275] on select "AGRICULTURE ALCOHOL & TOBACCO CONSTRUCTION MATERIALS METALLURGY EQUIPMENT FOR R…" at bounding box center [285, 295] width 230 height 41
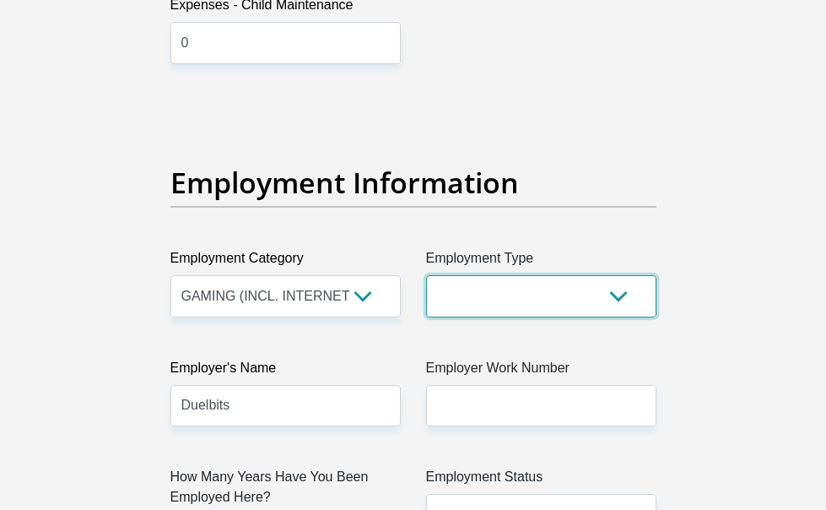
click at [502, 275] on select "College/Lecturer Craft Seller Creative Driver Executive Farmer Forces - Non Com…" at bounding box center [541, 295] width 230 height 41
select select "Unknown/Other"
click at [426, 275] on select "College/Lecturer Craft Seller Creative Driver Executive Farmer Forces - Non Com…" at bounding box center [541, 295] width 230 height 41
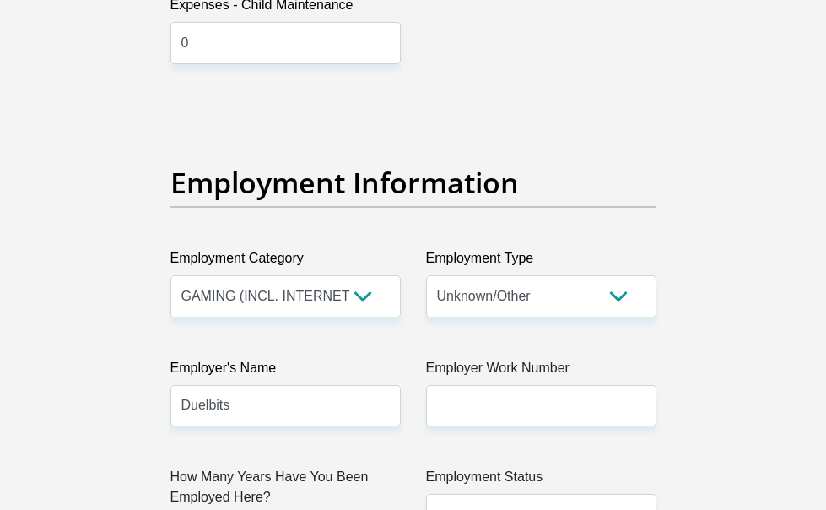
select select "6"
click at [479, 494] on select "Permanent/Full-time Part-time/Casual Contract Worker Self-Employed Housewife Re…" at bounding box center [541, 514] width 230 height 41
select select "1"
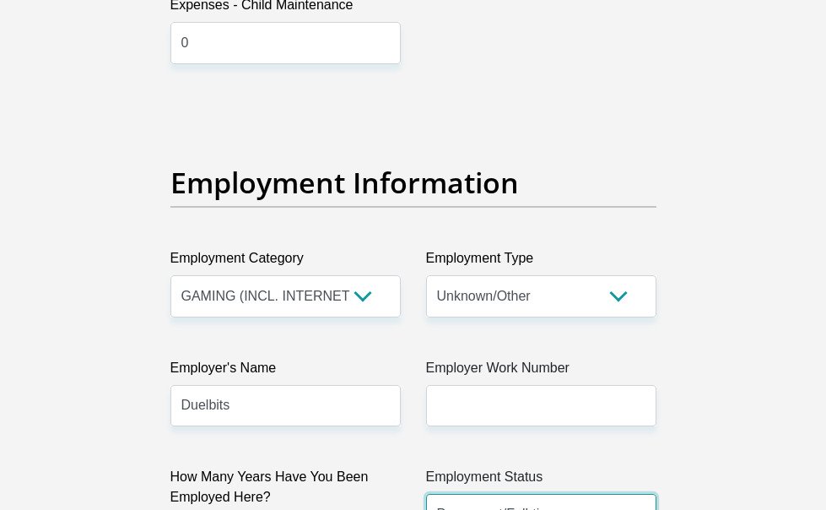
click at [426, 494] on select "Permanent/Full-time Part-time/Casual Contract Worker Self-Employed Housewife Re…" at bounding box center [541, 514] width 230 height 41
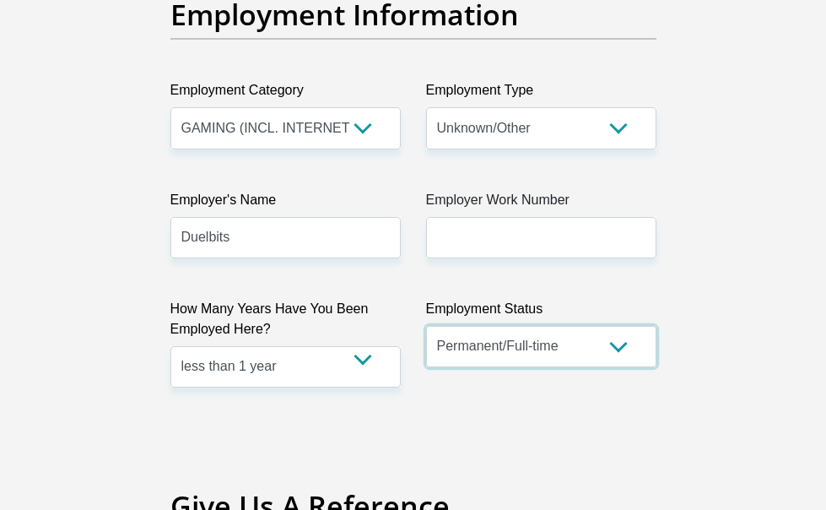
scroll to position [3544, 0]
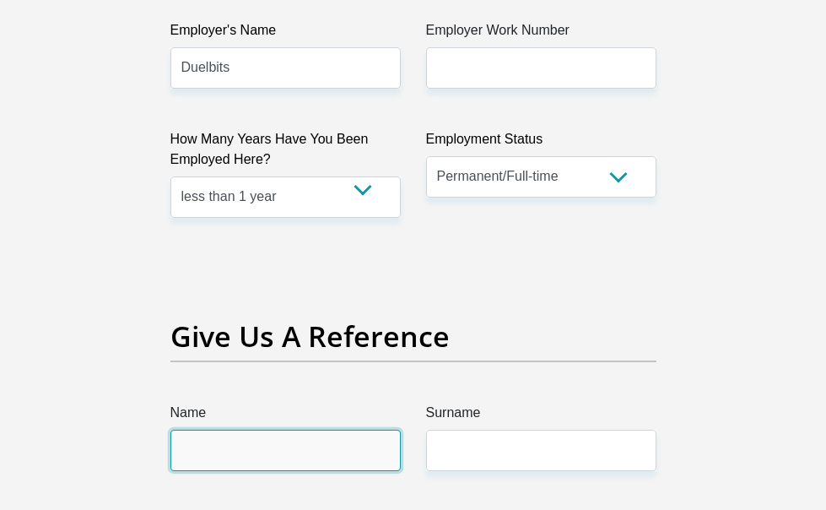
click at [257, 430] on input "Name" at bounding box center [285, 450] width 230 height 41
click at [170, 430] on input "a" at bounding box center [285, 450] width 230 height 41
paste input "Amanda Aquilin"
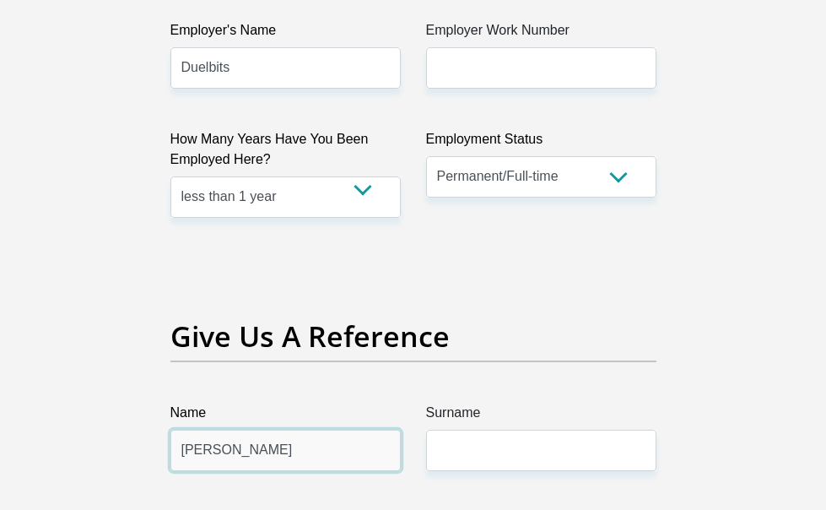
drag, startPoint x: 132, startPoint y: 278, endPoint x: 259, endPoint y: 276, distance: 126.6
click at [259, 430] on input "Amanda Aquilina" at bounding box center [285, 450] width 230 height 41
type input "Amanda"
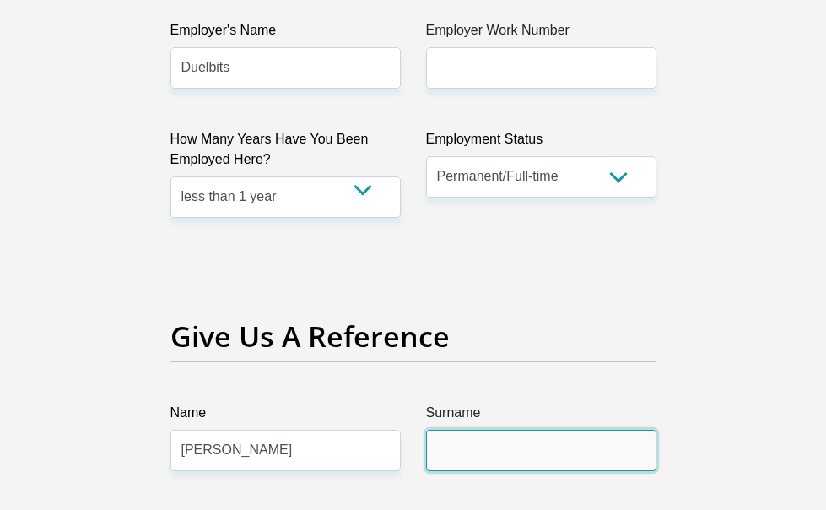
click at [478, 430] on input "Surname" at bounding box center [541, 450] width 230 height 41
paste input "Amanda Aquilina"
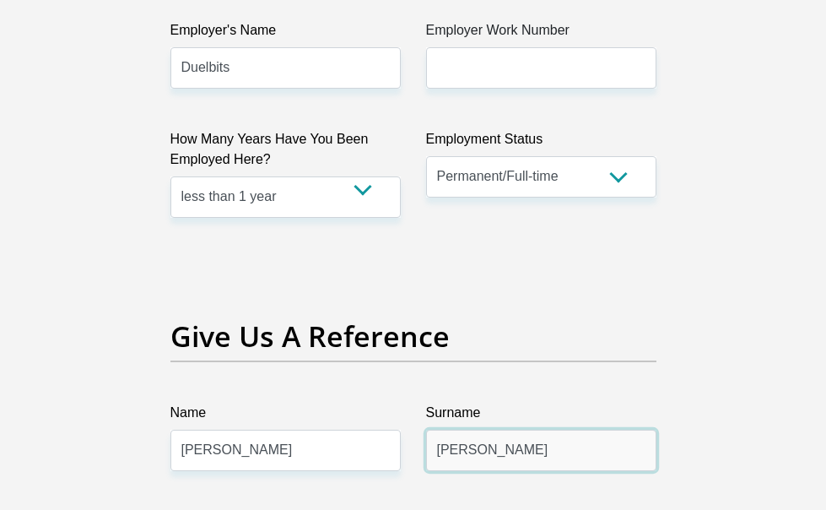
drag, startPoint x: 488, startPoint y: 275, endPoint x: 382, endPoint y: 253, distance: 107.7
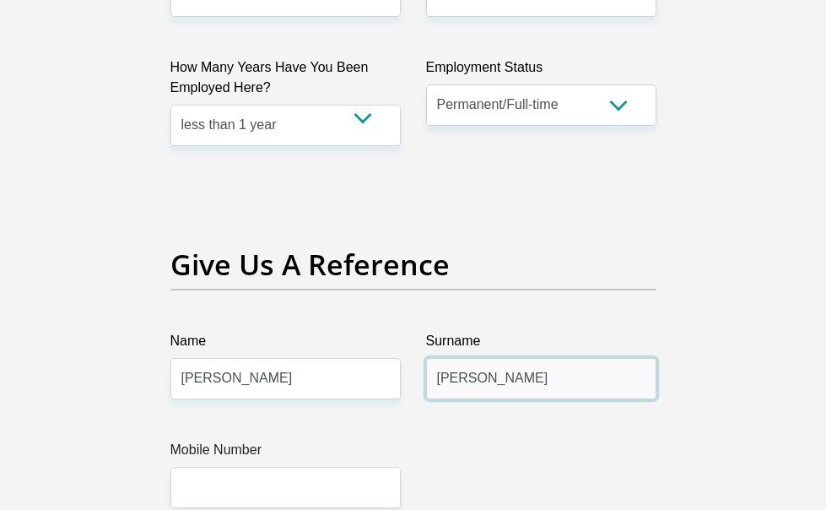
scroll to position [3713, 0]
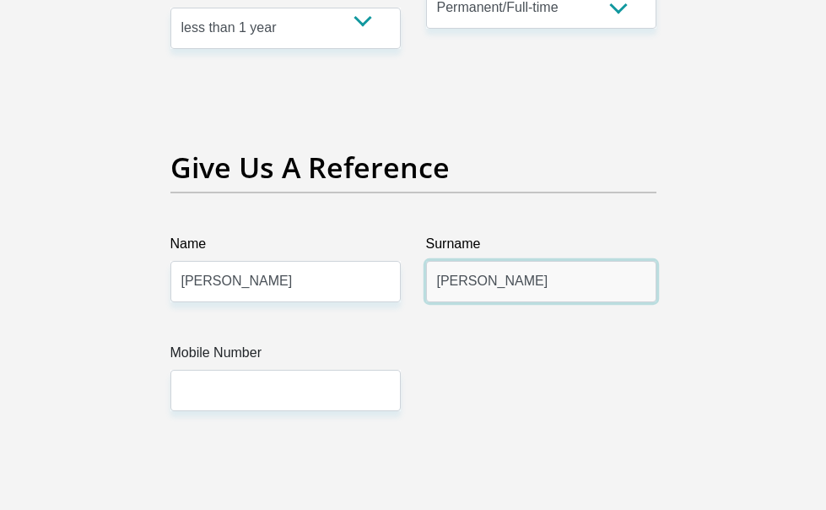
type input "Aquilina"
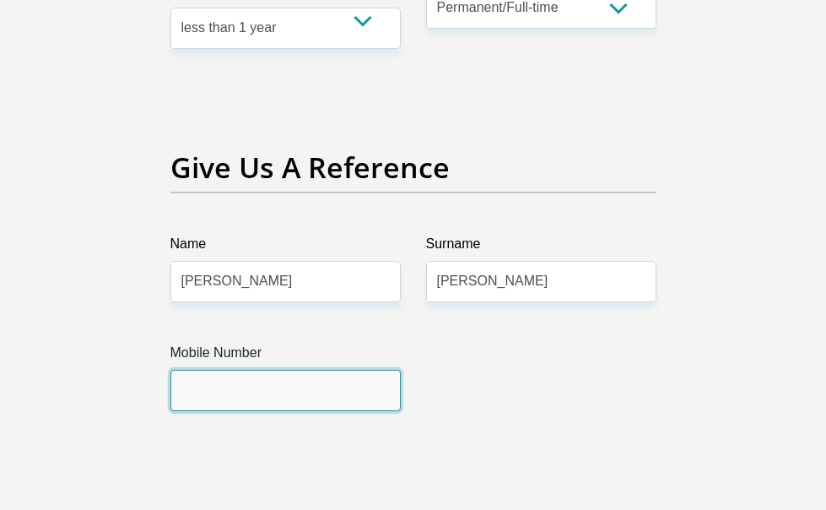
click at [172, 370] on input "Mobile Number" at bounding box center [285, 390] width 230 height 41
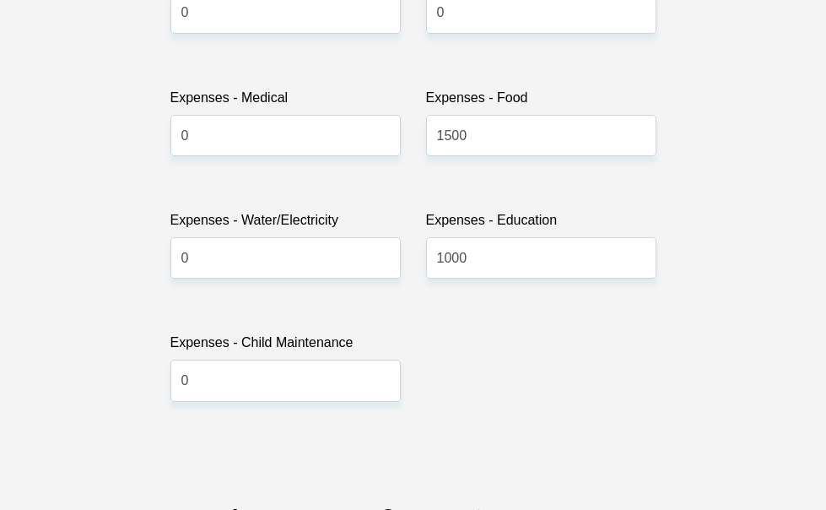
scroll to position [2953, 0]
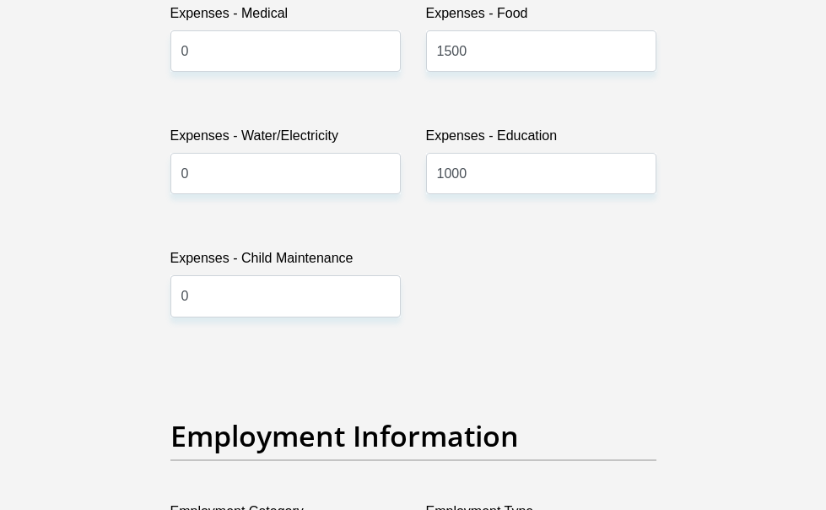
drag, startPoint x: 40, startPoint y: 377, endPoint x: 56, endPoint y: 375, distance: 16.2
click at [110, 377] on div "Personal Details Title Mr Ms Mrs Dr Other First Name zandile Surname geyane ID …" at bounding box center [414, 453] width 608 height 6419
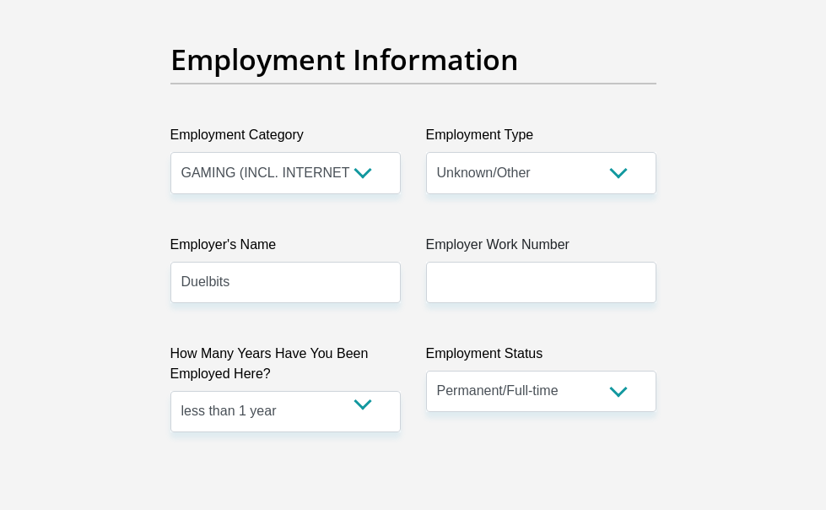
scroll to position [3291, 0]
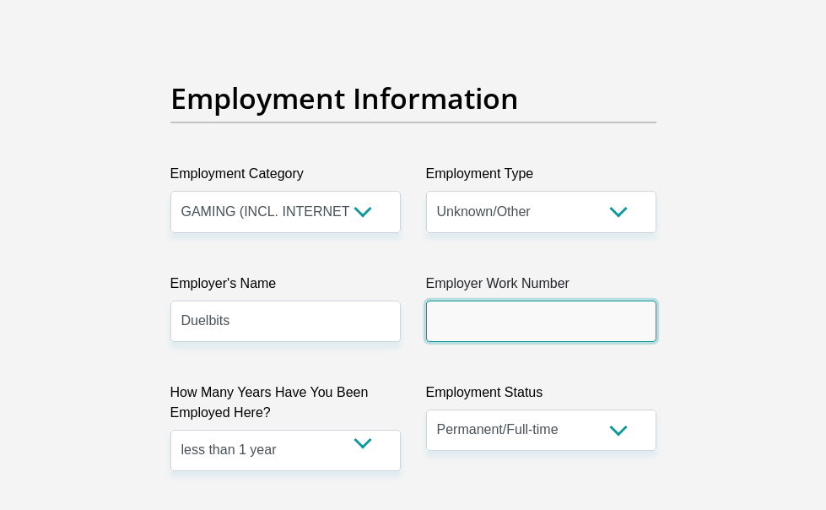
click at [538, 300] on input "Employer Work Number" at bounding box center [541, 320] width 230 height 41
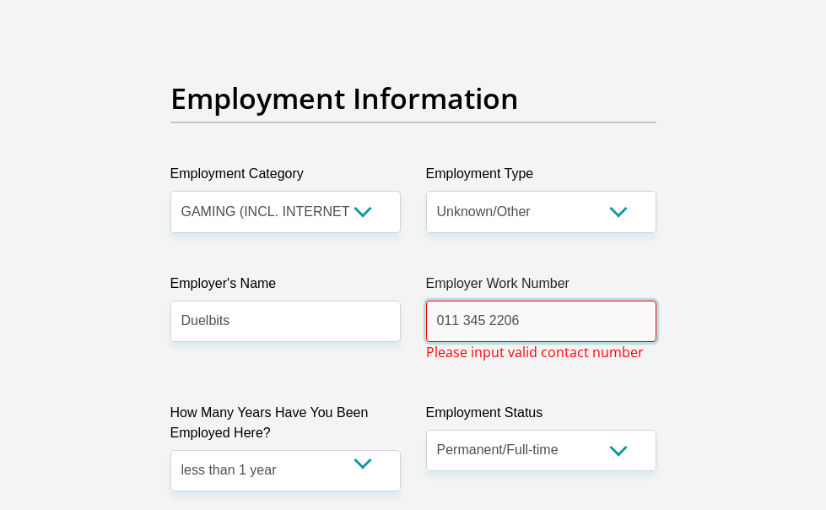
click at [493, 300] on input "011 345 2206" at bounding box center [541, 320] width 230 height 41
click at [489, 300] on input "011 345 2206" at bounding box center [541, 320] width 230 height 41
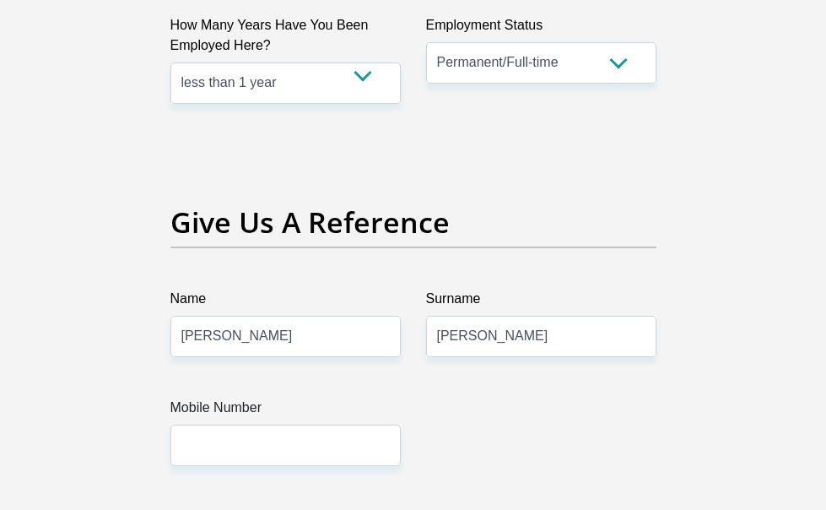
scroll to position [3629, 0]
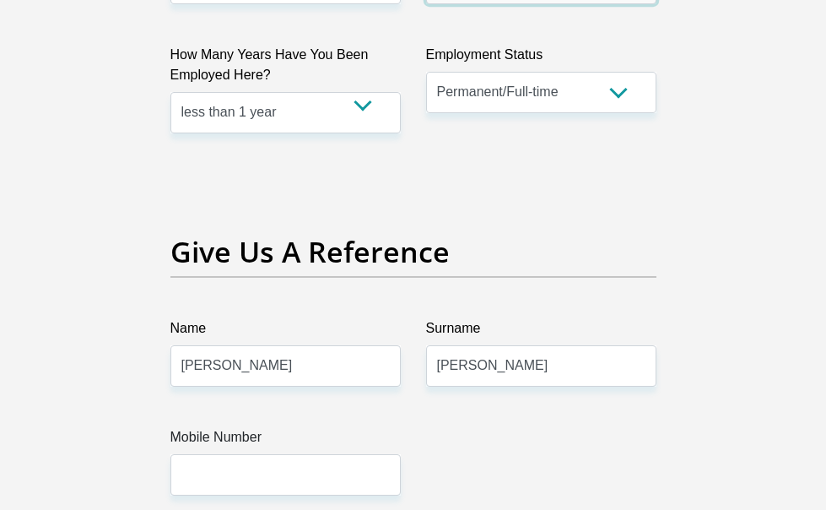
type input "0113452206"
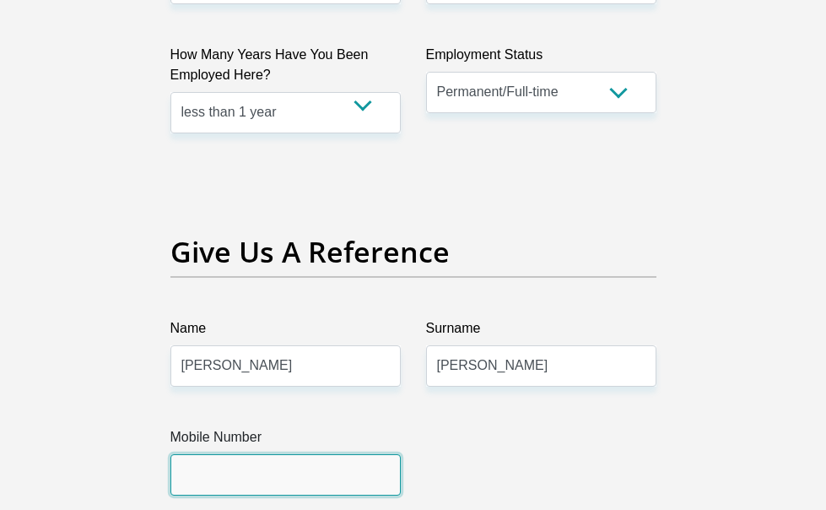
click at [236, 454] on input "Mobile Number" at bounding box center [285, 474] width 230 height 41
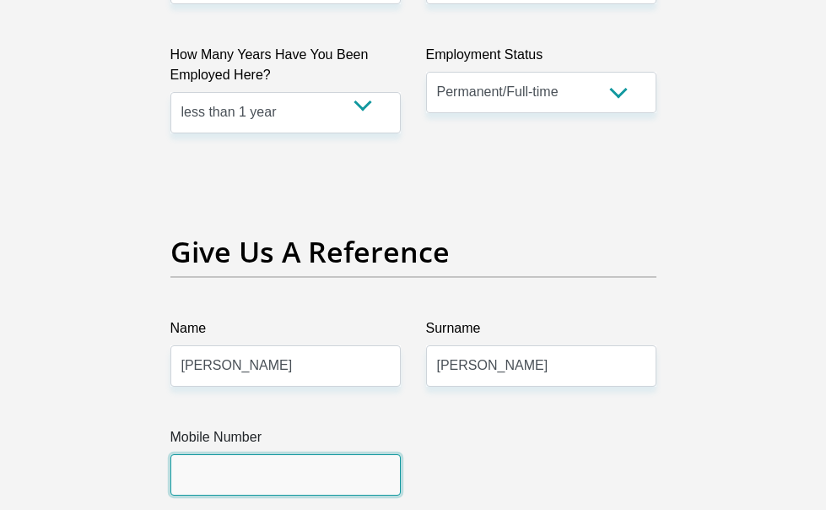
click at [307, 454] on input "Mobile Number" at bounding box center [285, 474] width 230 height 41
paste input "amanda.aquilina@duelbits.com"
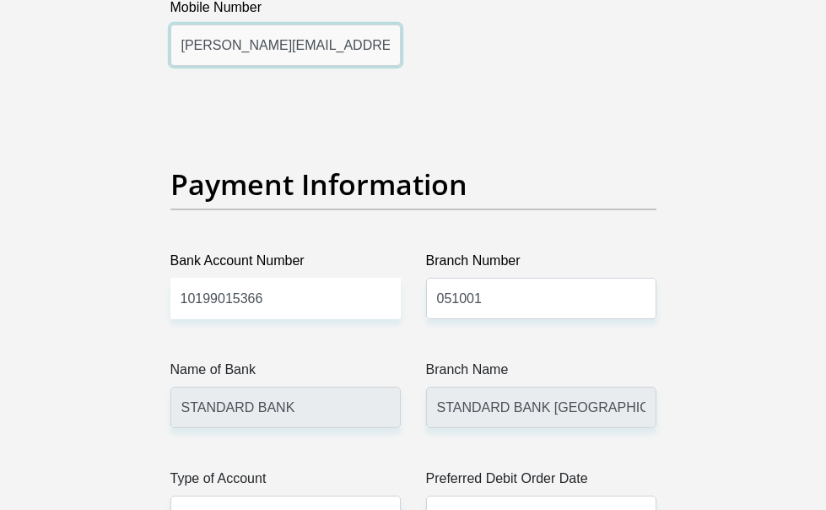
scroll to position [4304, 0]
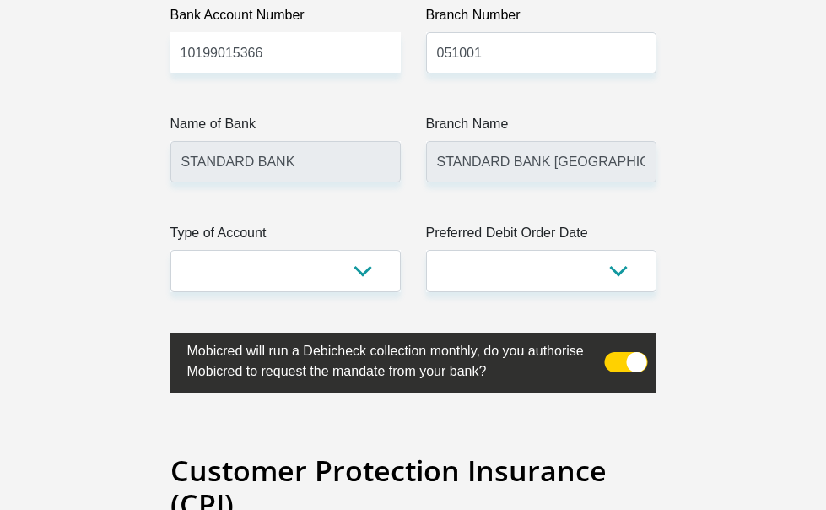
type input "amanda.aquilina@duelbits.com"
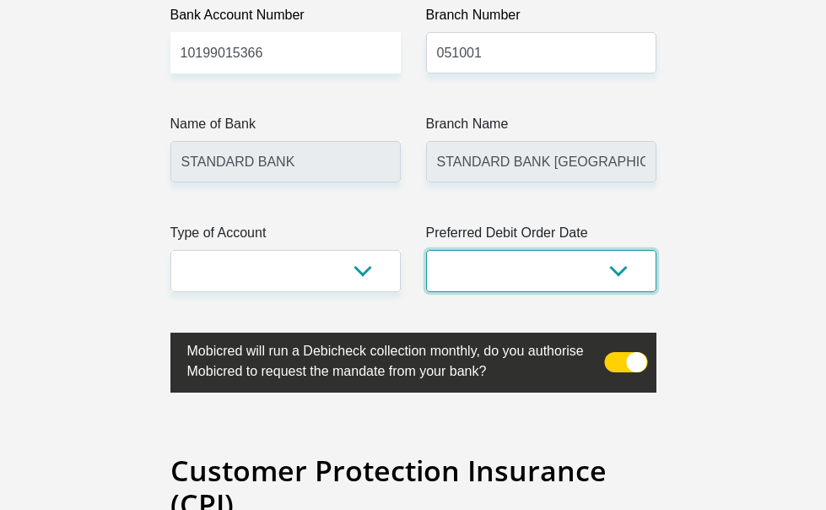
click at [533, 250] on select "1st 2nd 3rd 4th 5th 7th 18th 19th 20th 21st 22nd 23rd 24th 25th 26th 27th 28th …" at bounding box center [541, 270] width 230 height 41
select select "30"
click at [426, 250] on select "1st 2nd 3rd 4th 5th 7th 18th 19th 20th 21st 22nd 23rd 24th 25th 26th 27th 28th …" at bounding box center [541, 270] width 230 height 41
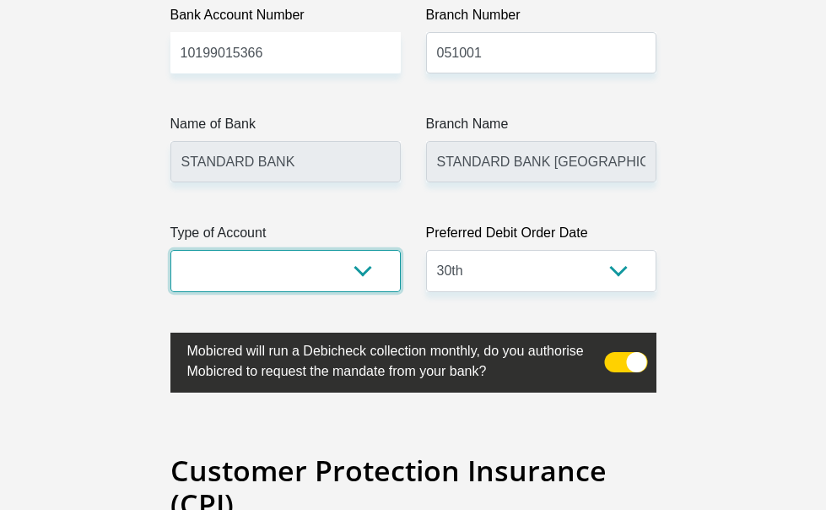
click at [312, 250] on select "Cheque Savings" at bounding box center [285, 270] width 230 height 41
select select "SAV"
click at [170, 250] on select "Cheque Savings" at bounding box center [285, 270] width 230 height 41
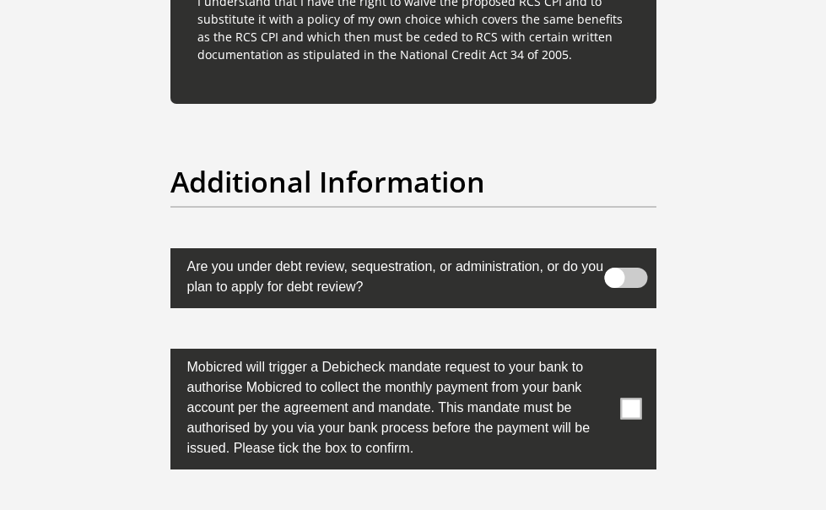
scroll to position [5784, 0]
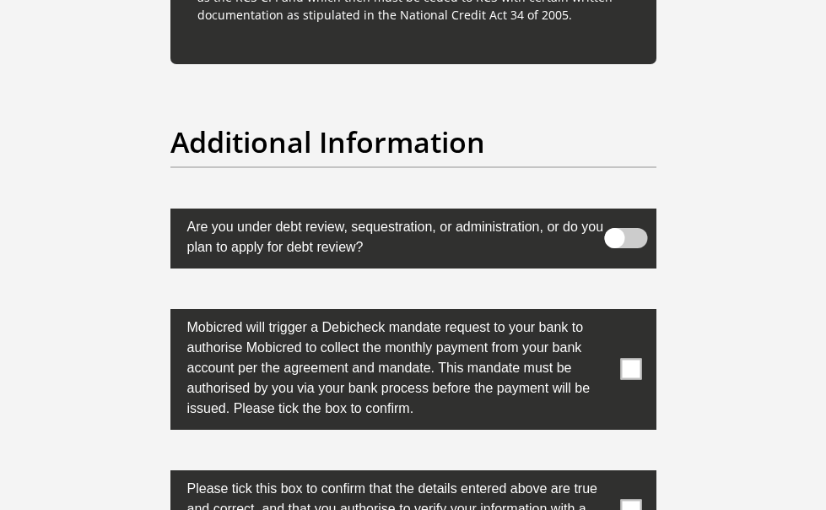
click at [641, 500] on span at bounding box center [630, 510] width 21 height 21
click at [615, 474] on input "checkbox" at bounding box center [615, 474] width 0 height 0
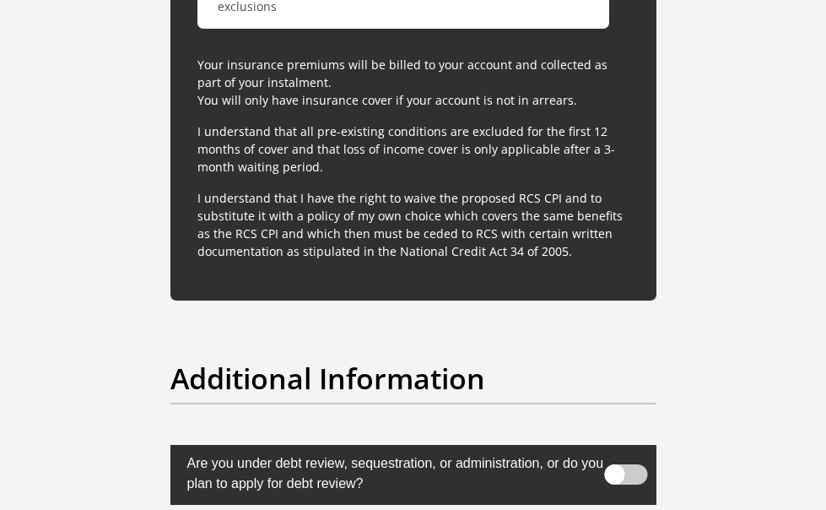
scroll to position [5562, 0]
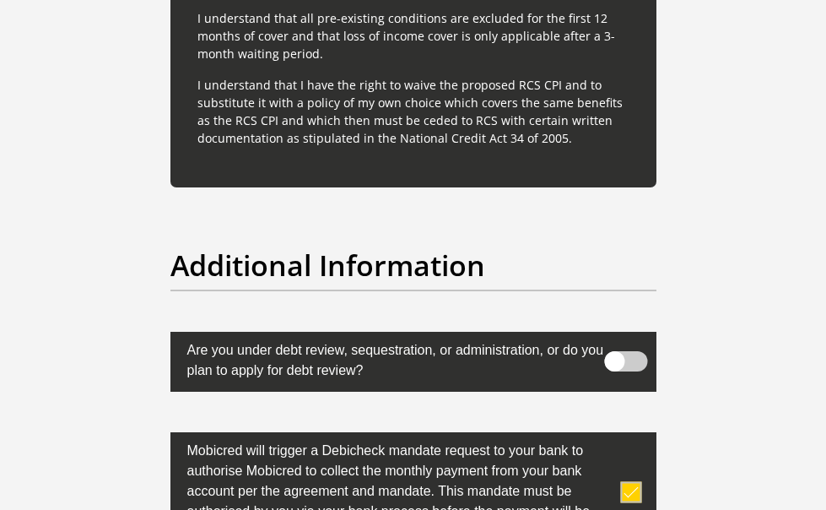
scroll to position [5804, 0]
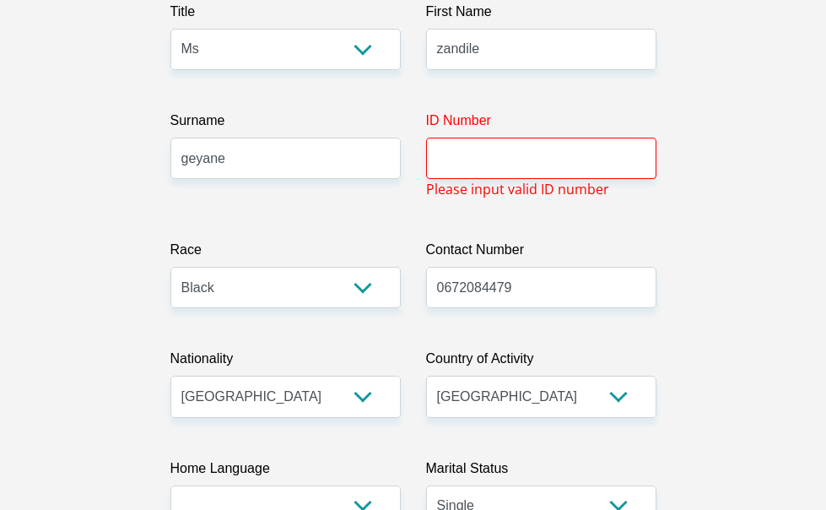
scroll to position [319, 0]
click at [562, 177] on input "ID Number" at bounding box center [541, 158] width 230 height 41
type input "0104160271086"
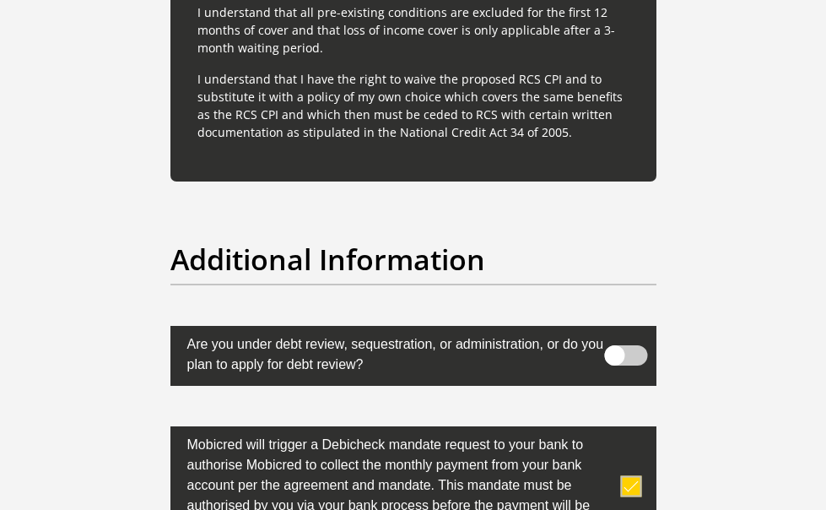
scroll to position [5784, 0]
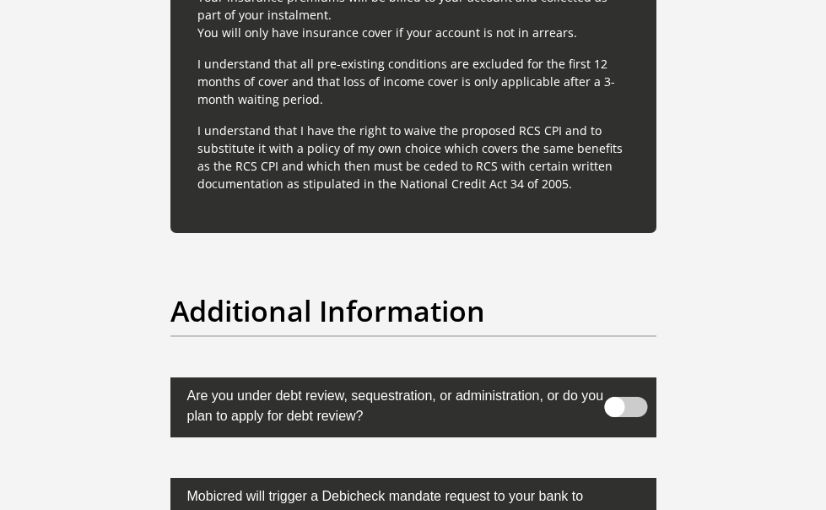
scroll to position [5784, 0]
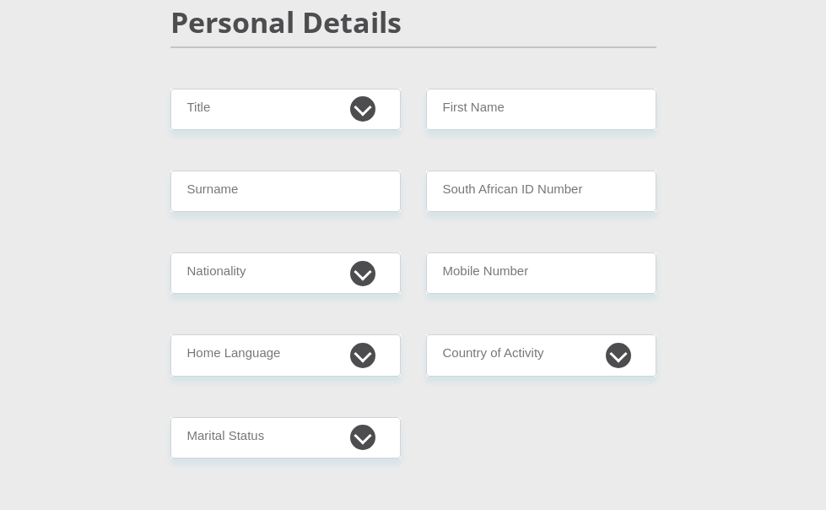
scroll to position [253, 0]
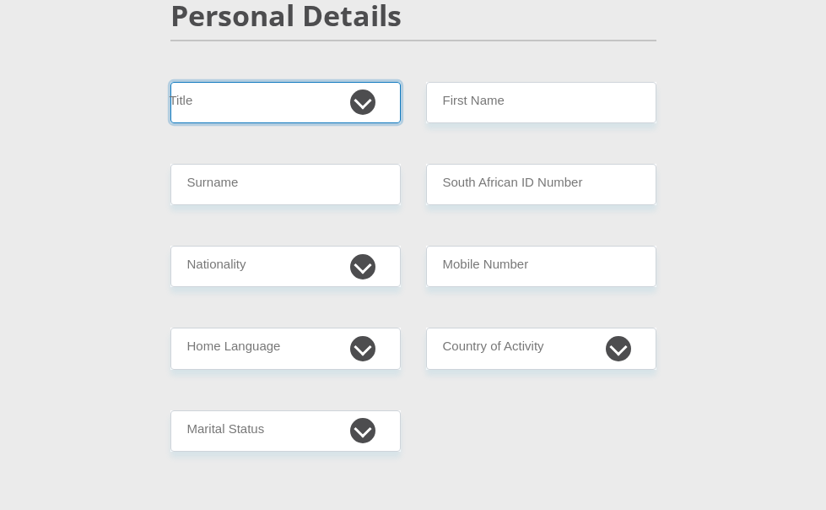
click at [322, 109] on select "Mr Ms Mrs Dr [PERSON_NAME]" at bounding box center [285, 102] width 230 height 41
select select "Ms"
click at [170, 88] on select "Mr Ms Mrs Dr [PERSON_NAME]" at bounding box center [285, 102] width 230 height 41
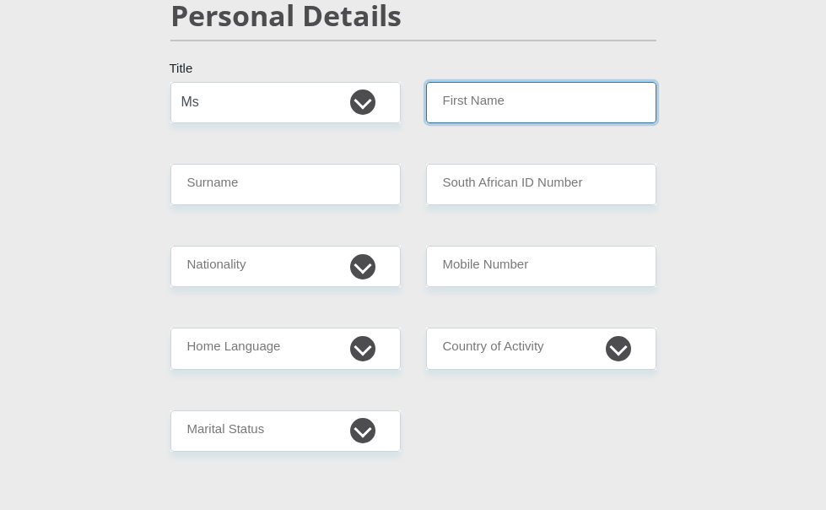
click at [507, 100] on input "First Name" at bounding box center [541, 102] width 230 height 41
type input "zandile"
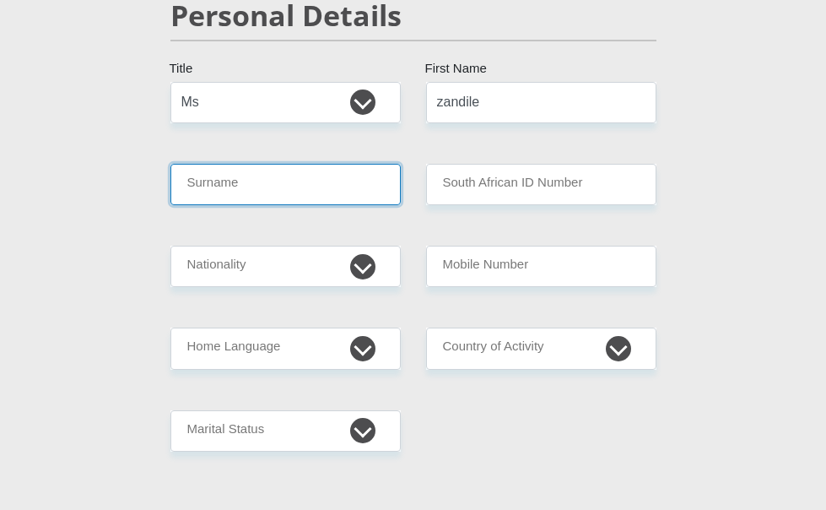
type input "Geyane"
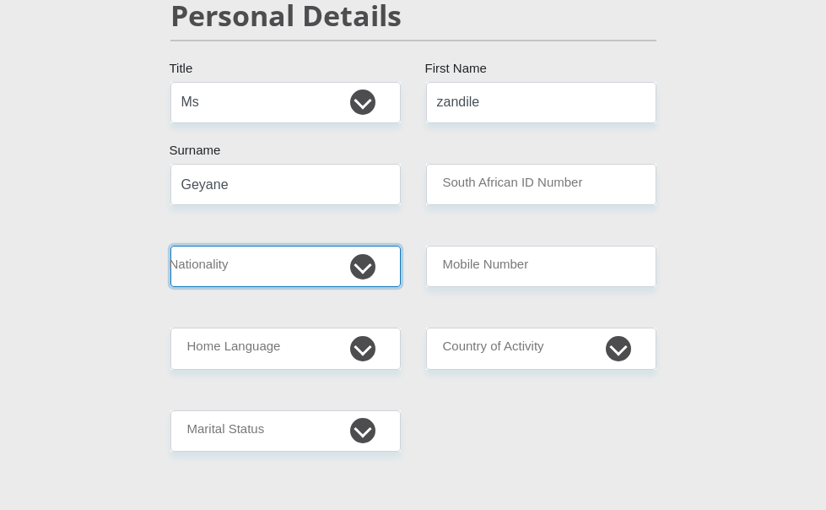
select select "ZAF"
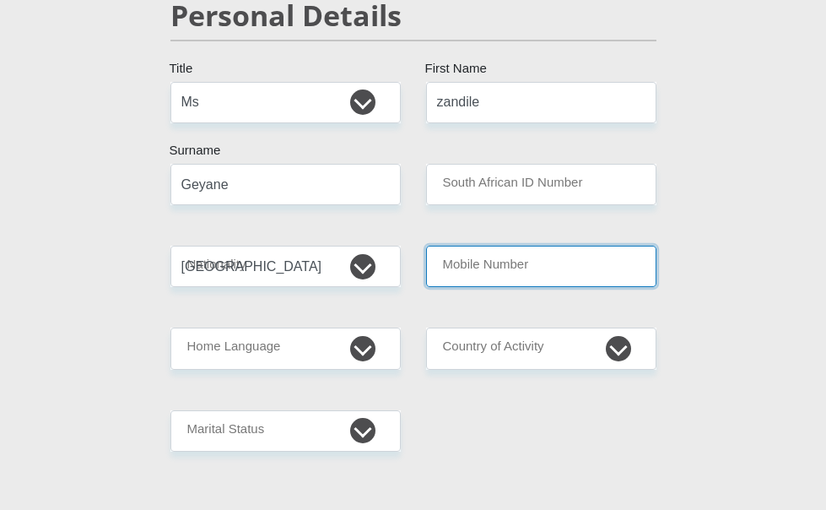
type input "0672084479"
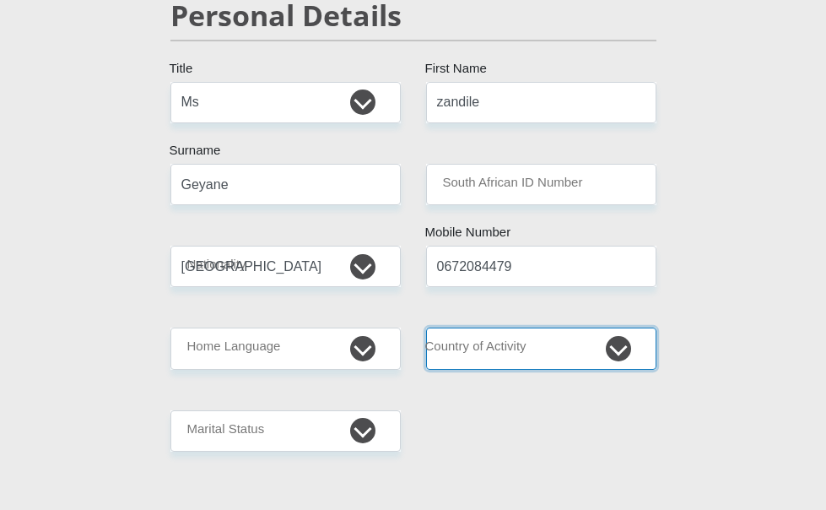
select select "ZAF"
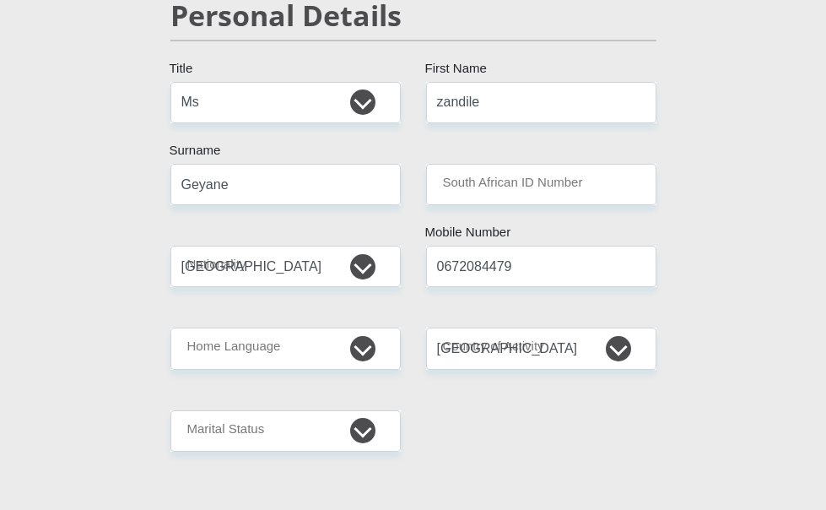
type input "70A IGWABABA ZONE 7"
type input "MEADOWLANDS SOWETO"
type input "1852"
select select "Gauteng"
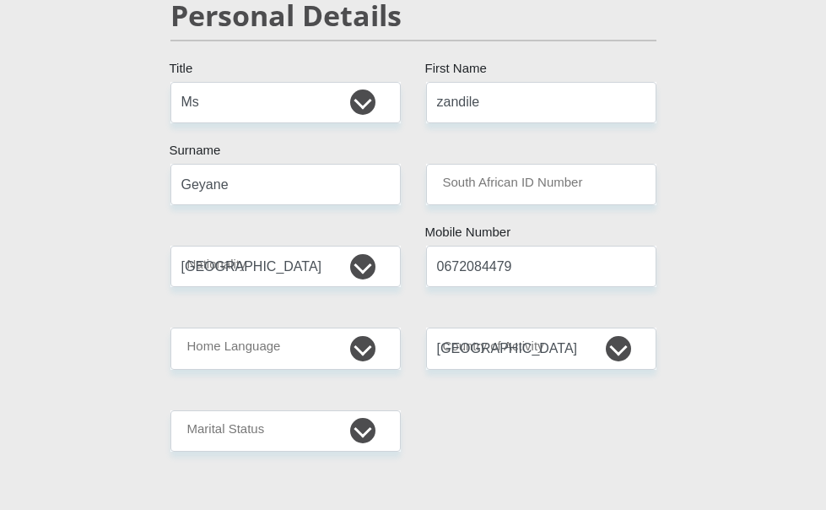
type input "zandilegeyane@gmail.com"
type input "THEMBIGEYANE@GMAIL.COM"
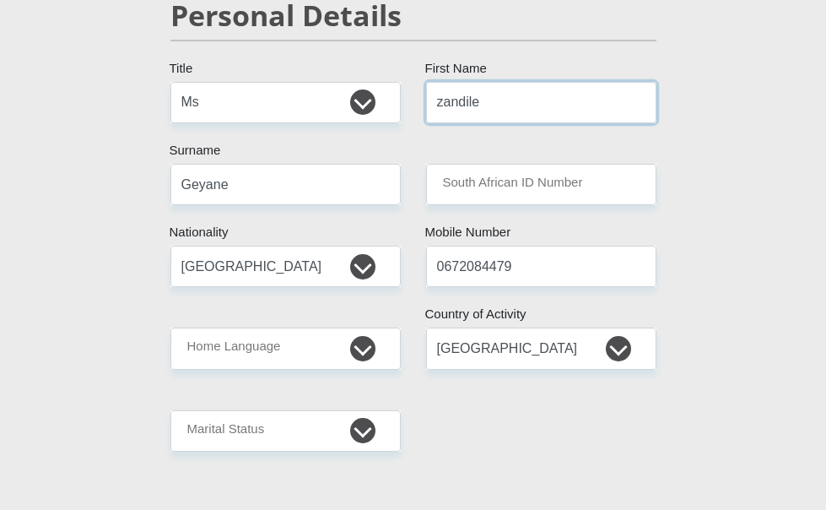
scroll to position [338, 0]
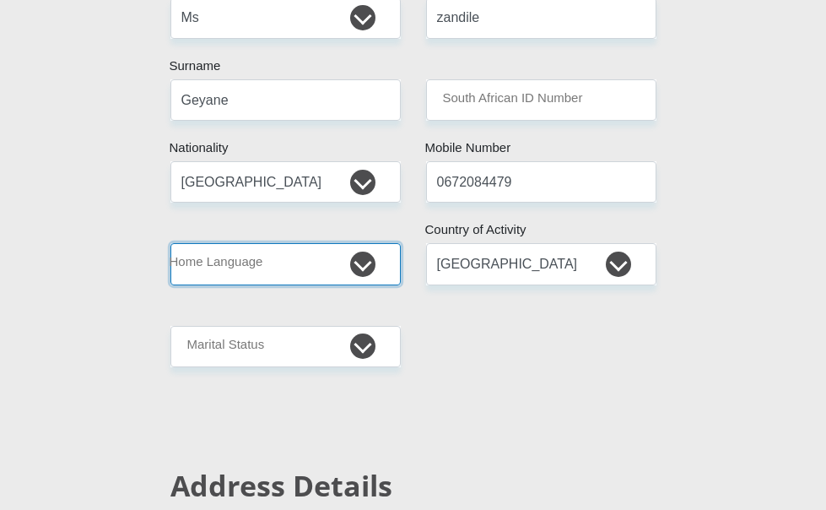
click at [222, 270] on select "Afrikaans English Sepedi South Ndebele Southern Sotho Swati Tsonga Tswana Venda…" at bounding box center [285, 263] width 230 height 41
select select "zul"
click at [170, 249] on select "Afrikaans English Sepedi South Ndebele Southern Sotho Swati Tsonga Tswana Venda…" at bounding box center [285, 263] width 230 height 41
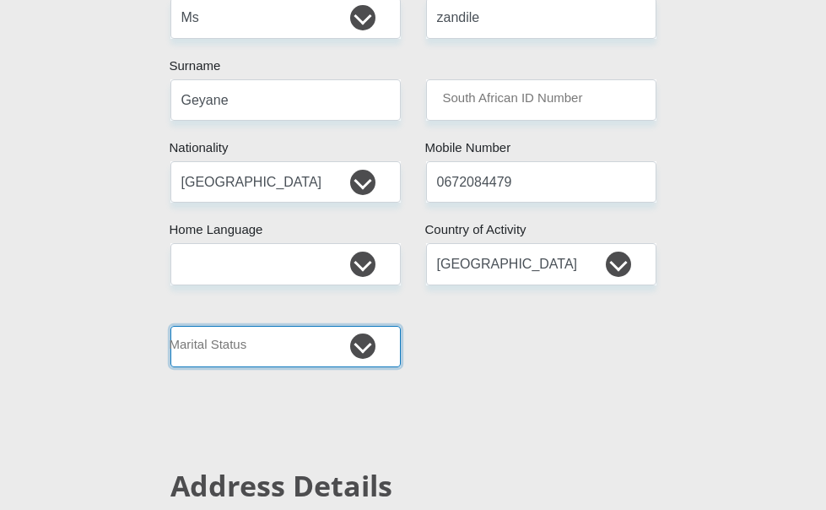
click at [176, 342] on select "Married ANC Single Divorced Widowed Married COP or Customary Law" at bounding box center [285, 346] width 230 height 41
select select "2"
click at [170, 331] on select "Married ANC Single Divorced Widowed Married COP or Customary Law" at bounding box center [285, 346] width 230 height 41
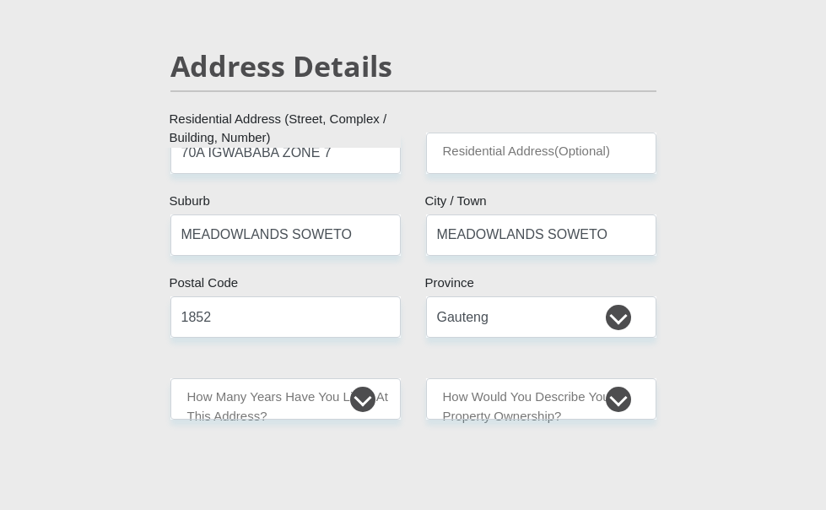
scroll to position [759, 0]
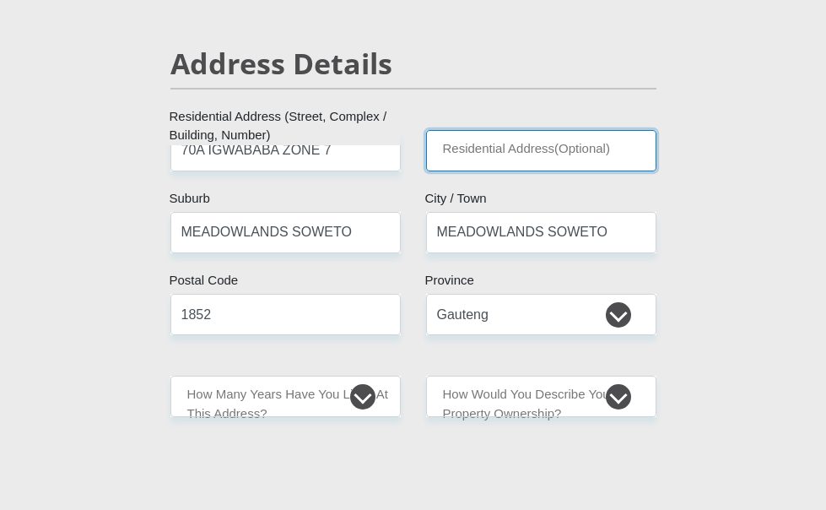
click at [527, 163] on input "Residential Address(Optional)" at bounding box center [541, 150] width 230 height 41
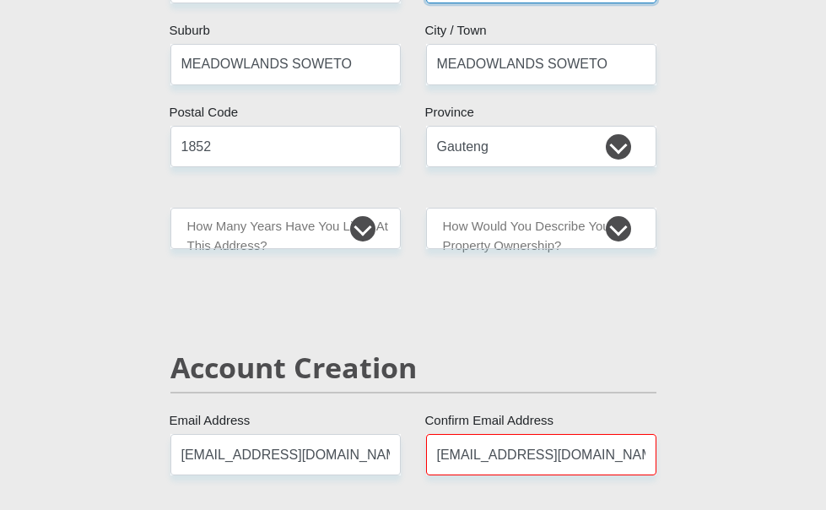
scroll to position [928, 0]
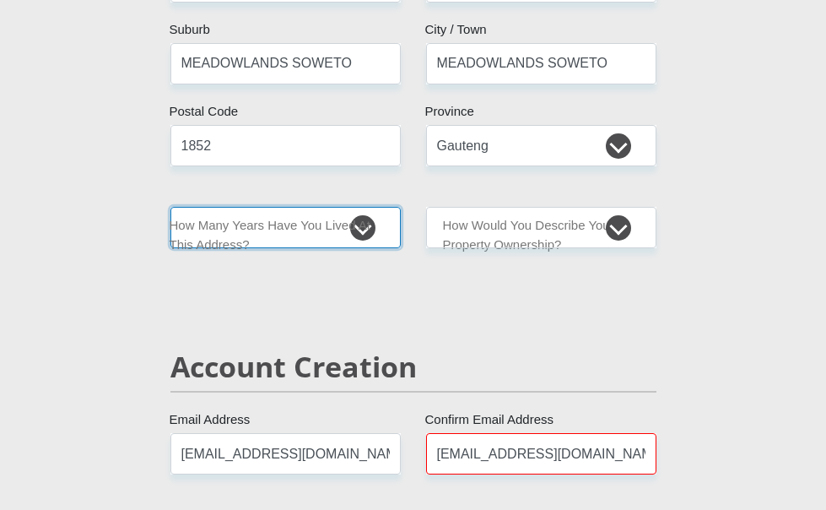
click at [293, 244] on select "less than 1 year 1-3 years 3-5 years 5+ years" at bounding box center [285, 227] width 230 height 41
select select "5"
click at [170, 219] on select "less than 1 year 1-3 years 3-5 years 5+ years" at bounding box center [285, 227] width 230 height 41
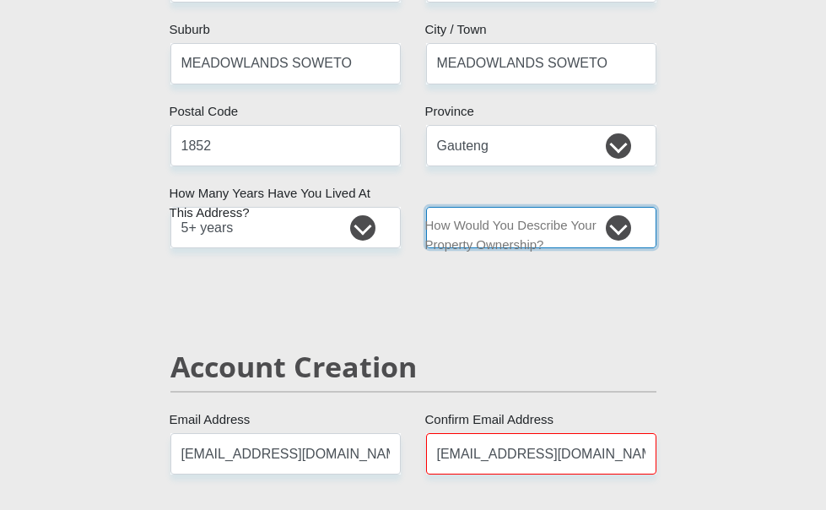
click at [547, 248] on select "Owned Rented Family Owned Company Dwelling" at bounding box center [541, 227] width 230 height 41
select select "parents"
click at [426, 219] on select "Owned Rented Family Owned Company Dwelling" at bounding box center [541, 227] width 230 height 41
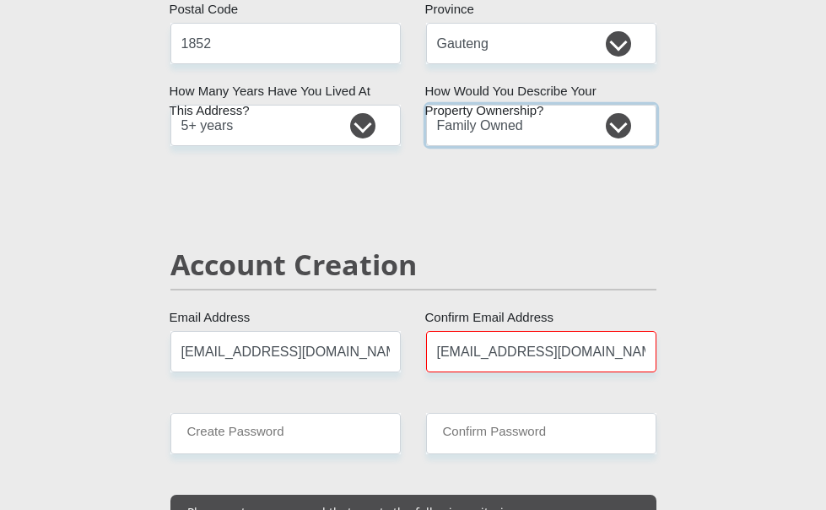
scroll to position [1181, 0]
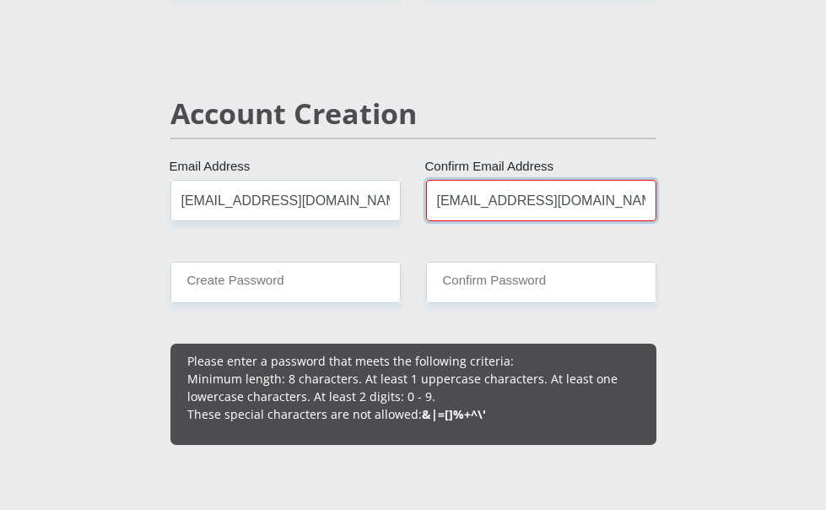
click at [568, 209] on input "THEMBIGEYANE@GMAIL.COM" at bounding box center [541, 200] width 230 height 41
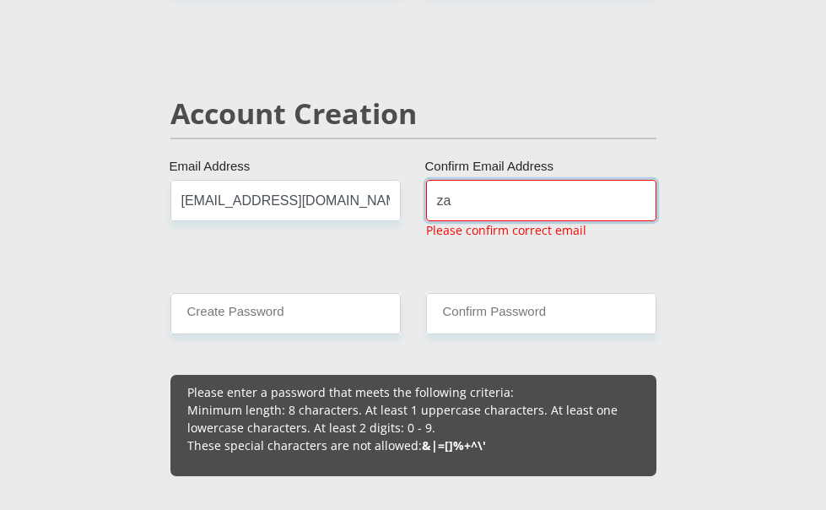
type input "zandilegeyane@gmail.com"
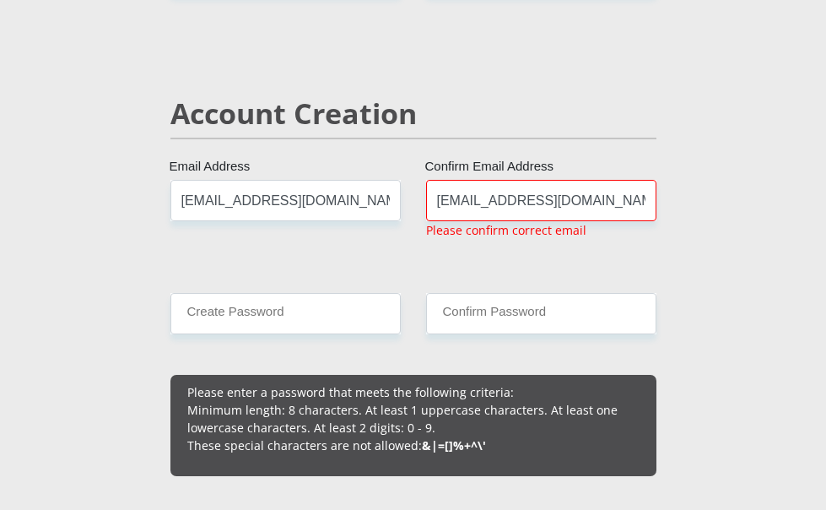
type input "0104160271086"
type input "0672084479"
type input "zandile"
type input "Geyane"
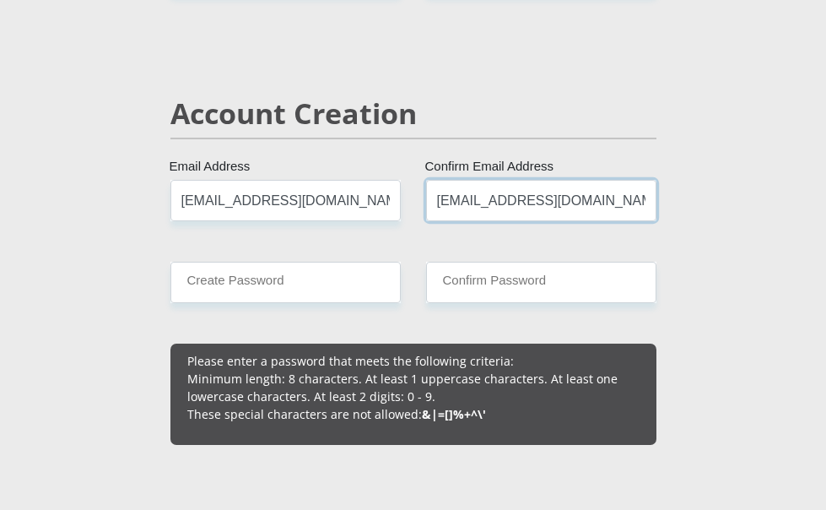
type input "THEMBIGEYANE@GMAIL.COM"
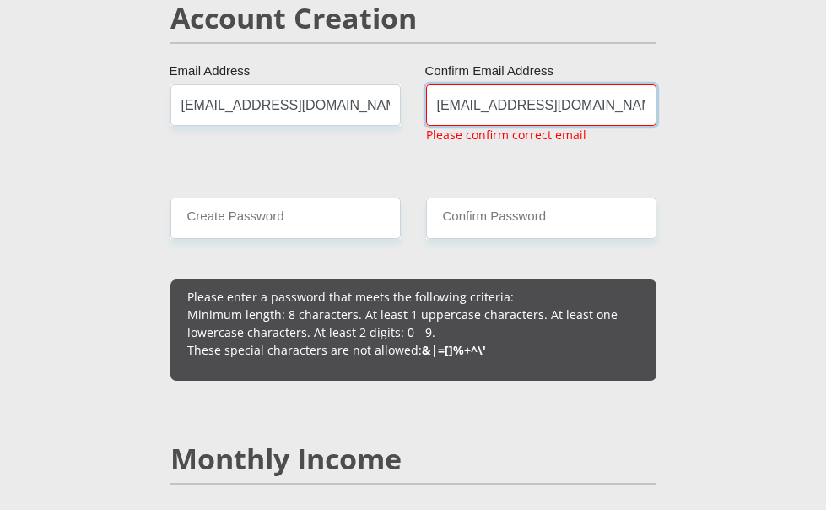
scroll to position [1350, 0]
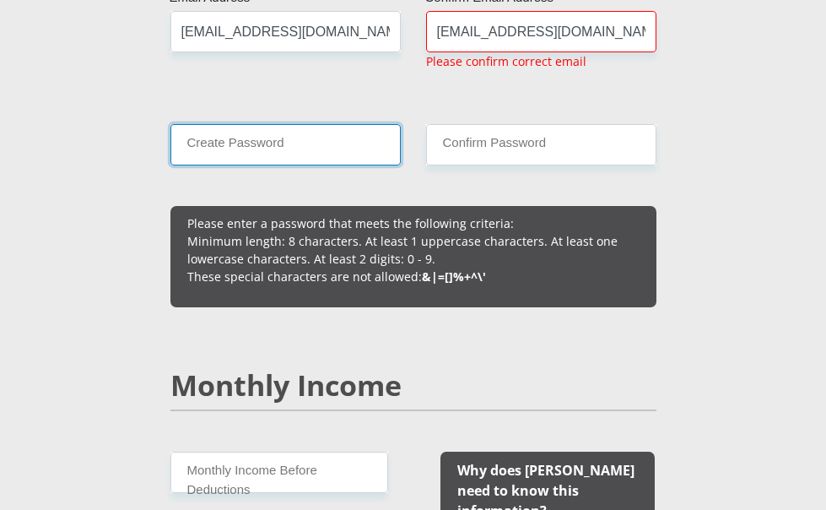
drag, startPoint x: 327, startPoint y: 165, endPoint x: 408, endPoint y: 323, distance: 177.4
click at [327, 165] on input "Create Password" at bounding box center [285, 144] width 230 height 41
click at [158, 225] on div "Please enter a password that meets the following criteria: Minimum length: 8 ch…" at bounding box center [413, 256] width 511 height 101
paste input "rbNYA:n462Q8ibG"
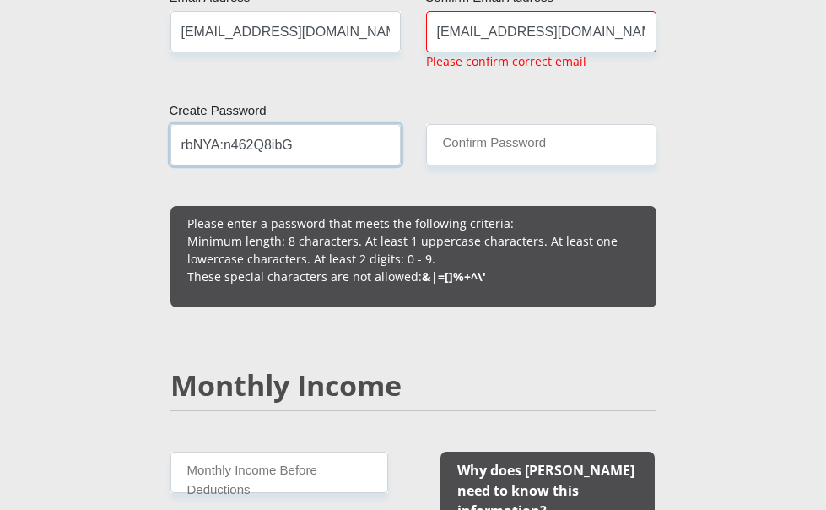
type input "rbNYA:n462Q8ibG"
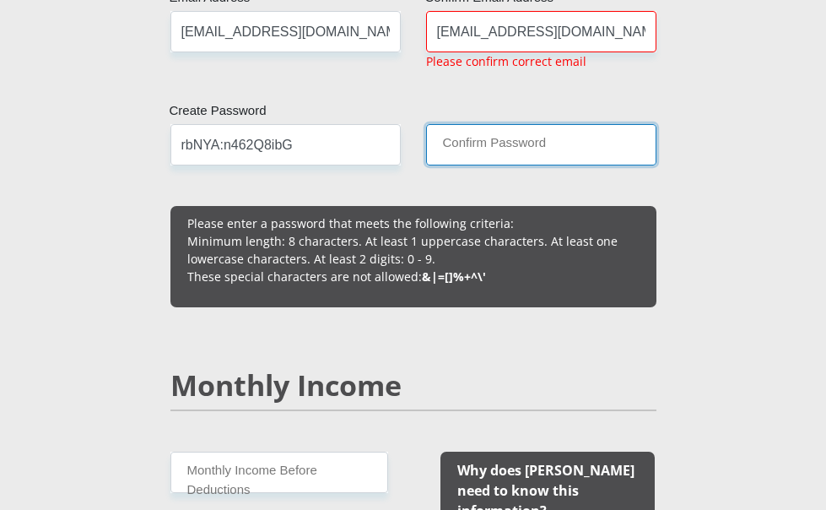
paste input "rbNYA:n462Q8ibG"
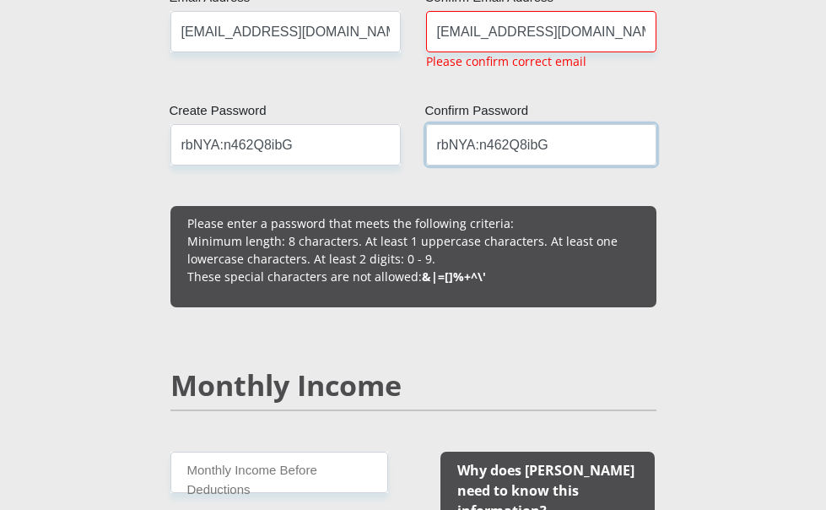
type input "rbNYA:n462Q8ibG"
click at [601, 78] on div "THEMBIGEYANE@GMAIL.COM Confirm Email Address Please confirm correct email" at bounding box center [541, 47] width 256 height 73
click at [628, 52] on input "THEMBIGEYANE@GMAIL.COM" at bounding box center [541, 31] width 230 height 41
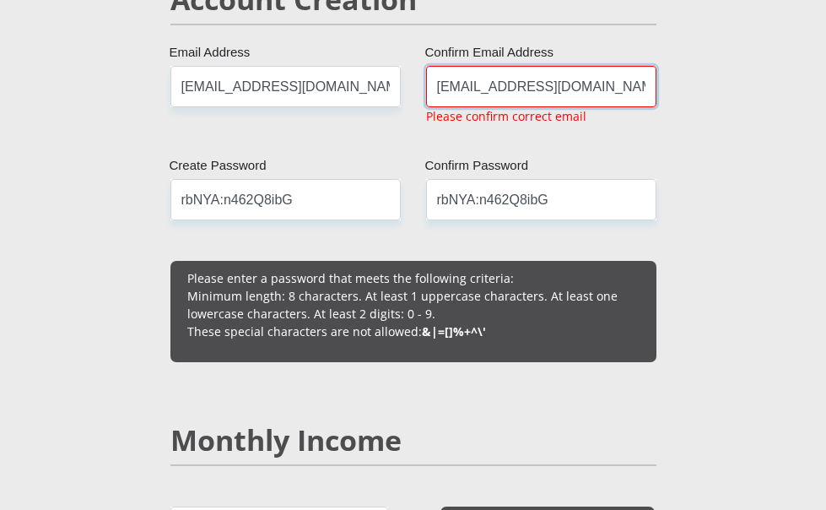
scroll to position [1266, 0]
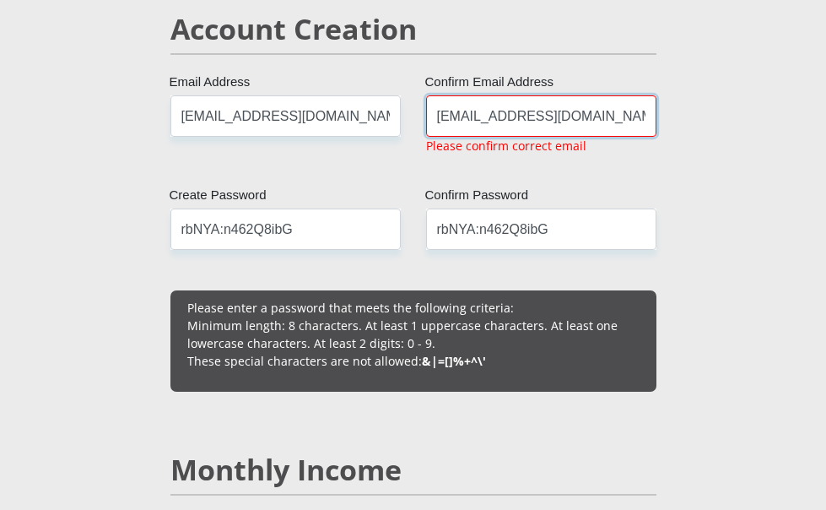
click at [538, 119] on input "THEMBIGEYANE@GMAIL.COM" at bounding box center [541, 115] width 230 height 41
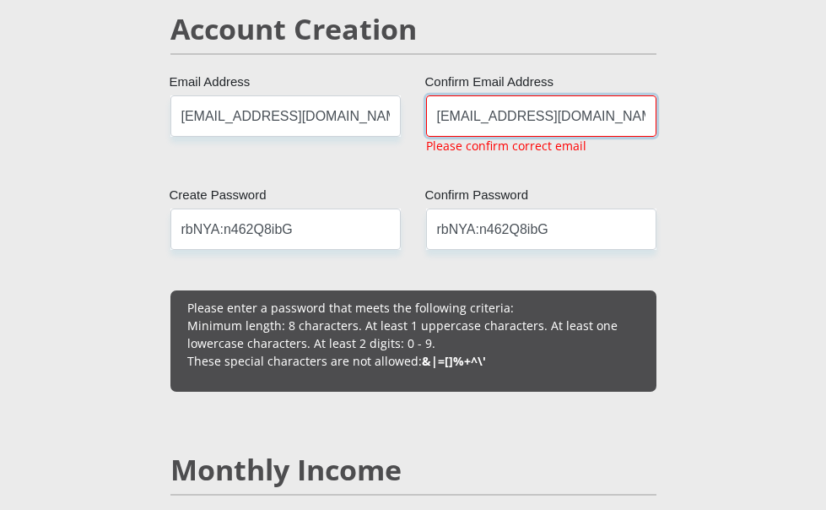
click at [538, 119] on input "THEMBIGEYANE@GMAIL.COM" at bounding box center [541, 115] width 230 height 41
click at [170, 137] on input "zandilegeyane@gmail.com" at bounding box center [285, 115] width 230 height 41
click at [510, 126] on input "THEMBIGEYANE@GMAIL.COM" at bounding box center [541, 115] width 230 height 41
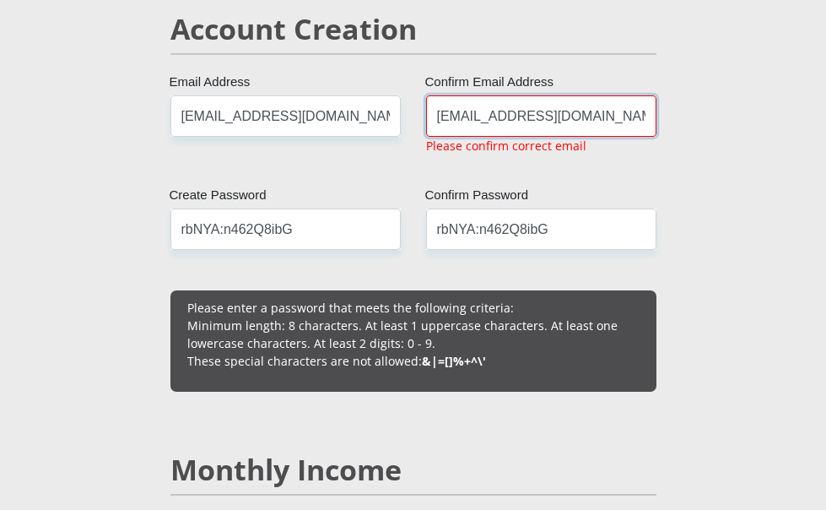
click at [510, 126] on input "THEMBIGEYANE@GMAIL.COM" at bounding box center [541, 115] width 230 height 41
paste input "zandilegeyane@gmail.com"
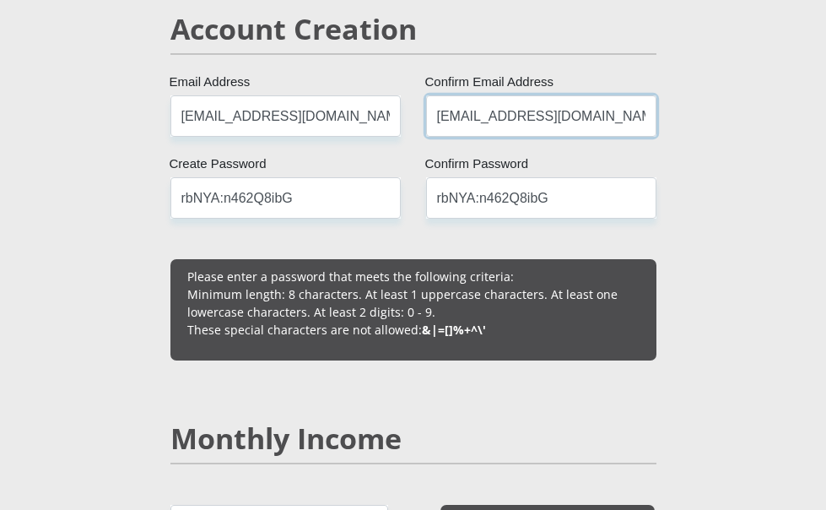
type input "zandilegeyane@gmail.com"
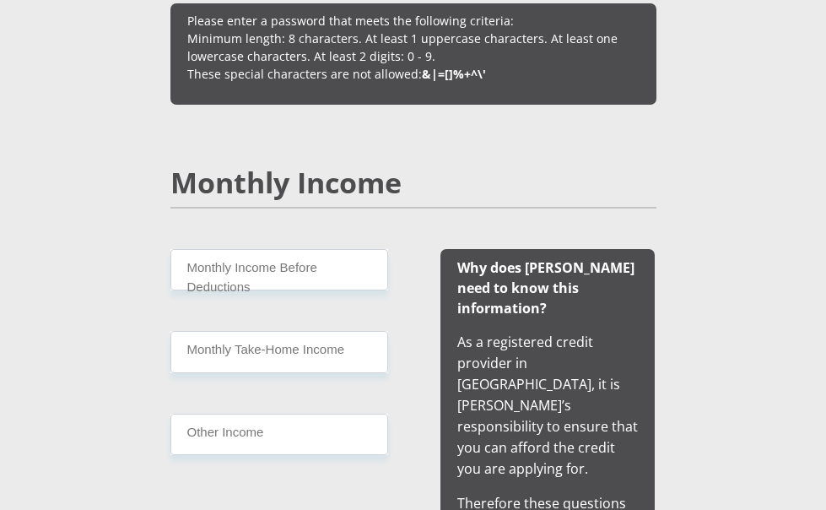
scroll to position [1519, 0]
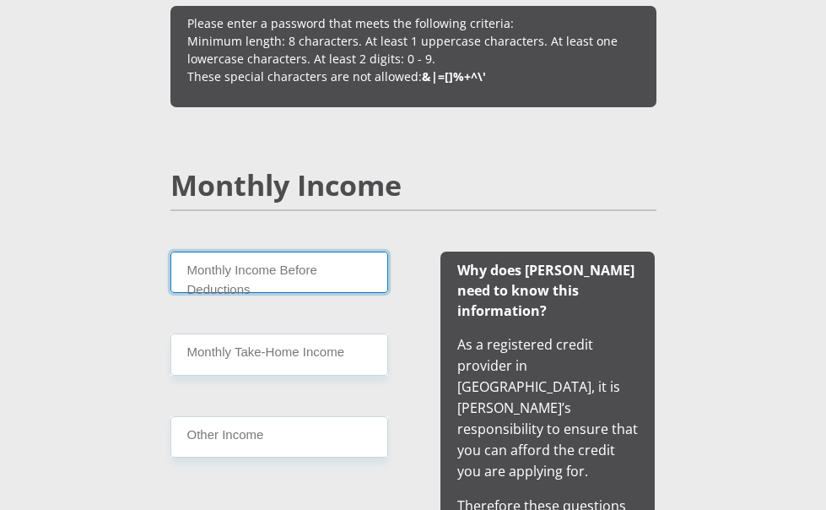
click at [228, 293] on input "Monthly Income Before Deductions" at bounding box center [279, 271] width 218 height 41
type input "21000"
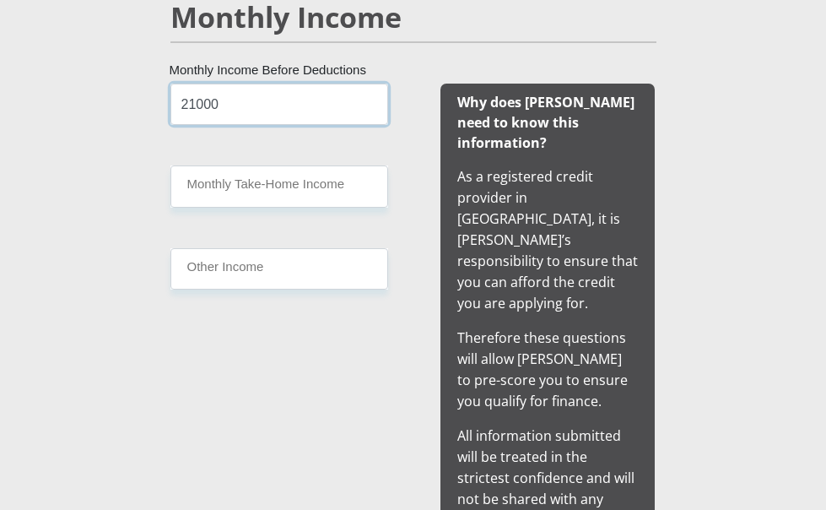
scroll to position [1688, 0]
click at [184, 232] on div "21000 Monthly Income Before Deductions Monthly Take-Home Income Other Income" at bounding box center [279, 321] width 268 height 477
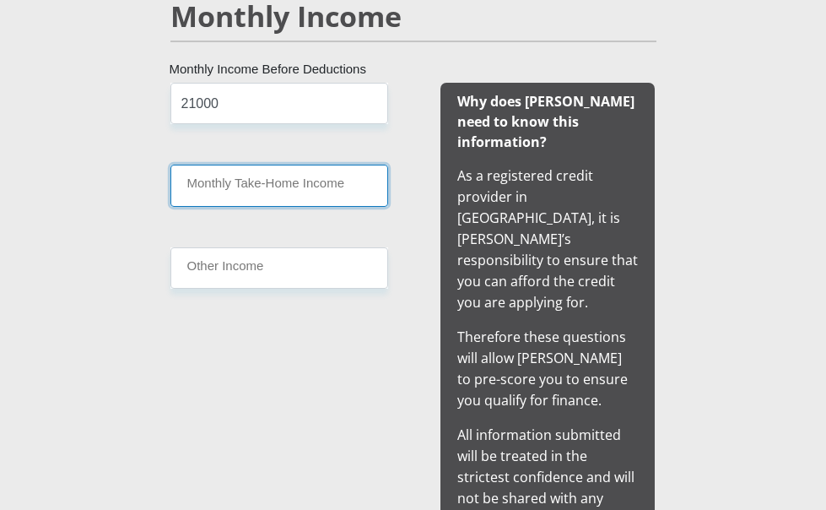
click at [203, 206] on input "Monthly Take-Home Income" at bounding box center [279, 185] width 218 height 41
type input "21000"
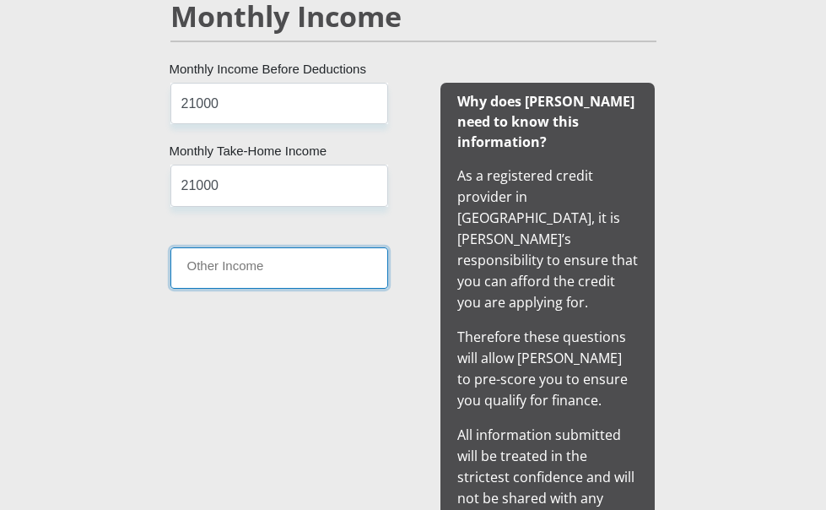
click at [170, 274] on input "Other Income" at bounding box center [279, 267] width 218 height 41
click at [170, 289] on input "Other Income" at bounding box center [279, 267] width 218 height 41
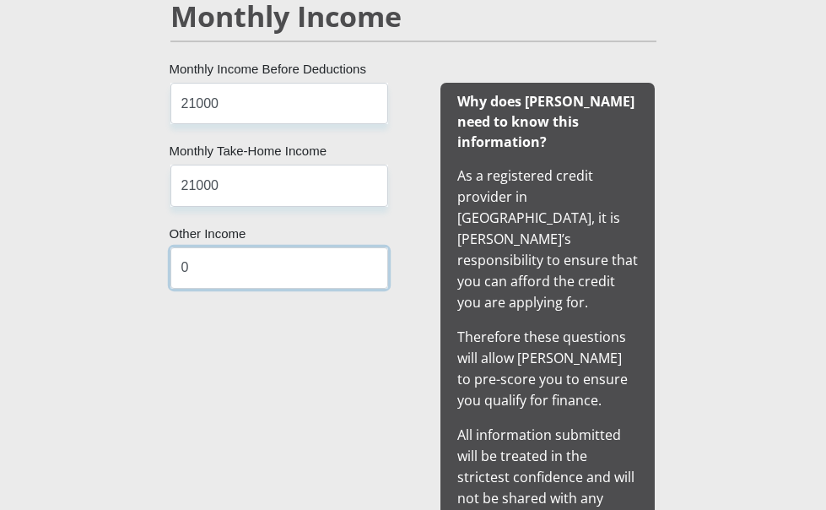
type input "0"
click at [145, 348] on div "21000 Monthly Income Before Deductions 21000 Monthly Take-Home Income 0 Other I…" at bounding box center [279, 321] width 268 height 477
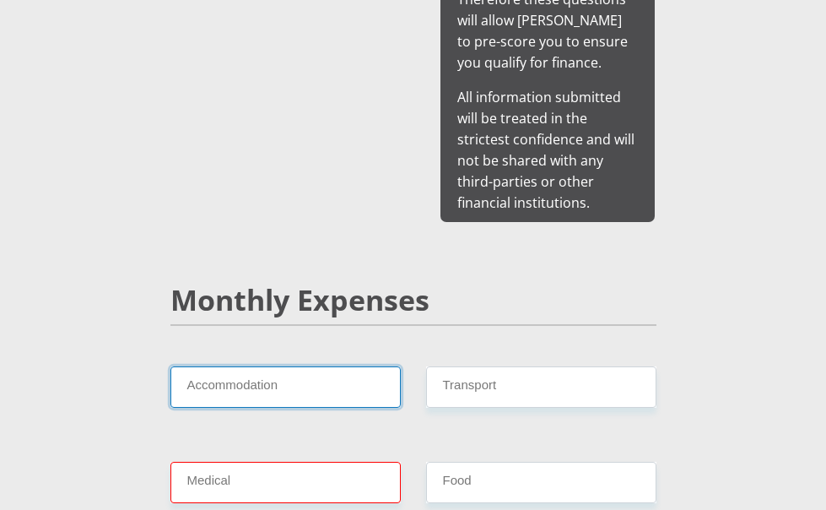
click at [245, 366] on input "Accommodation" at bounding box center [285, 386] width 230 height 41
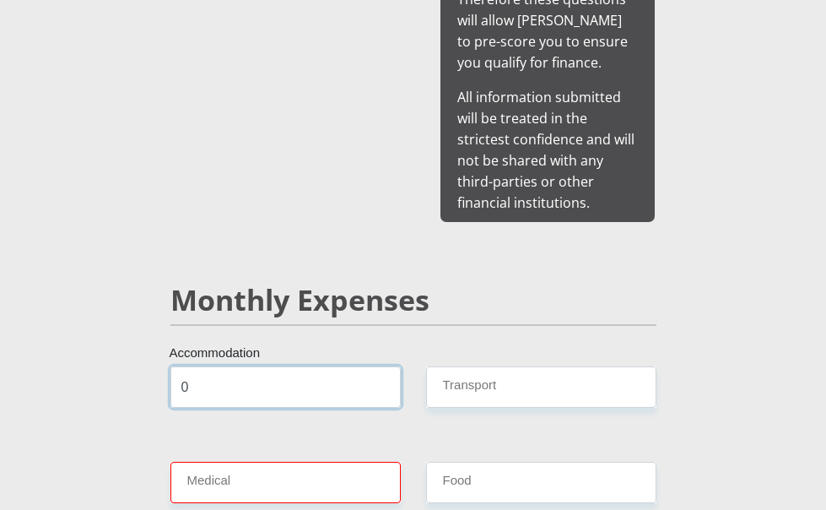
type input "0"
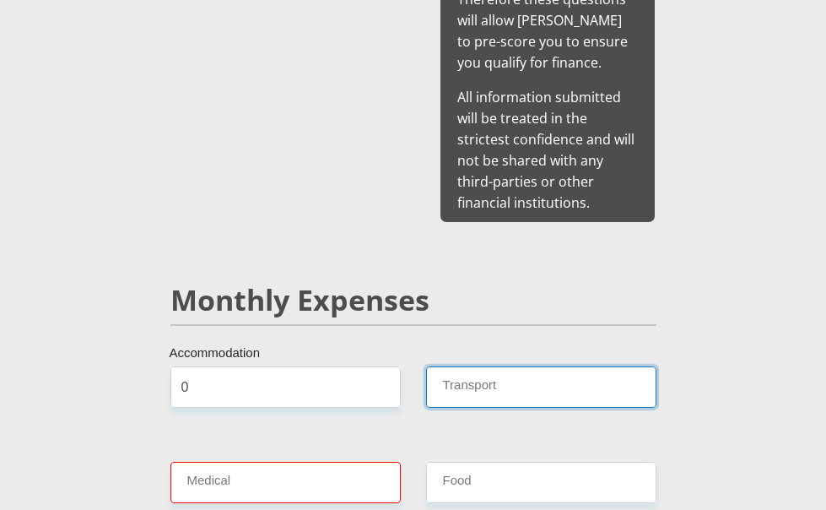
click at [492, 366] on input "Transport" at bounding box center [541, 386] width 230 height 41
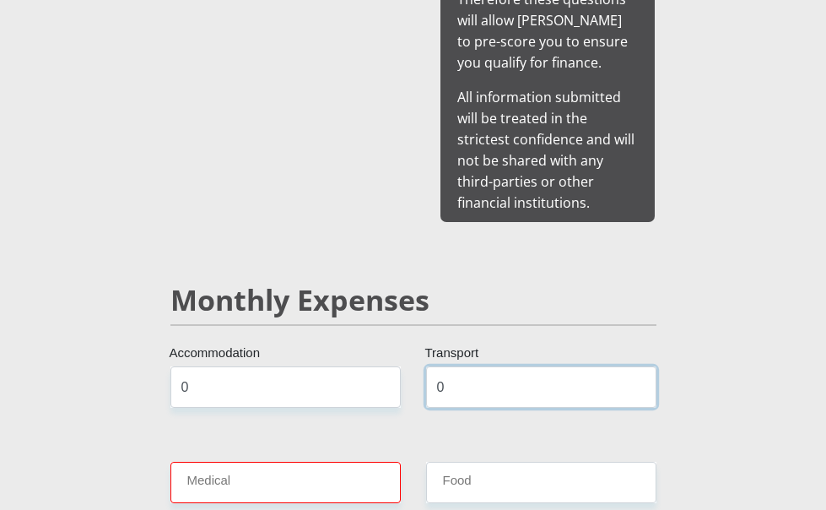
type input "0"
click at [312, 462] on input "Medical" at bounding box center [285, 482] width 230 height 41
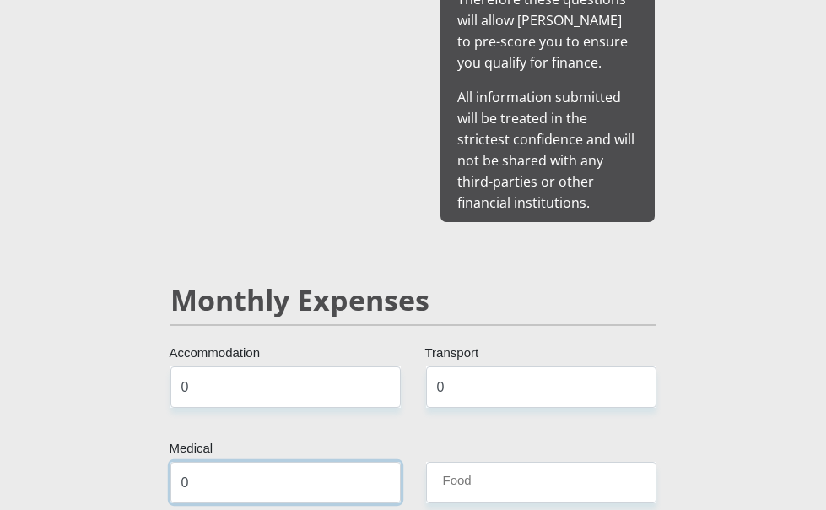
type input "0"
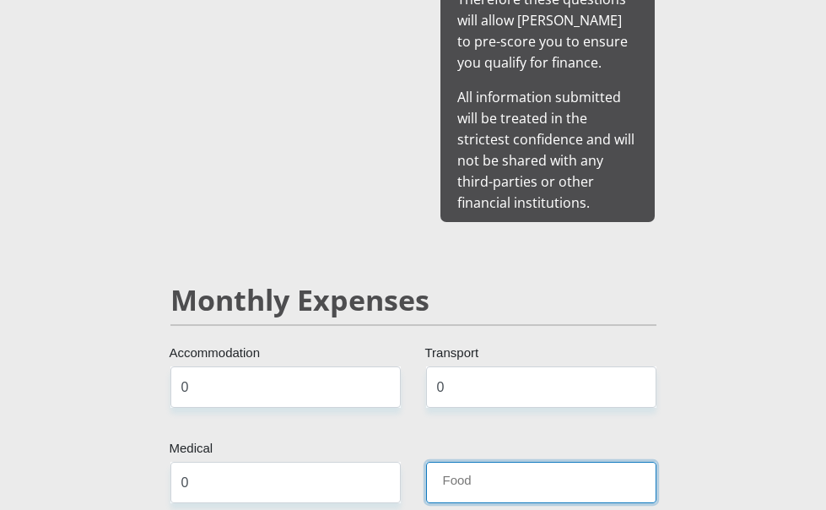
click at [477, 462] on input "Food" at bounding box center [541, 482] width 230 height 41
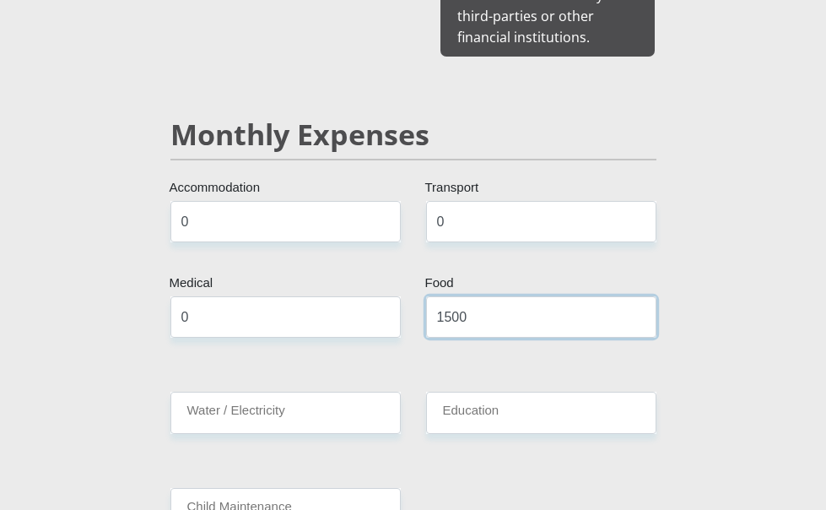
scroll to position [2194, 0]
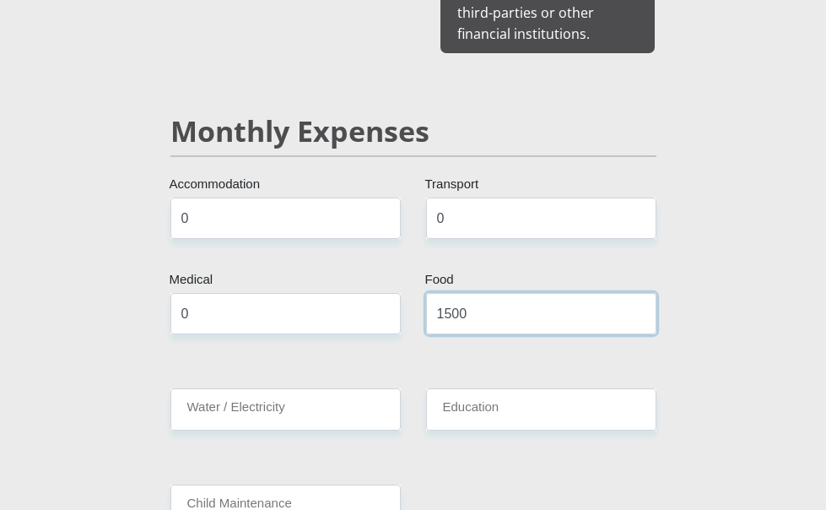
type input "1500"
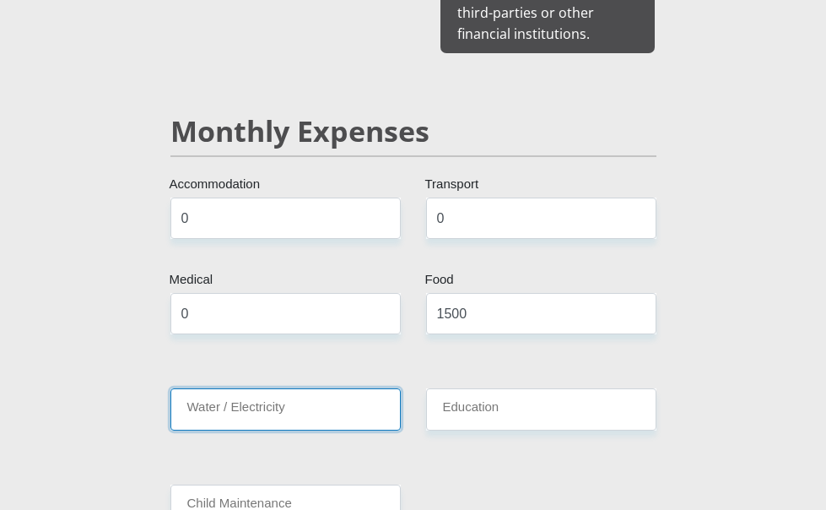
click at [248, 388] on input "Water / Electricity" at bounding box center [285, 408] width 230 height 41
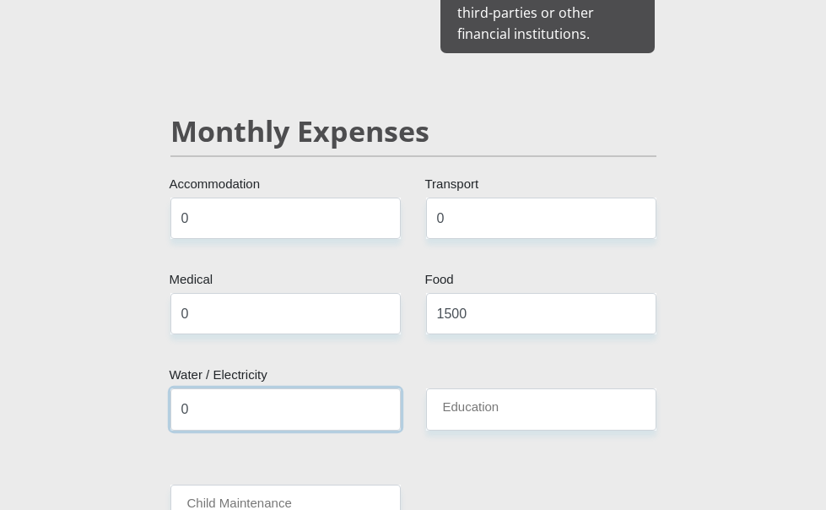
type input "0"
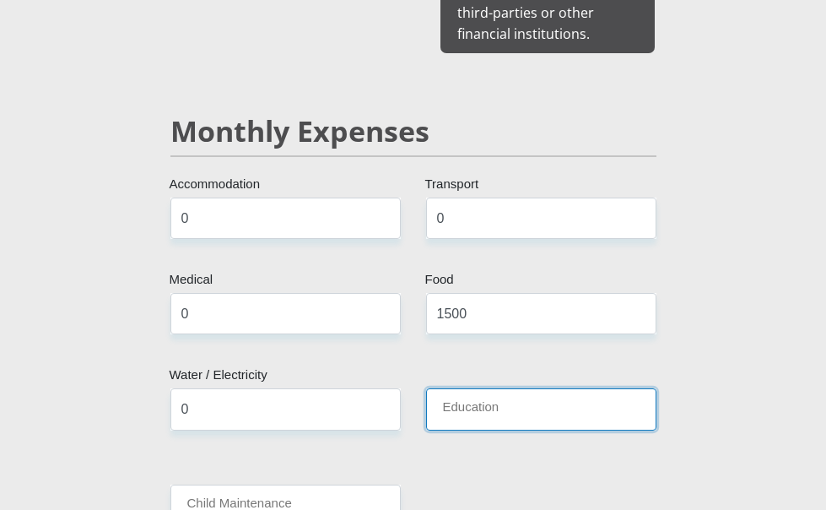
click at [445, 388] on input "Education" at bounding box center [541, 408] width 230 height 41
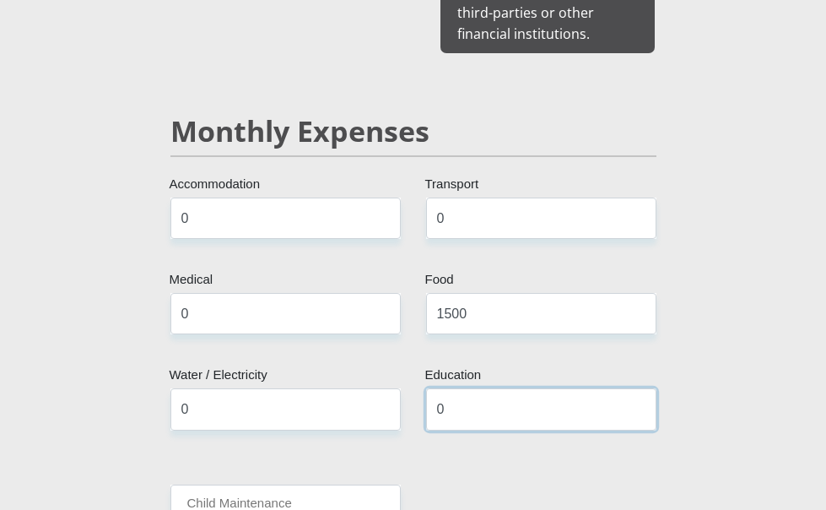
type input "0"
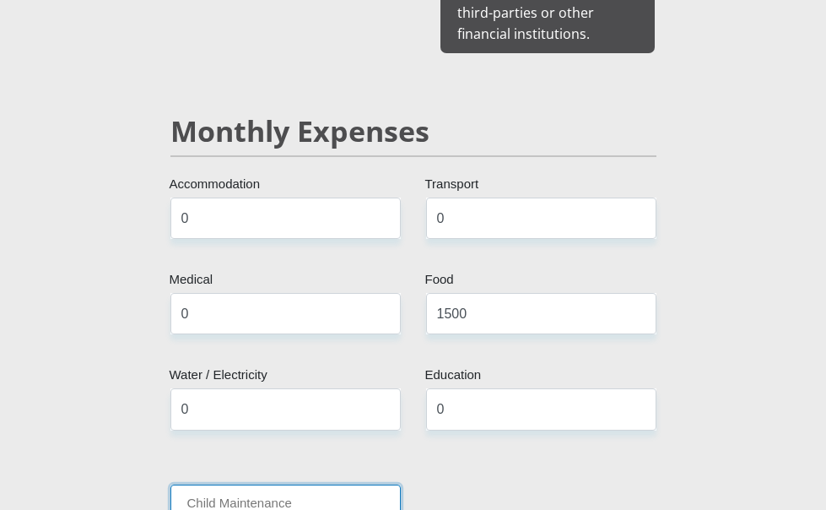
click at [292, 484] on input "Child Maintenance" at bounding box center [285, 504] width 230 height 41
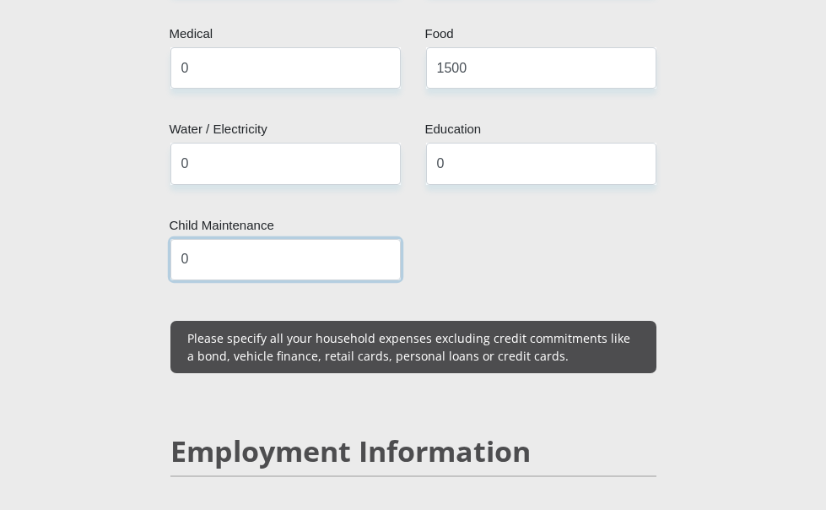
scroll to position [2532, 0]
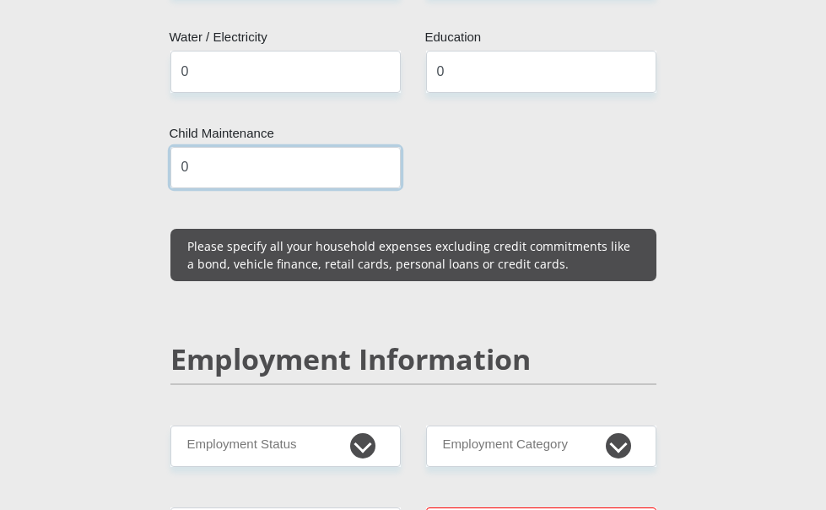
type input "0"
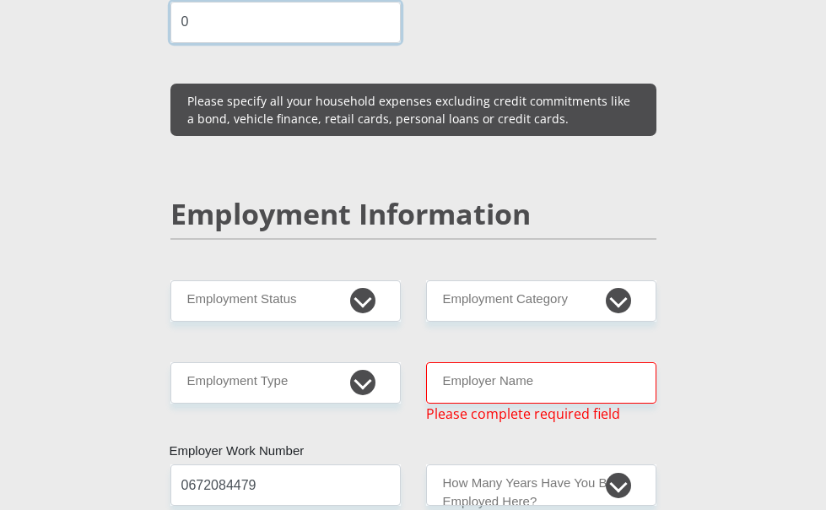
scroll to position [2700, 0]
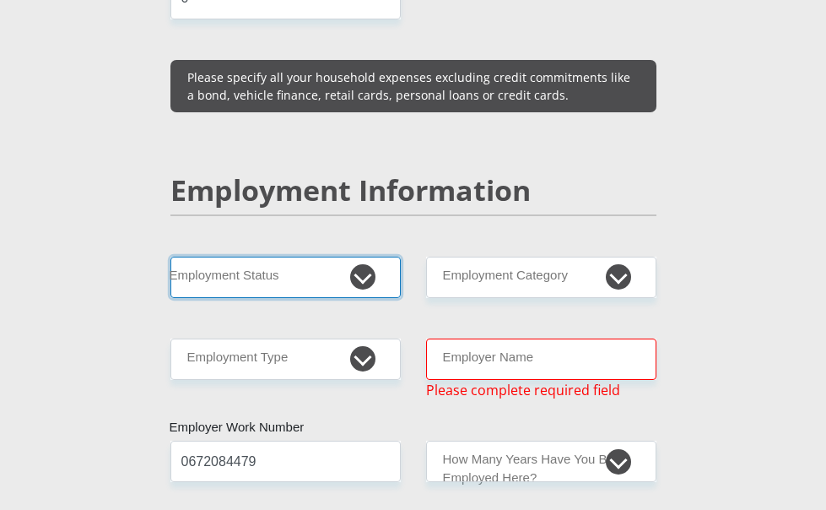
click at [266, 257] on select "Permanent/Full-time Part-time/Casual Contract Worker Self-Employed Housewife Re…" at bounding box center [285, 277] width 230 height 41
select select "1"
click at [170, 257] on select "Permanent/Full-time Part-time/Casual Contract Worker Self-Employed Housewife Re…" at bounding box center [285, 277] width 230 height 41
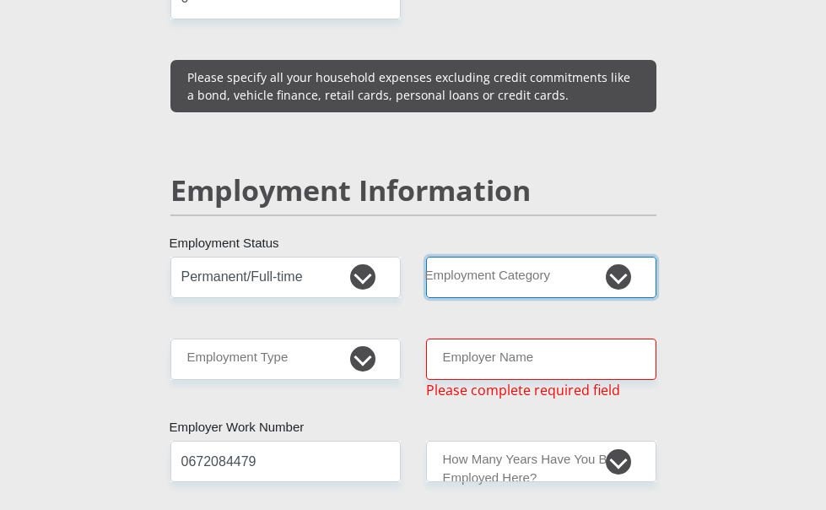
click at [521, 257] on select "AGRICULTURE ALCOHOL & TOBACCO CONSTRUCTION MATERIALS METALLURGY EQUIPMENT FOR R…" at bounding box center [541, 277] width 230 height 41
select select "13"
click at [426, 257] on select "AGRICULTURE ALCOHOL & TOBACCO CONSTRUCTION MATERIALS METALLURGY EQUIPMENT FOR R…" at bounding box center [541, 277] width 230 height 41
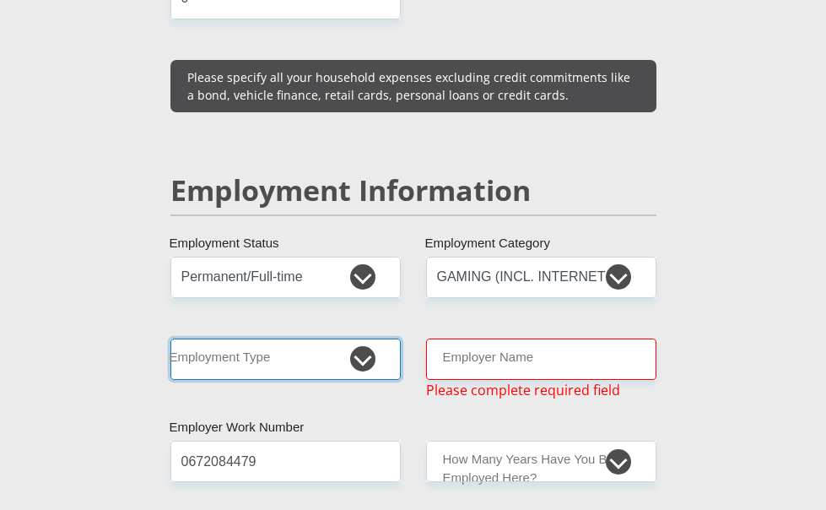
click at [287, 338] on select "College/Lecturer Craft Seller Creative Driver Executive Farmer Forces - Non Com…" at bounding box center [285, 358] width 230 height 41
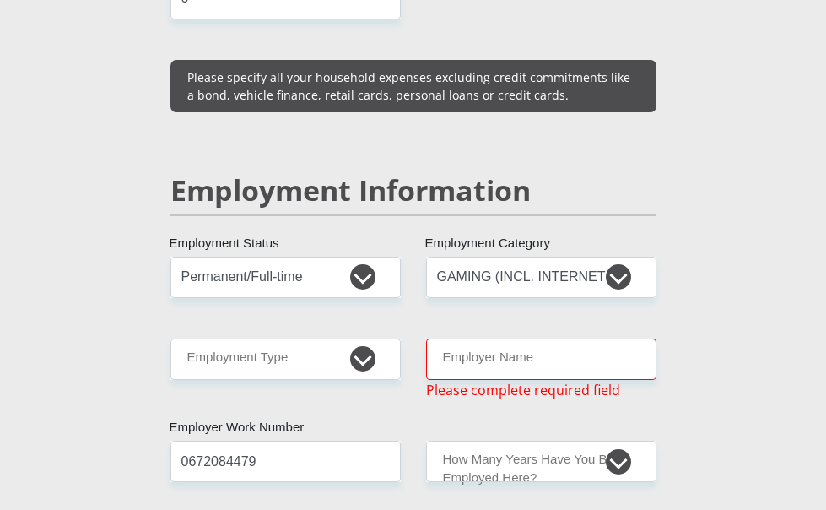
click at [224, 338] on div "College/Lecturer Craft Seller Creative Driver Executive Farmer Forces - Non Com…" at bounding box center [286, 369] width 256 height 62
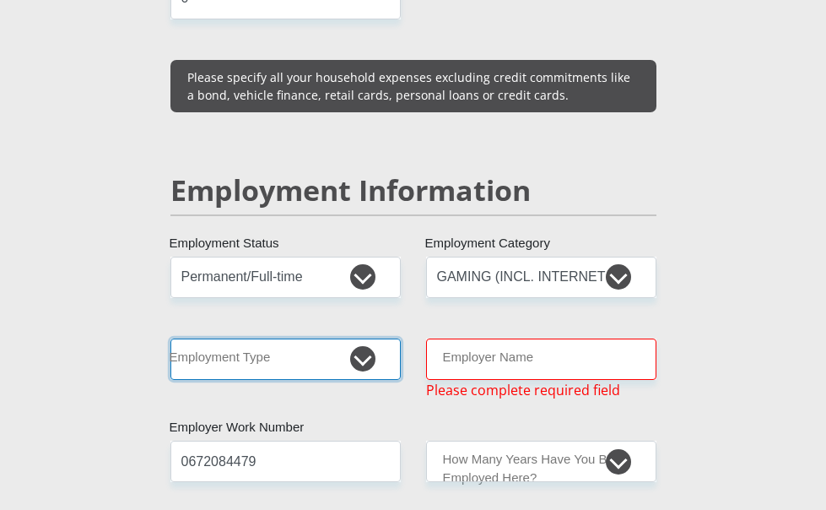
click at [246, 338] on select "College/Lecturer Craft Seller Creative Driver Executive Farmer Forces - Non Com…" at bounding box center [285, 358] width 230 height 41
select select "Unknown/Other"
click at [170, 338] on select "College/Lecturer Craft Seller Creative Driver Executive Farmer Forces - Non Com…" at bounding box center [285, 358] width 230 height 41
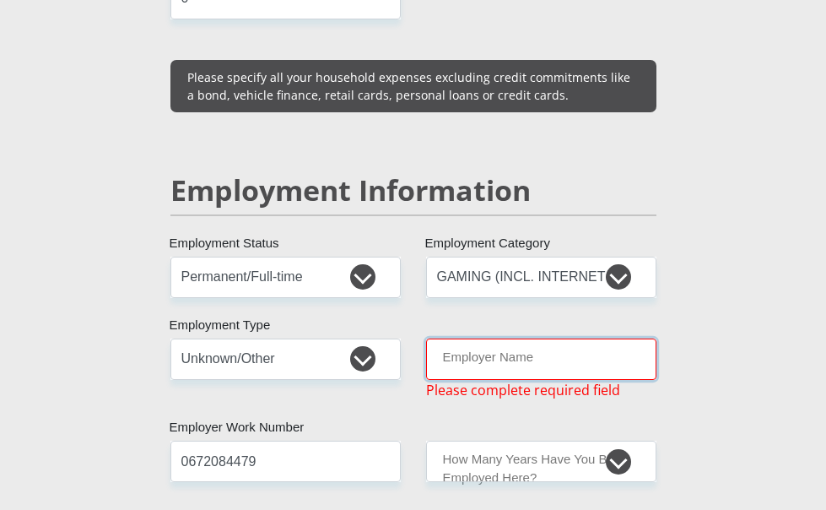
click at [489, 338] on input "Employer Name" at bounding box center [541, 358] width 230 height 41
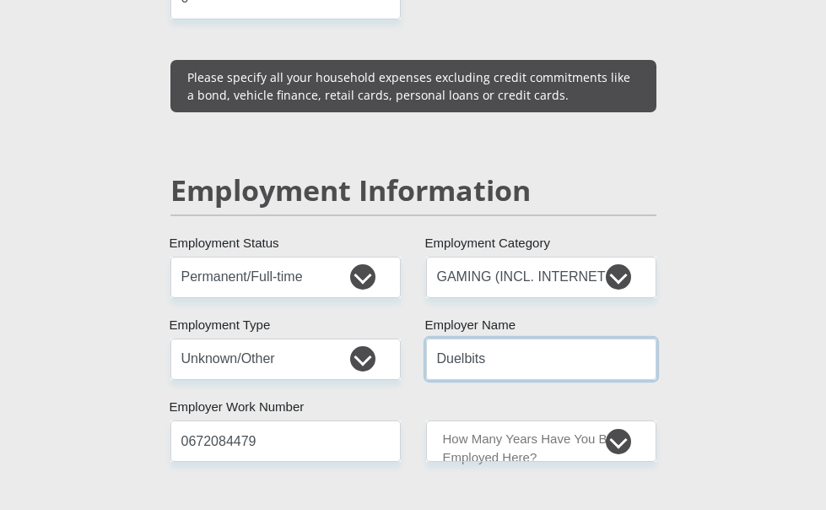
type input "Duelbits"
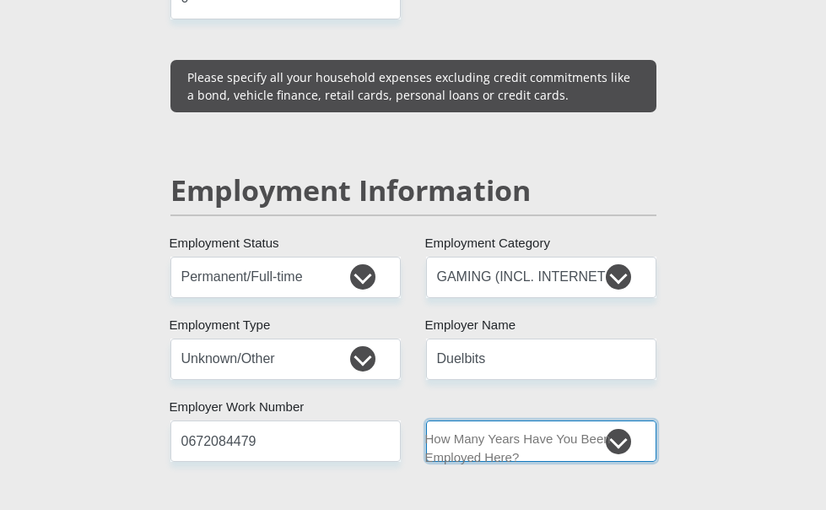
click at [569, 420] on select "less than 1 year 1-3 years 3-5 years 5+ years" at bounding box center [541, 440] width 230 height 41
select select "6"
click at [426, 420] on select "less than 1 year 1-3 years 3-5 years 5+ years" at bounding box center [541, 440] width 230 height 41
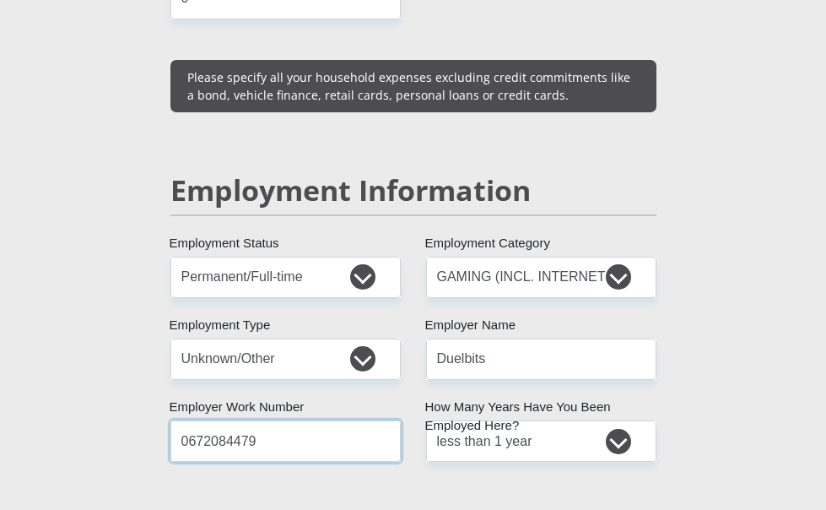
click at [268, 420] on input "0672084479" at bounding box center [285, 440] width 230 height 41
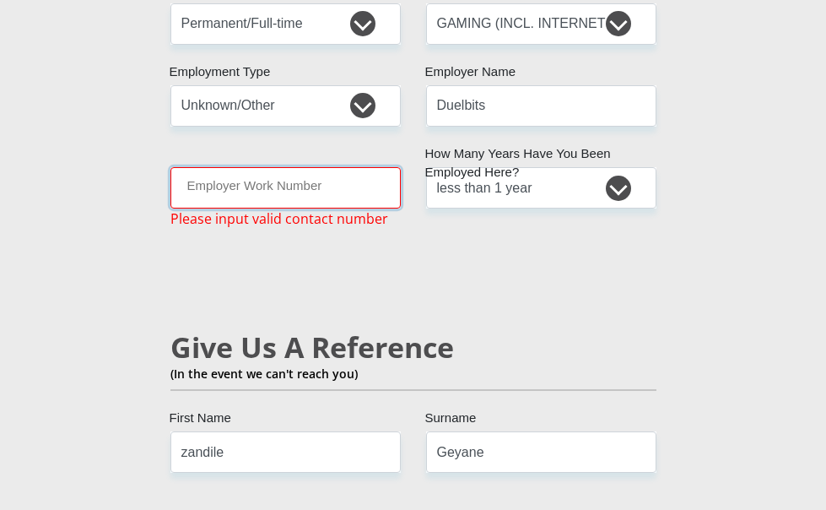
scroll to position [3038, 0]
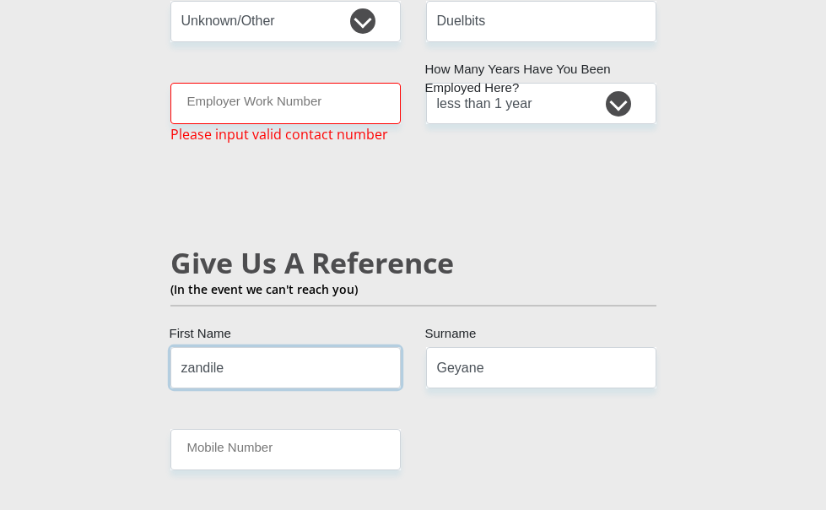
click at [212, 347] on input "zandile" at bounding box center [285, 367] width 230 height 41
type input "z"
click at [204, 347] on input "z" at bounding box center [285, 367] width 230 height 41
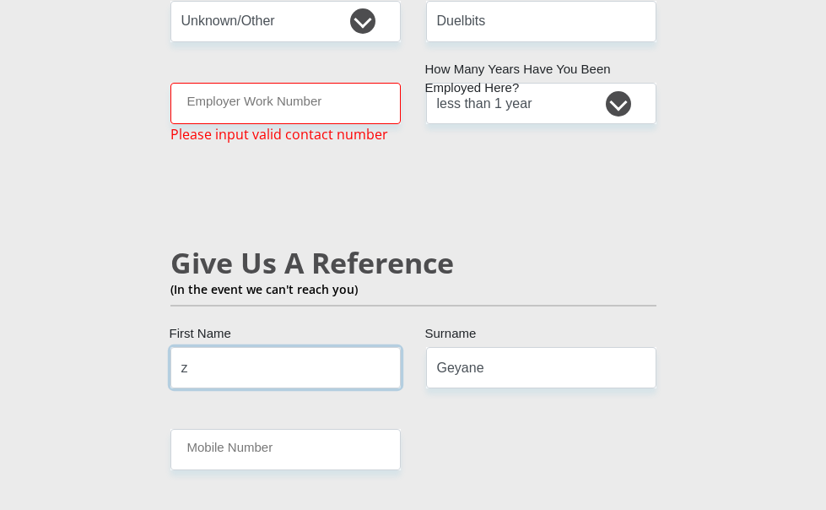
click at [204, 347] on input "z" at bounding box center [285, 367] width 230 height 41
type input "mpho lloyd"
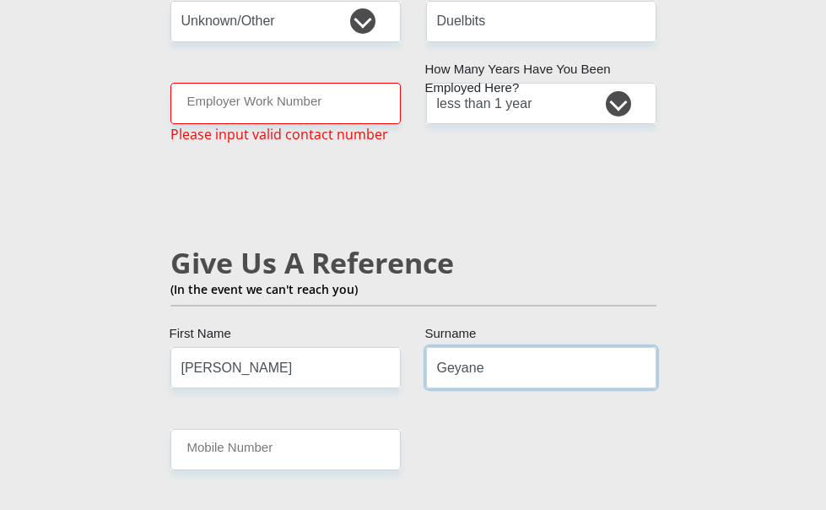
click at [525, 347] on input "Geyane" at bounding box center [541, 367] width 230 height 41
type input "serekweng"
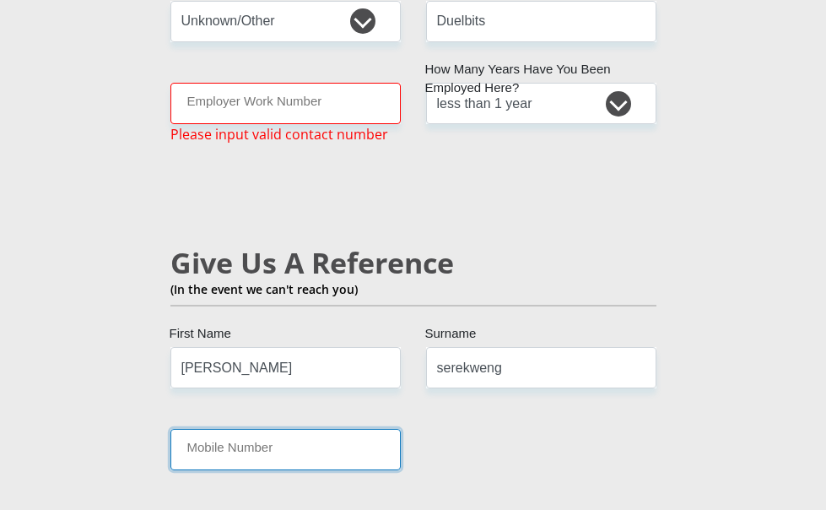
click at [248, 429] on input "Mobile Number" at bounding box center [285, 449] width 230 height 41
paste input "+27 81 683 5153"
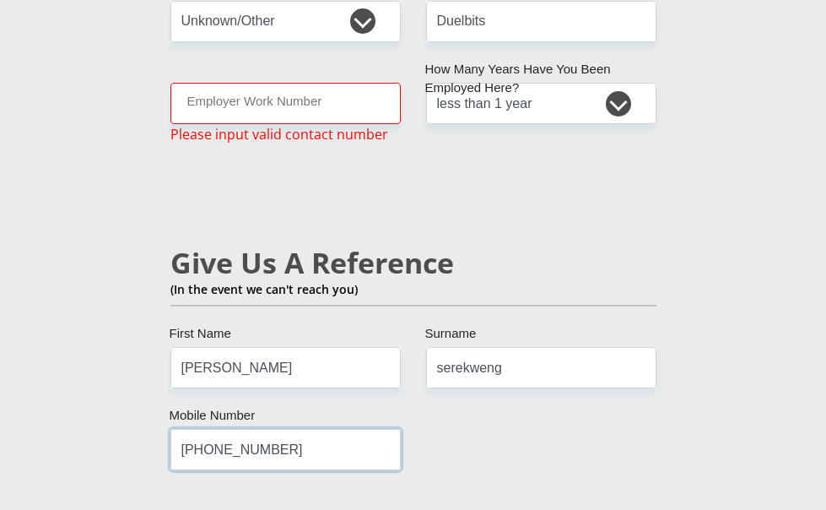
click at [170, 429] on input "+27 81 683 5153" at bounding box center [285, 449] width 230 height 41
click at [170, 429] on input "081 683 5153" at bounding box center [285, 449] width 230 height 41
click at [170, 429] on input "081683 5153" at bounding box center [285, 449] width 230 height 41
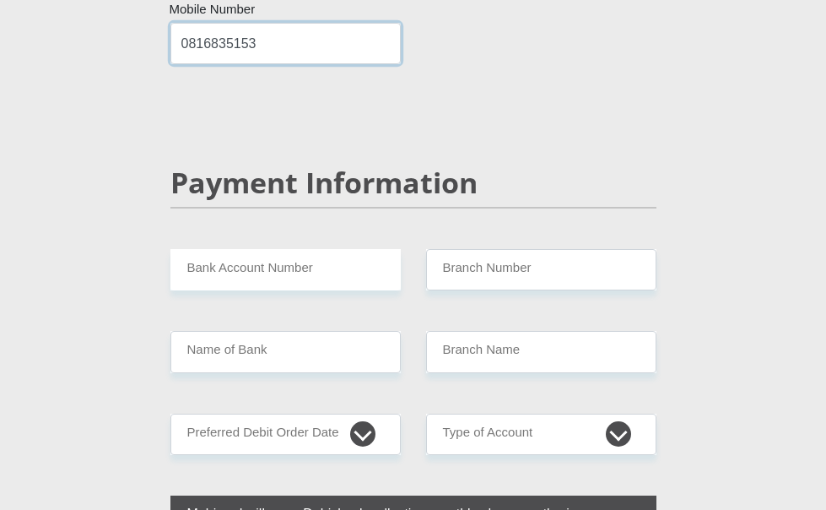
scroll to position [3460, 0]
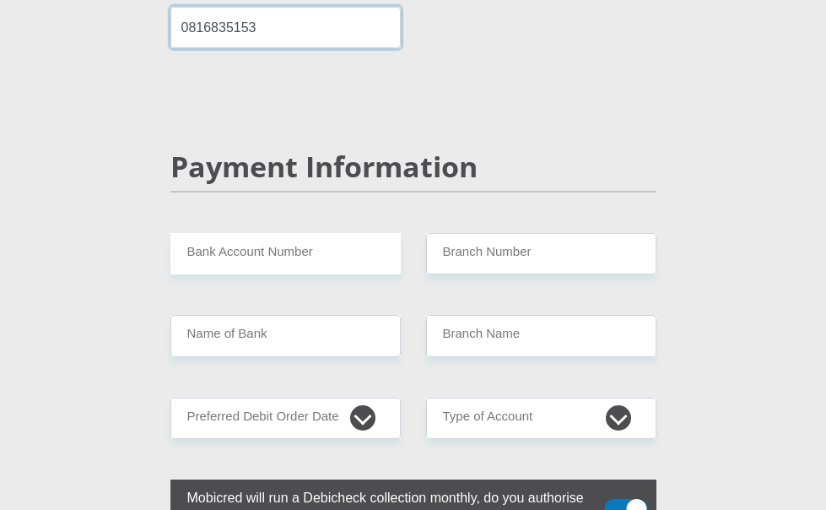
type input "0816835153"
click at [299, 233] on input "Bank Account Number" at bounding box center [285, 253] width 230 height 41
type input "10199015366"
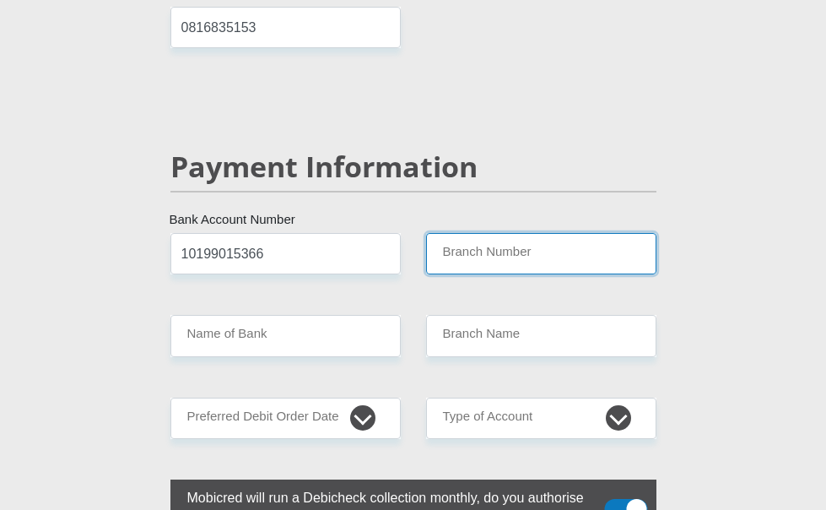
click at [532, 233] on input "Branch Number" at bounding box center [541, 253] width 230 height 41
type input "051001"
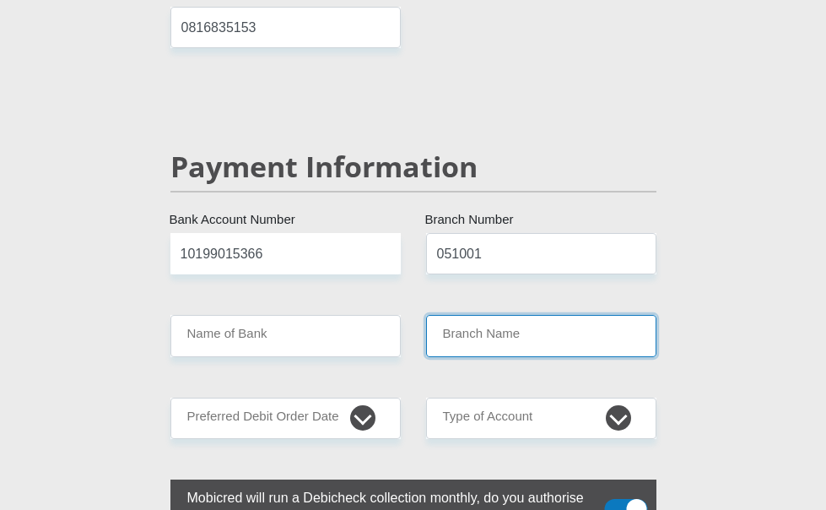
click at [532, 315] on input "Branch Name" at bounding box center [541, 335] width 230 height 41
type input "STANDARD BANK"
type input "STANDARD BANK SOUTH AFRICA"
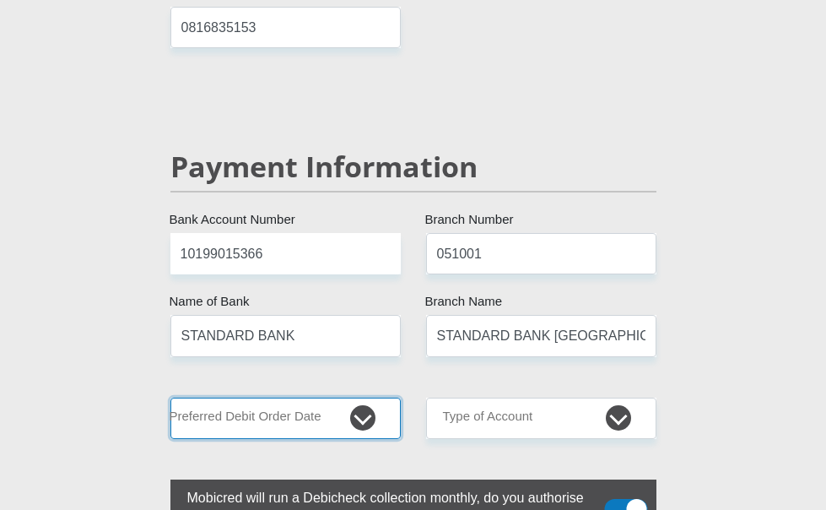
click at [257, 397] on select "1st 2nd 3rd 4th 5th 7th 18th 19th 20th 21st 22nd 23rd 24th 25th 26th 27th 28th …" at bounding box center [285, 417] width 230 height 41
select select "30"
click at [170, 397] on select "1st 2nd 3rd 4th 5th 7th 18th 19th 20th 21st 22nd 23rd 24th 25th 26th 27th 28th …" at bounding box center [285, 417] width 230 height 41
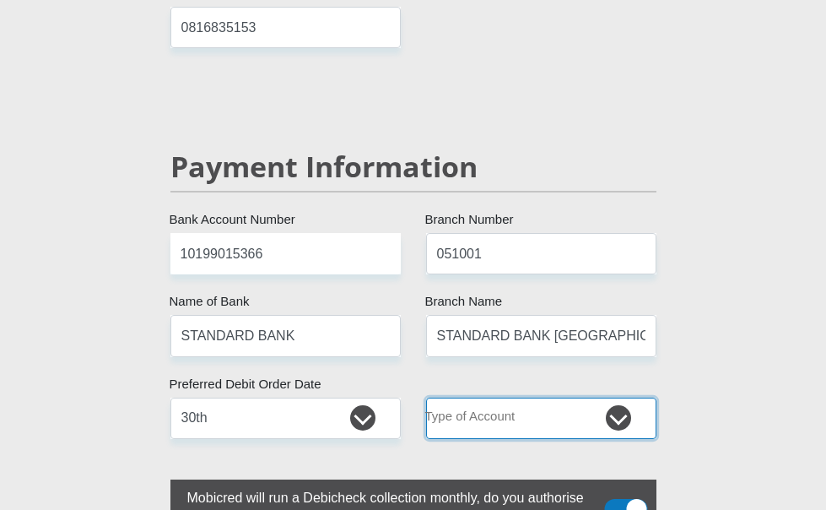
click at [574, 397] on select "Cheque Savings" at bounding box center [541, 417] width 230 height 41
select select "SAV"
click at [426, 397] on select "Cheque Savings" at bounding box center [541, 417] width 230 height 41
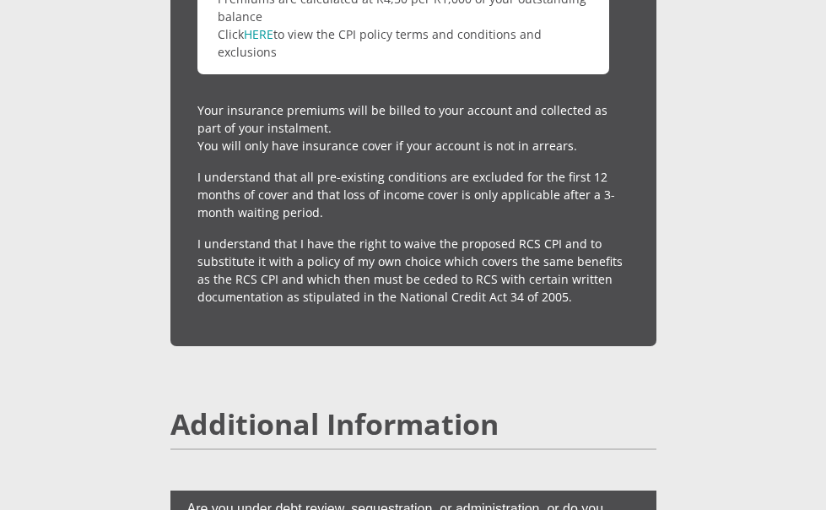
scroll to position [4810, 0]
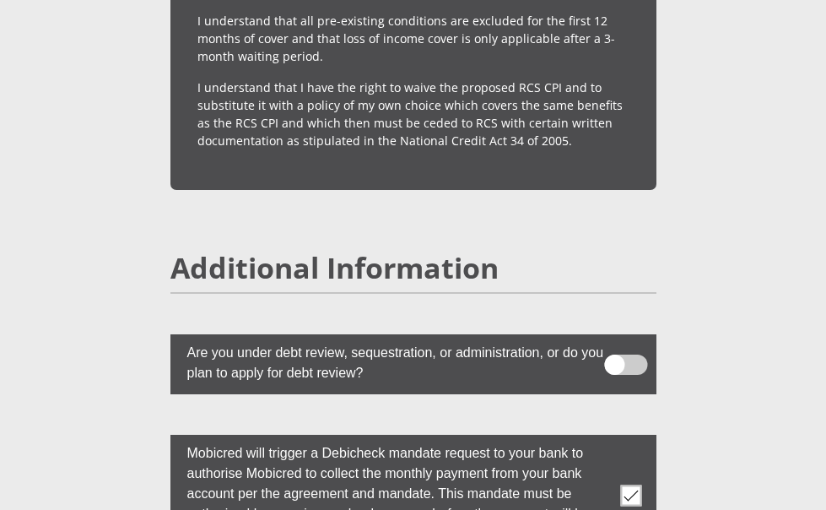
scroll to position [4979, 0]
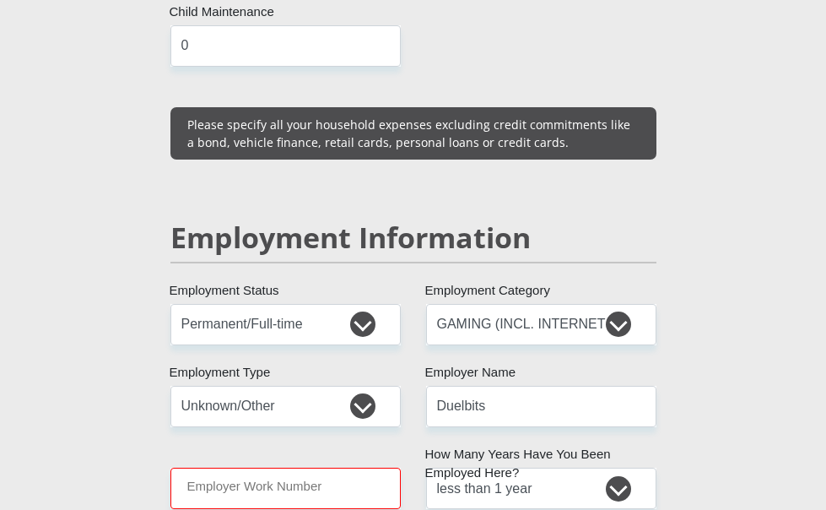
scroll to position [2640, 0]
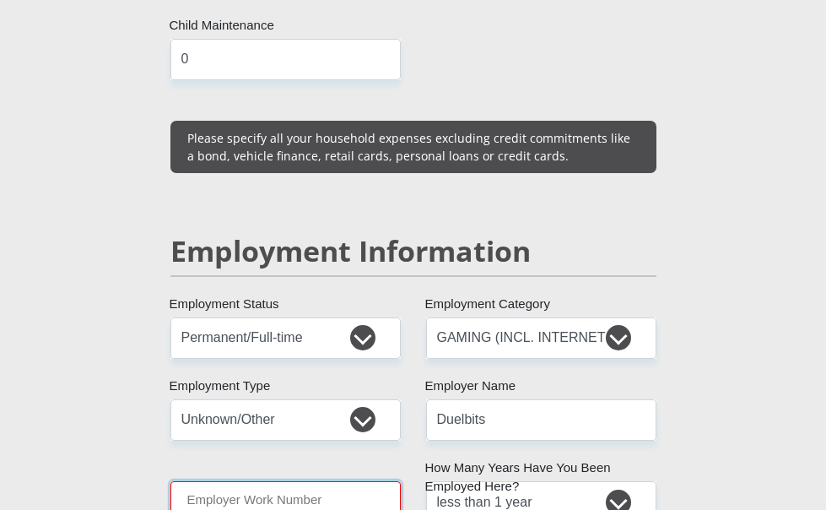
click at [230, 481] on input "Employer Work Number" at bounding box center [285, 501] width 230 height 41
type input "0113452206"
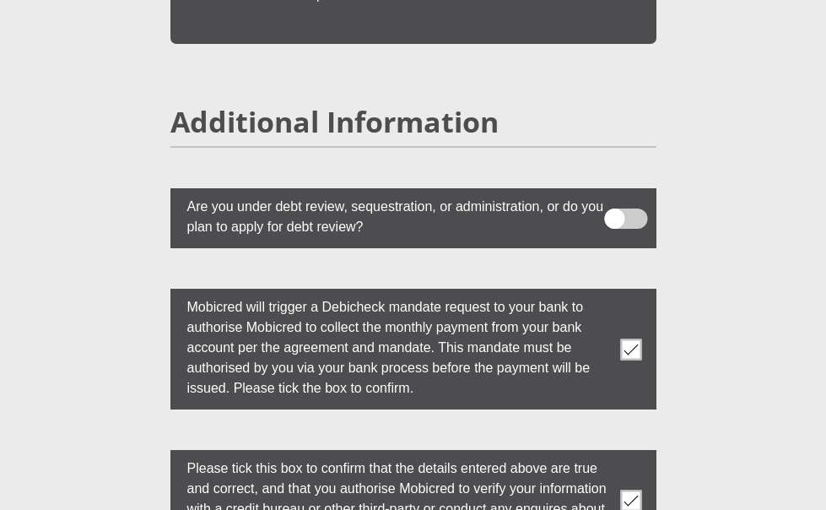
scroll to position [5142, 0]
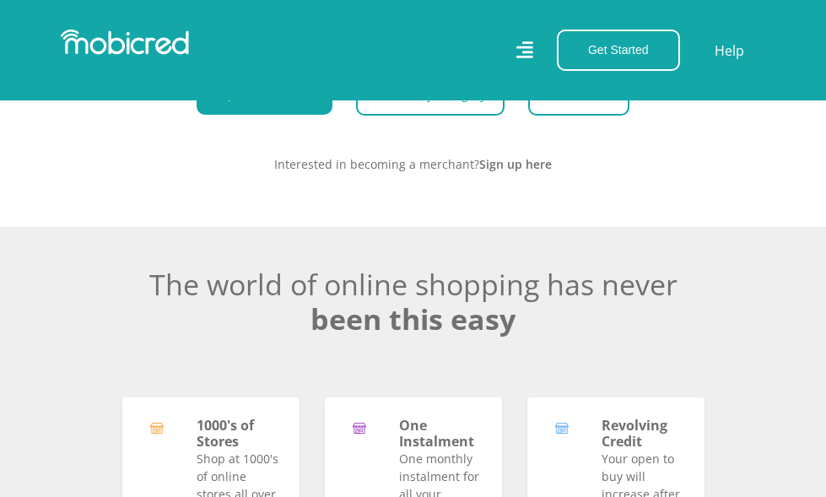
scroll to position [0, 1013]
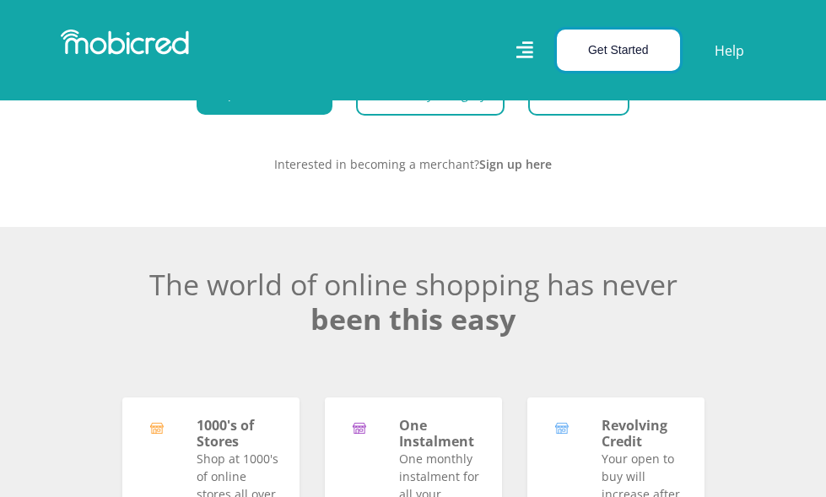
click at [644, 57] on button "Get Started" at bounding box center [618, 50] width 123 height 41
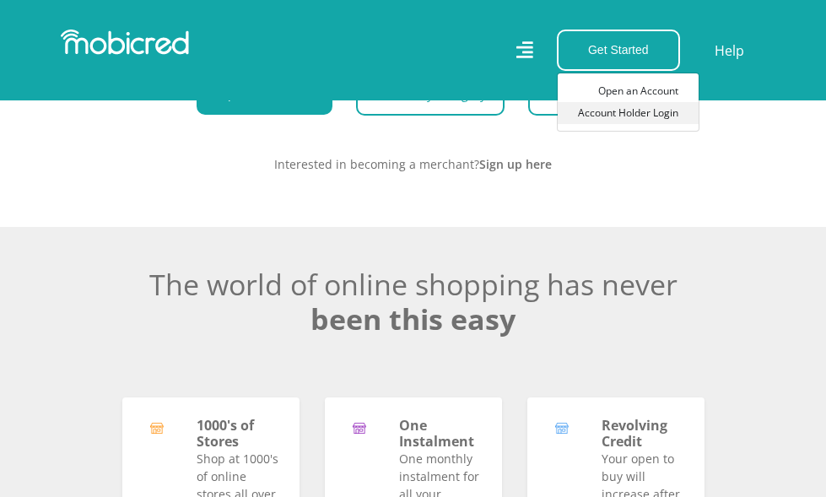
click at [629, 120] on link "Account Holder Login" at bounding box center [628, 113] width 141 height 22
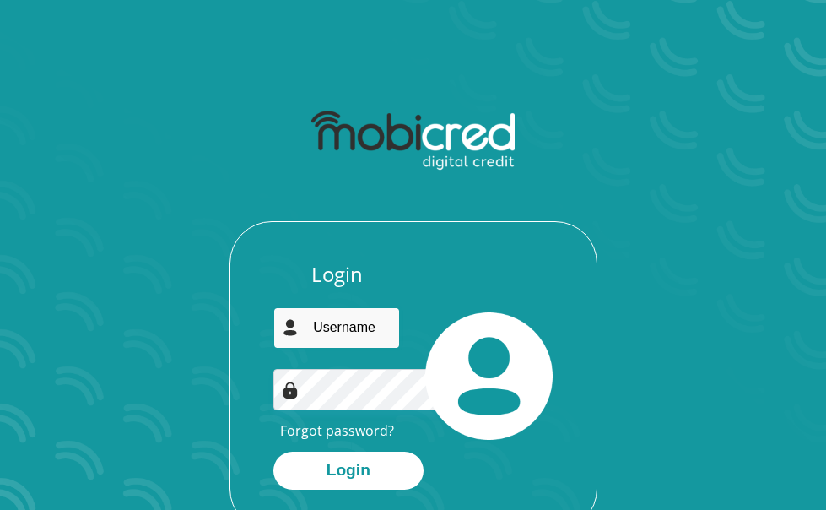
click at [278, 342] on input "email" at bounding box center [336, 327] width 127 height 41
type input "[EMAIL_ADDRESS][DOMAIN_NAME]"
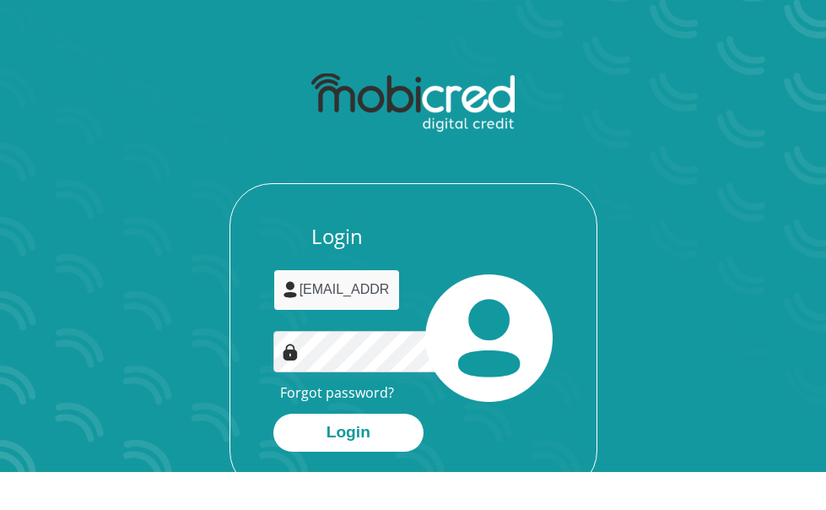
scroll to position [96, 0]
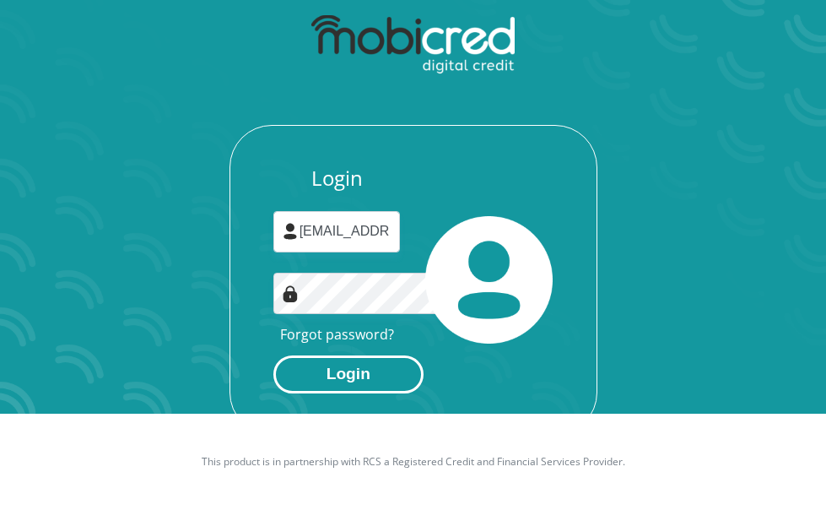
click at [323, 389] on button "Login" at bounding box center [348, 374] width 150 height 38
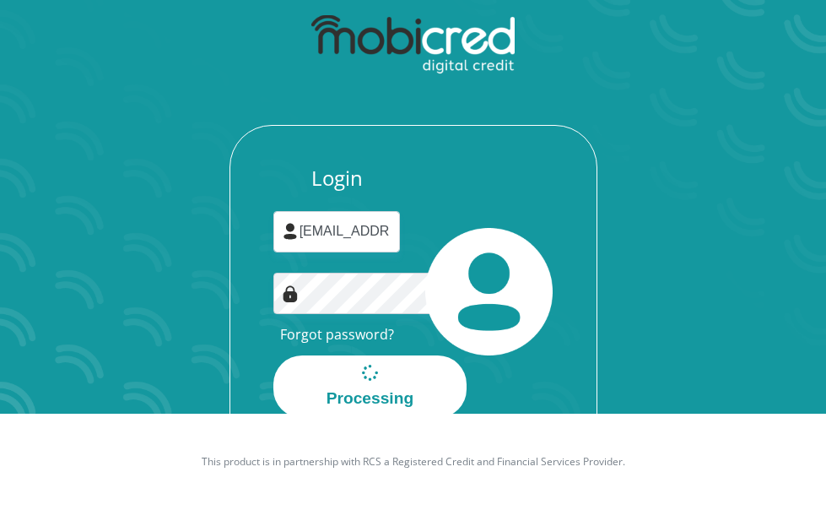
scroll to position [0, 0]
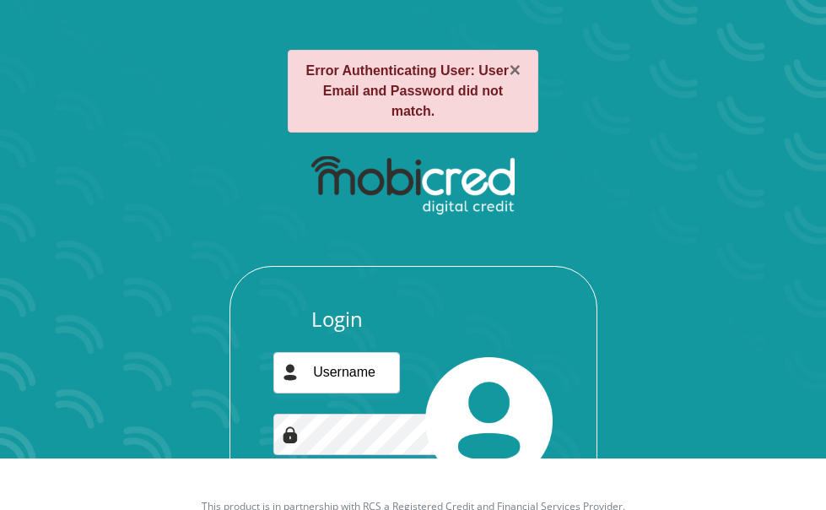
scroll to position [141, 0]
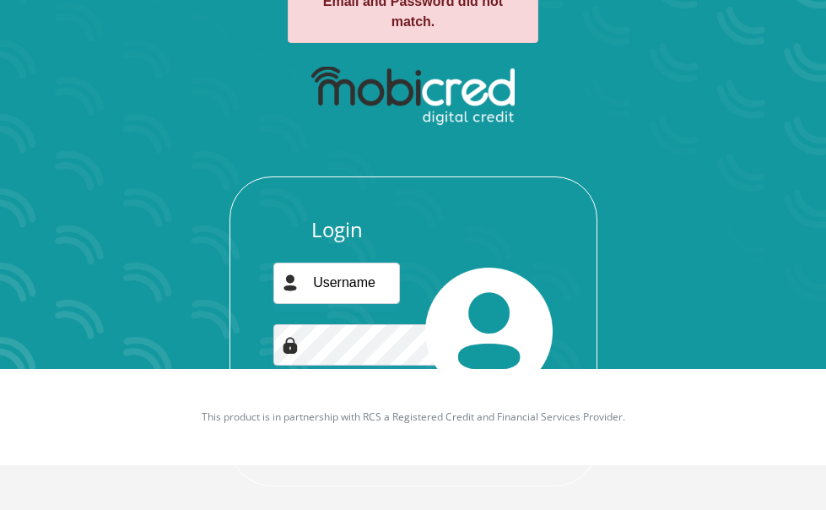
click at [386, 352] on div "Login Forgot password? Login" at bounding box center [337, 331] width 153 height 227
click at [365, 363] on div "Login Forgot password? Login" at bounding box center [337, 331] width 153 height 227
click at [341, 376] on link "Forgot password?" at bounding box center [337, 385] width 114 height 19
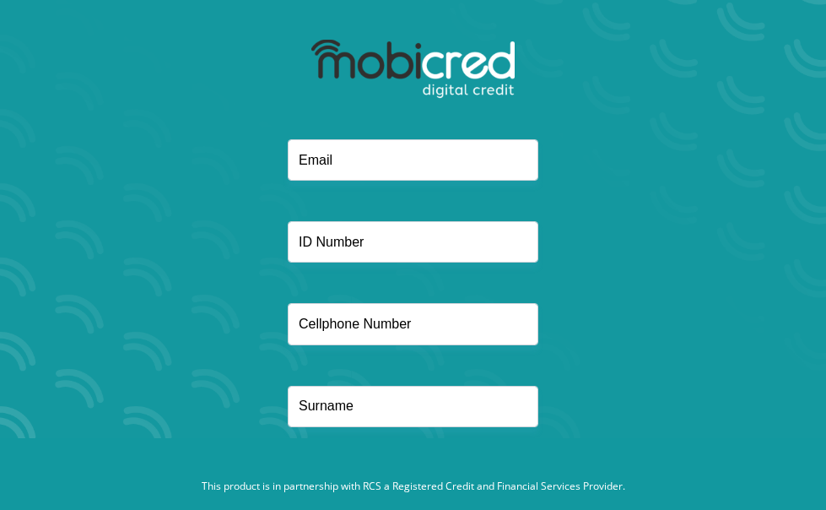
scroll to position [108, 0]
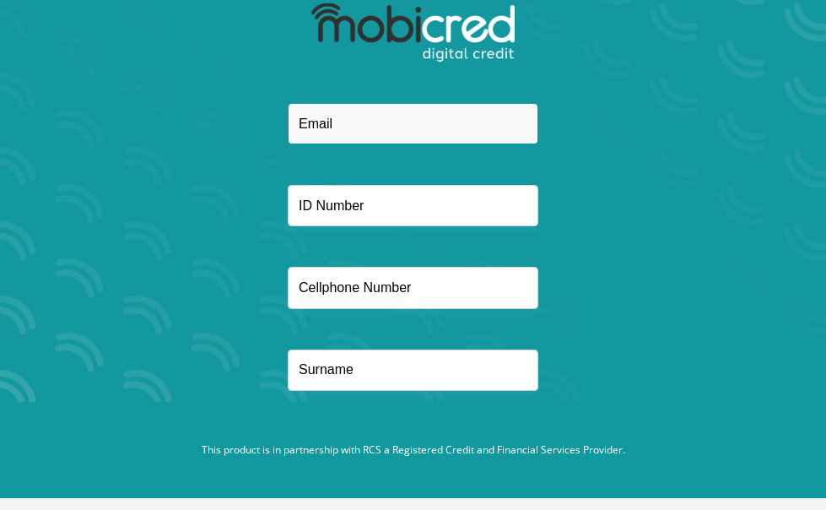
drag, startPoint x: 313, startPoint y: 124, endPoint x: 301, endPoint y: 129, distance: 12.9
click at [301, 129] on input "email" at bounding box center [413, 123] width 251 height 41
type input "[EMAIL_ADDRESS][DOMAIN_NAME]"
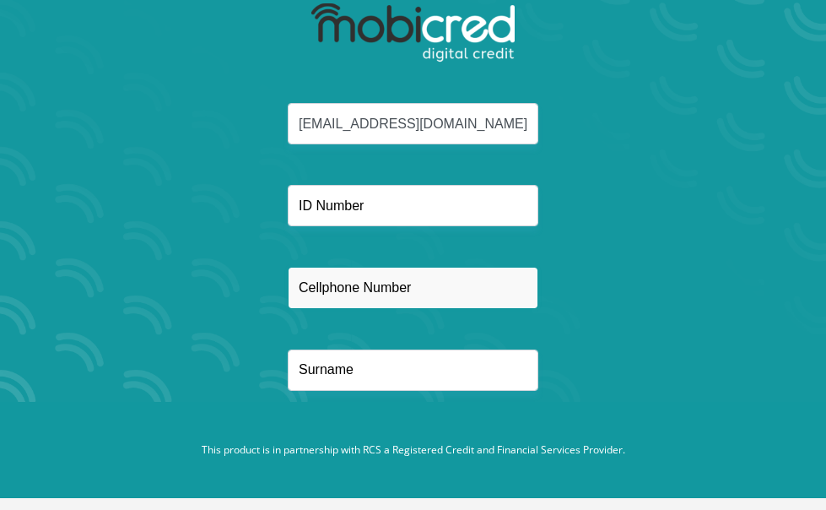
type input "0672084479"
type input "geyane"
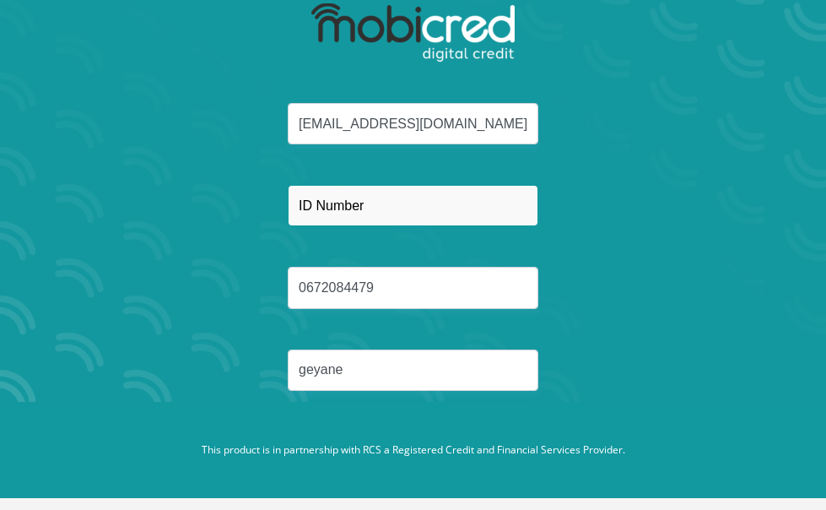
click at [346, 206] on input "text" at bounding box center [413, 205] width 251 height 41
type input "0104160271086"
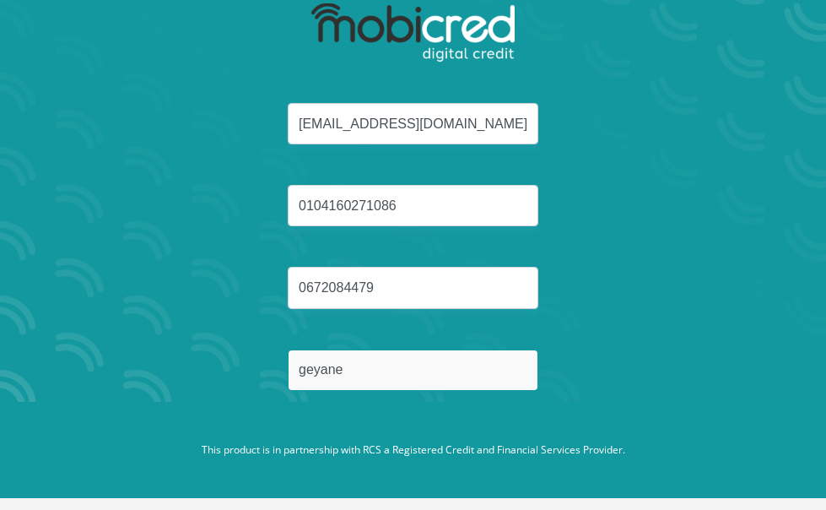
click at [323, 353] on input "geyane" at bounding box center [413, 369] width 251 height 41
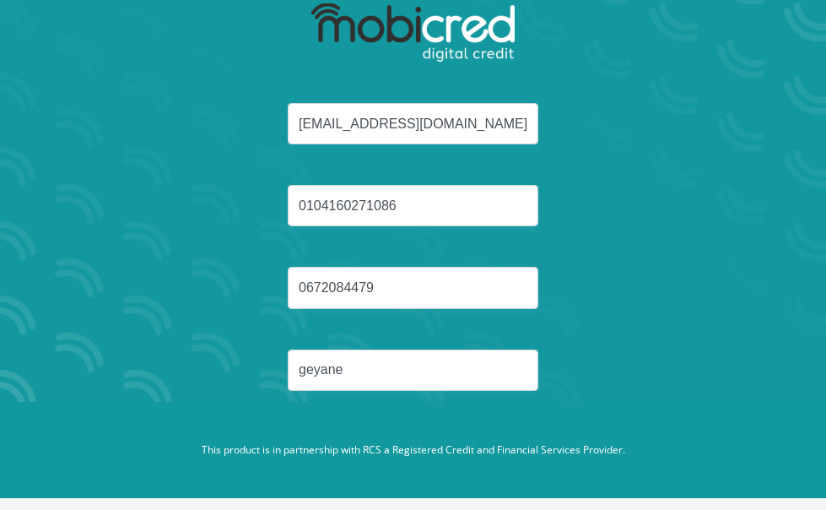
click at [689, 347] on div "[EMAIL_ADDRESS][DOMAIN_NAME] 0104160271086 0672084479 geyane" at bounding box center [414, 267] width 552 height 328
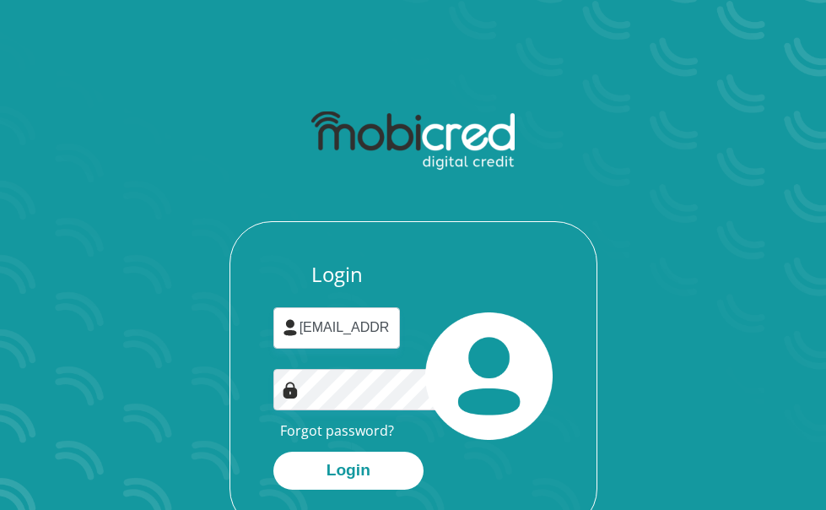
scroll to position [96, 0]
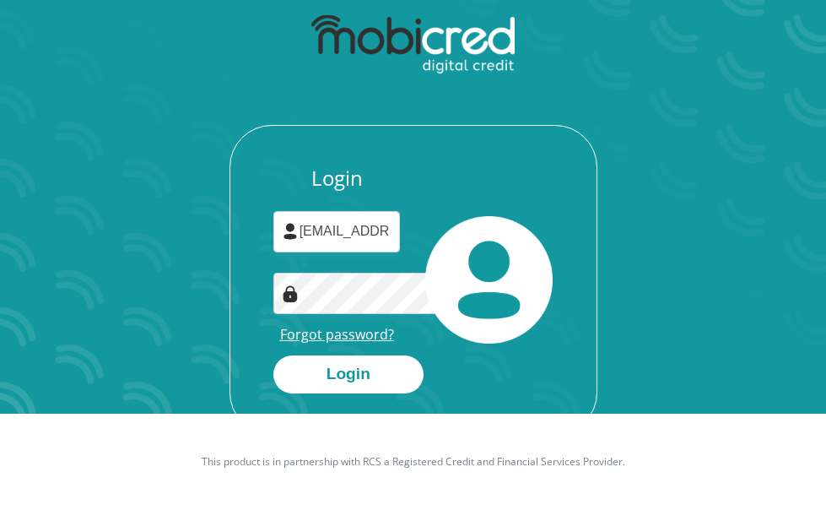
click at [297, 343] on link "Forgot password?" at bounding box center [337, 334] width 114 height 19
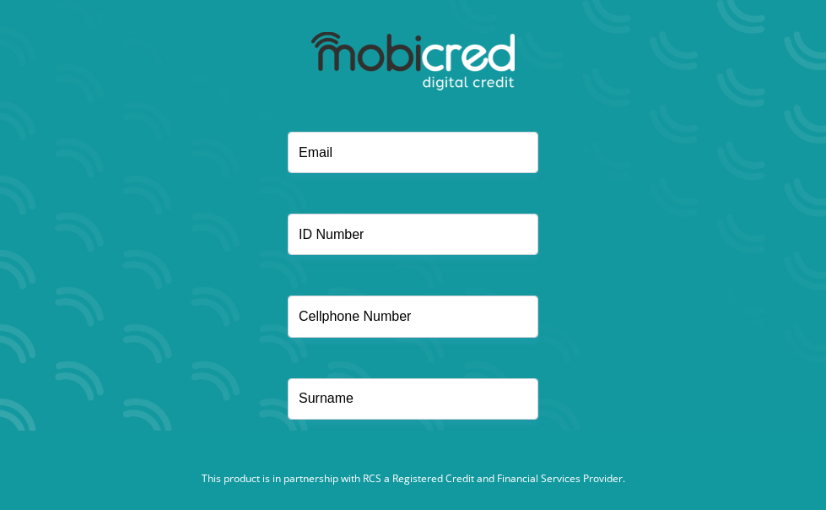
scroll to position [108, 0]
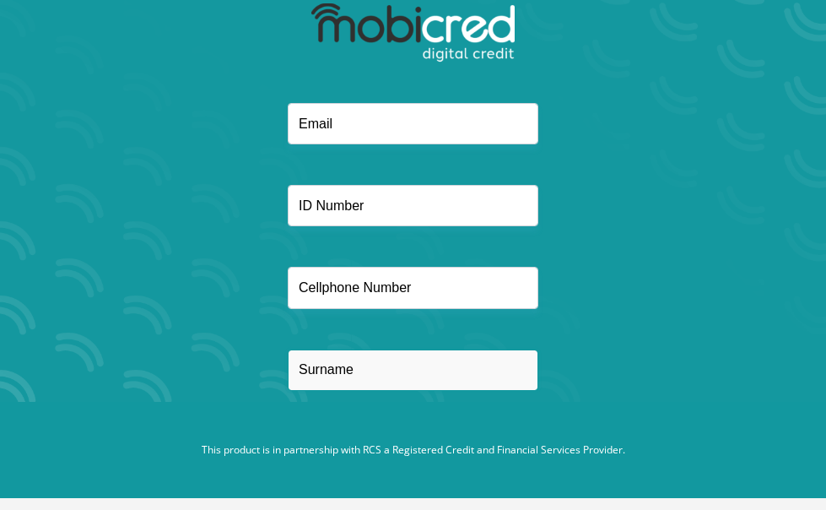
click at [315, 374] on input "text" at bounding box center [413, 369] width 251 height 41
type input "geyane"
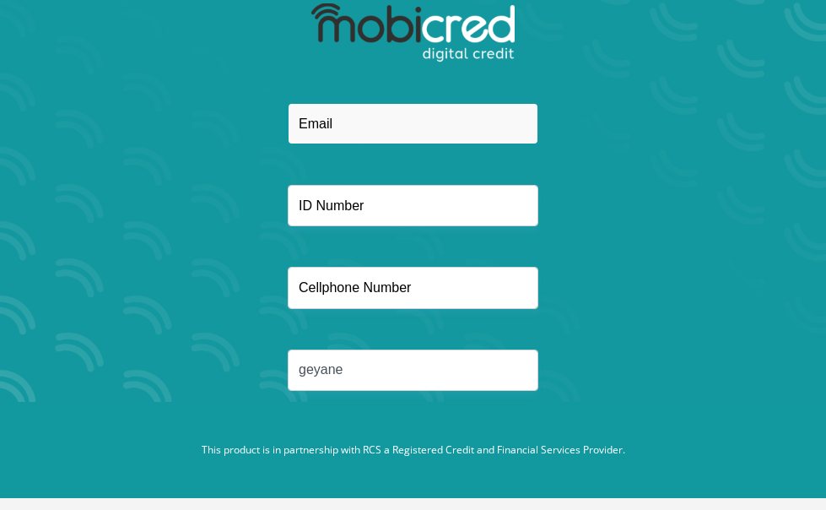
type input "[EMAIL_ADDRESS][DOMAIN_NAME]"
type input "0104160271086"
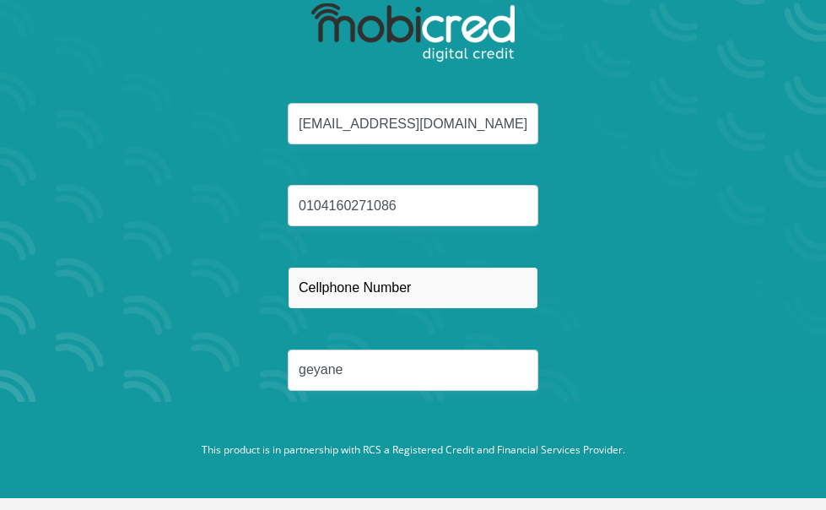
type input "0672084479"
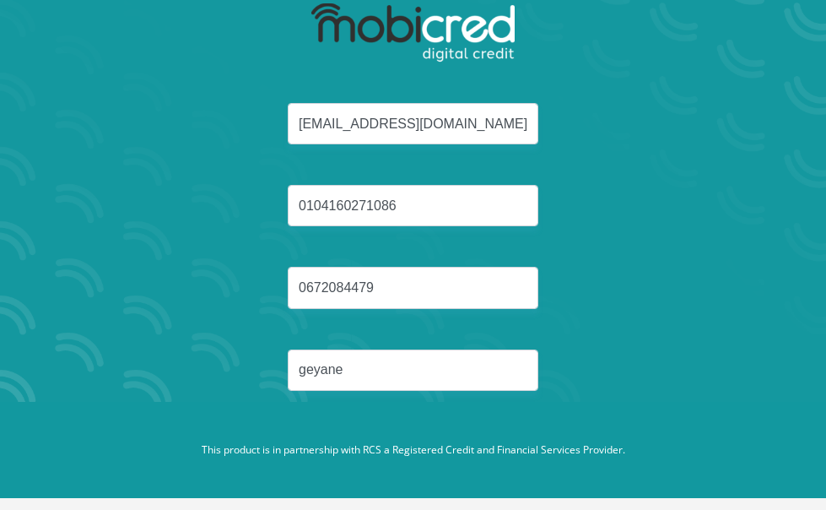
click at [511, 408] on footer "This product is in partnership with RCS a Registered Credit and Financial Servi…" at bounding box center [413, 450] width 826 height 96
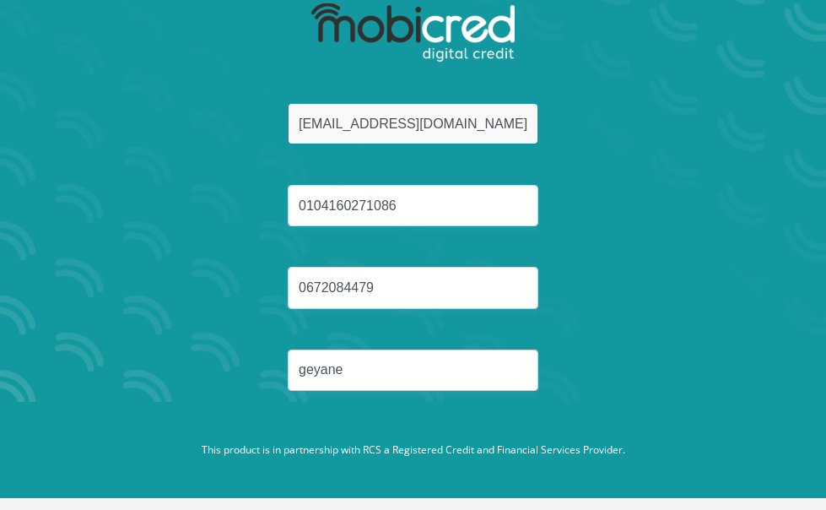
click at [494, 133] on input "[EMAIL_ADDRESS][DOMAIN_NAME]" at bounding box center [413, 123] width 251 height 41
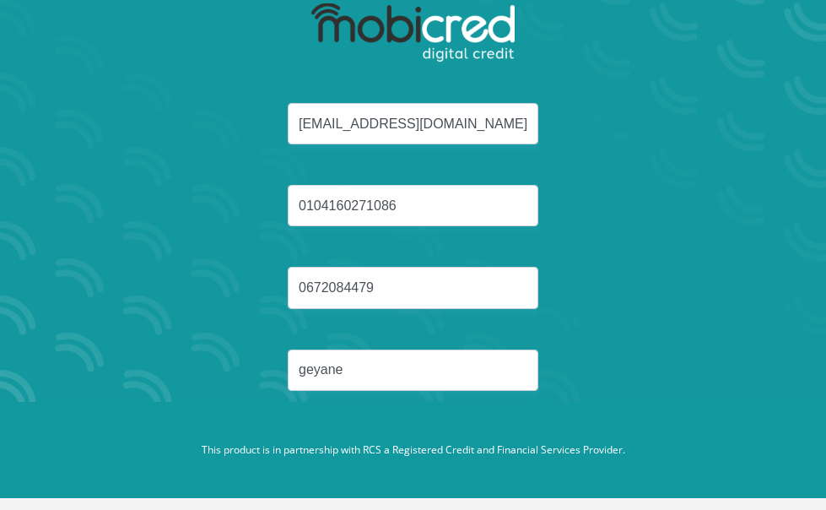
click at [682, 286] on div "[EMAIL_ADDRESS][DOMAIN_NAME] 0104160271086 0672084479 geyane" at bounding box center [414, 267] width 552 height 328
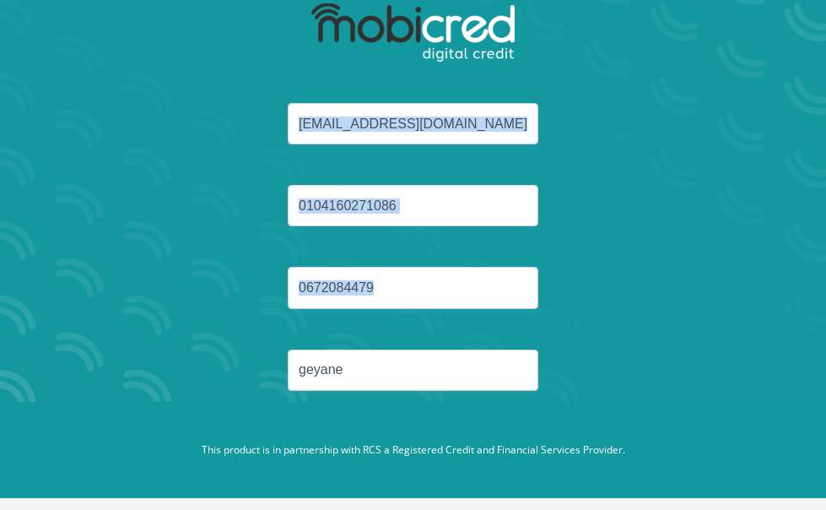
click at [682, 286] on div "[EMAIL_ADDRESS][DOMAIN_NAME] 0104160271086 0672084479 geyane" at bounding box center [414, 267] width 552 height 328
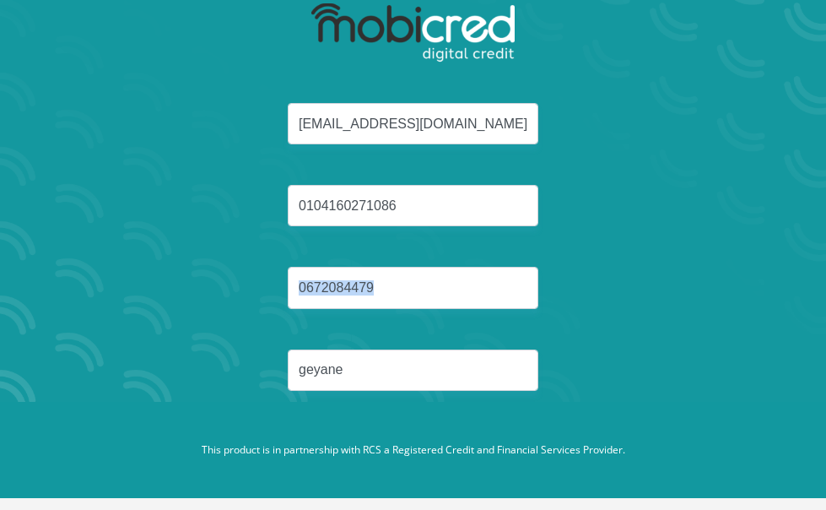
click at [684, 286] on div "[EMAIL_ADDRESS][DOMAIN_NAME] 0104160271086 0672084479 geyane" at bounding box center [414, 267] width 552 height 328
click at [685, 285] on div "[EMAIL_ADDRESS][DOMAIN_NAME] 0104160271086 0672084479 geyane" at bounding box center [414, 267] width 552 height 328
click at [689, 273] on div "[EMAIL_ADDRESS][DOMAIN_NAME] 0104160271086 0672084479 geyane" at bounding box center [414, 267] width 552 height 328
